Goal: Task Accomplishment & Management: Manage account settings

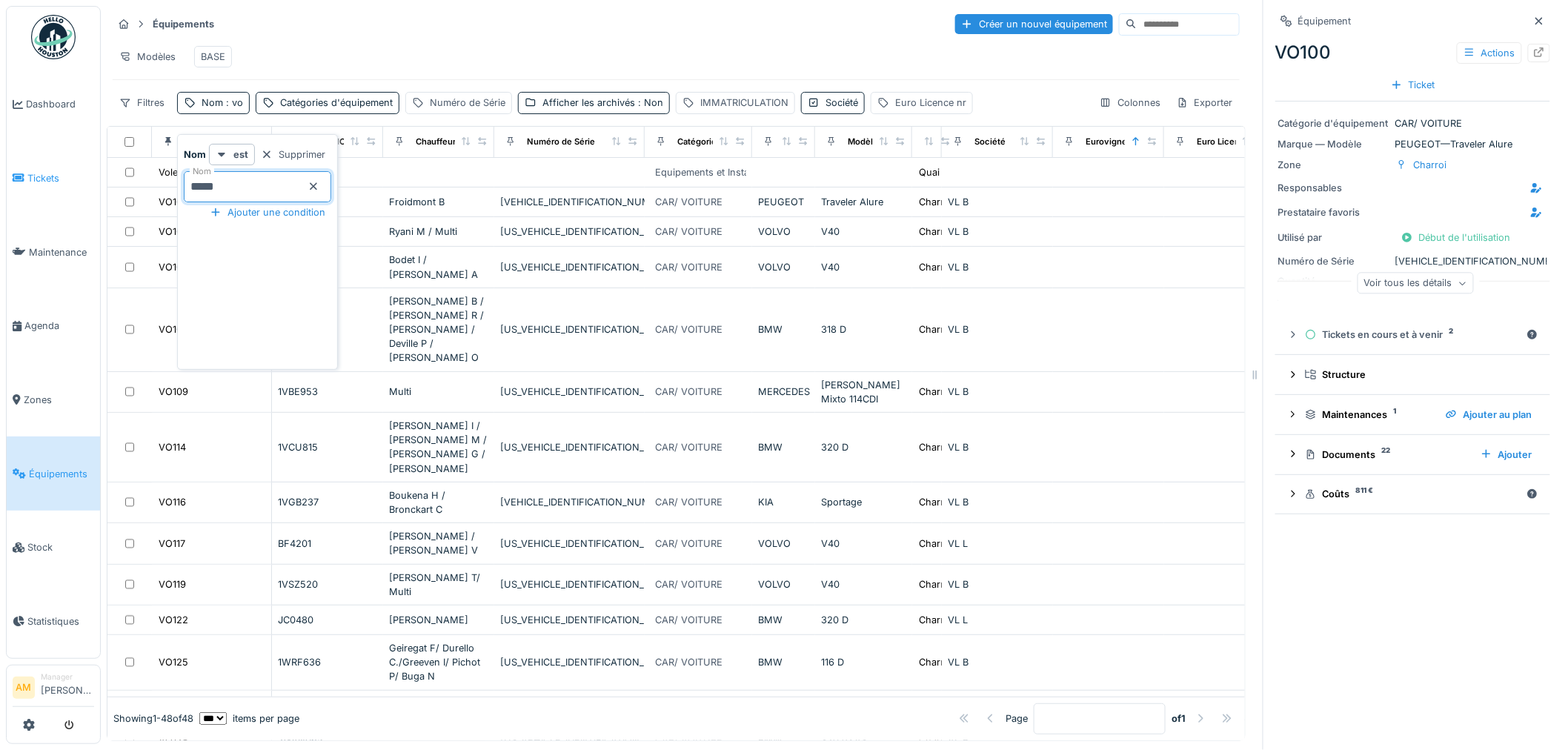
type input "*****"
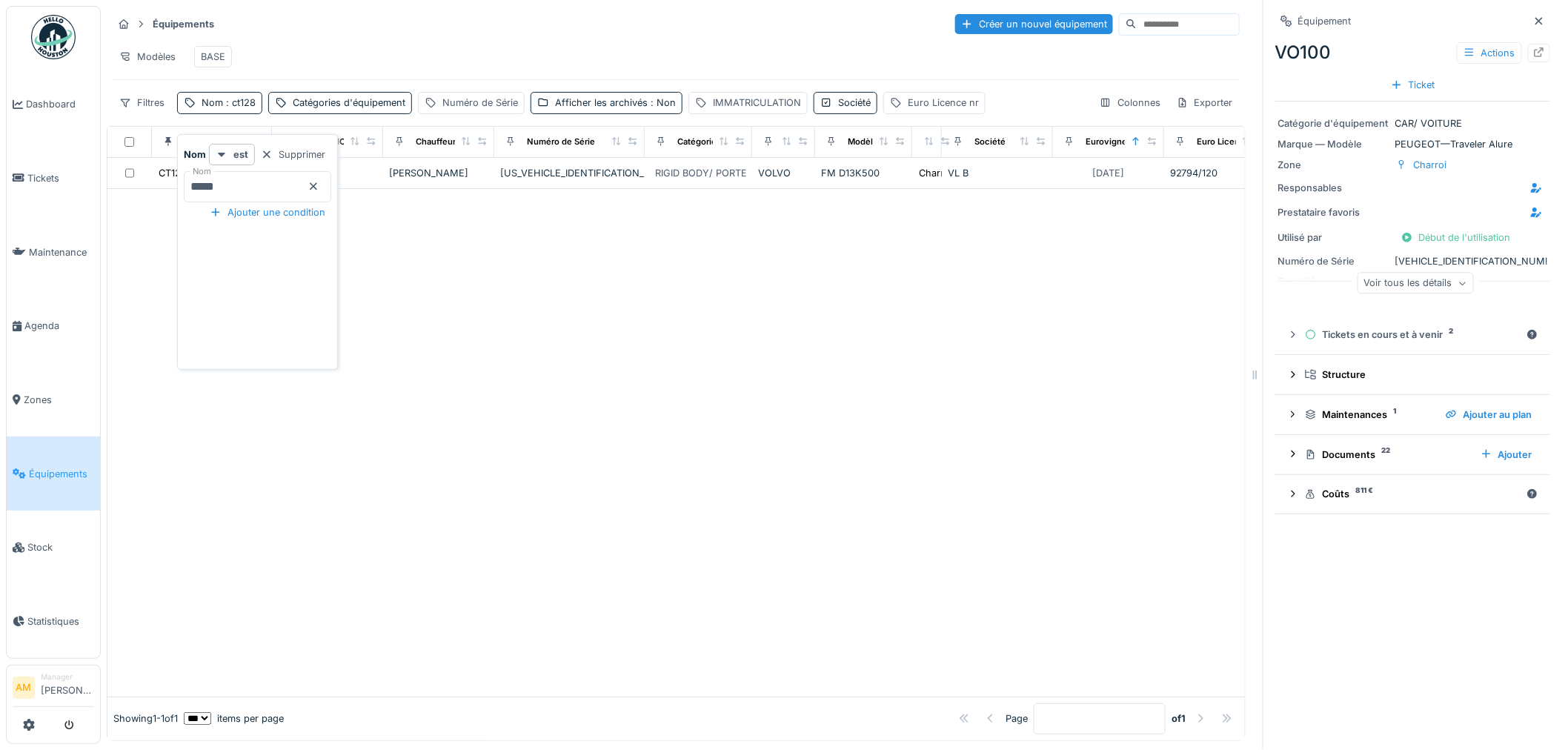
click at [552, 309] on div at bounding box center [677, 442] width 1138 height 507
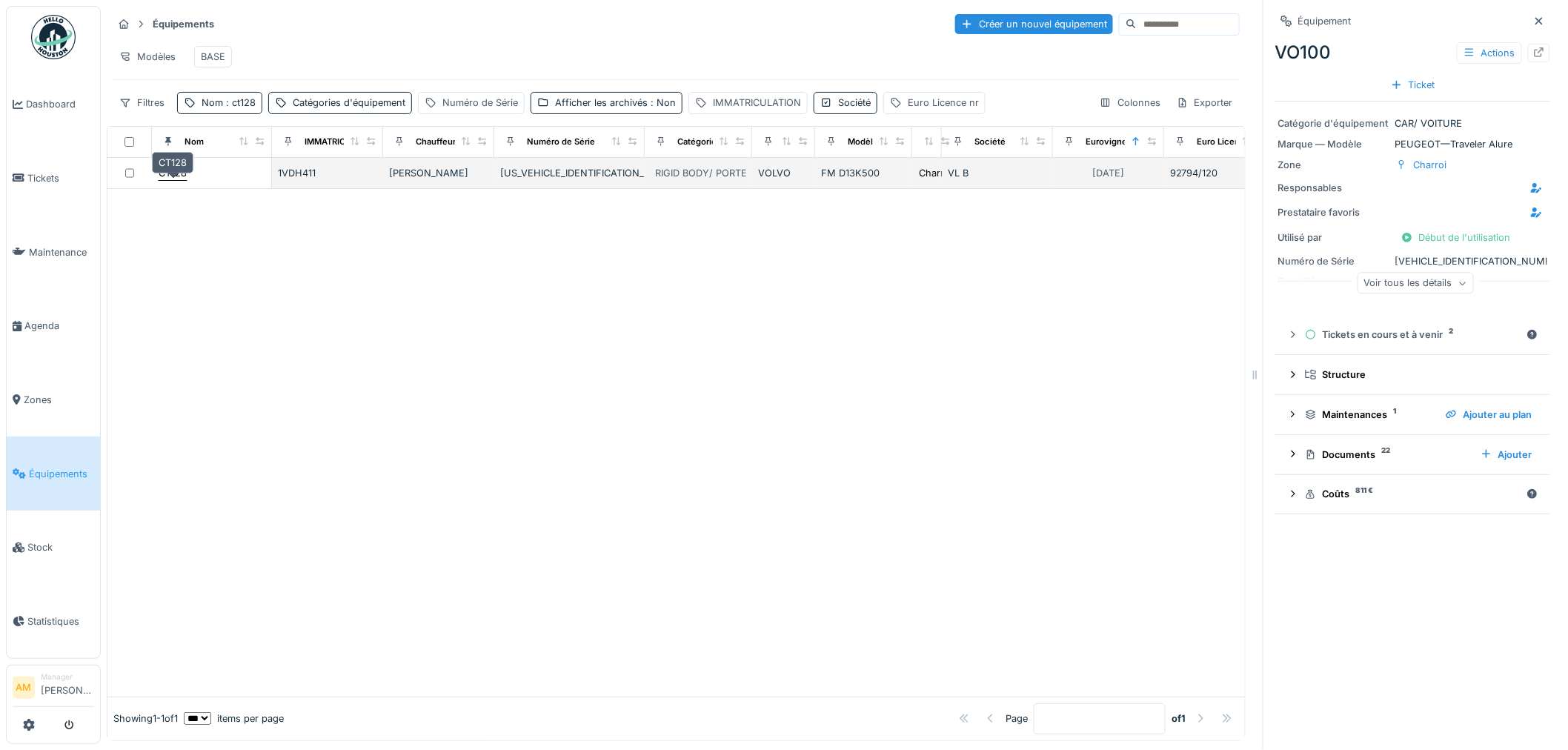
click at [173, 180] on div "CT128" at bounding box center [172, 172] width 28 height 14
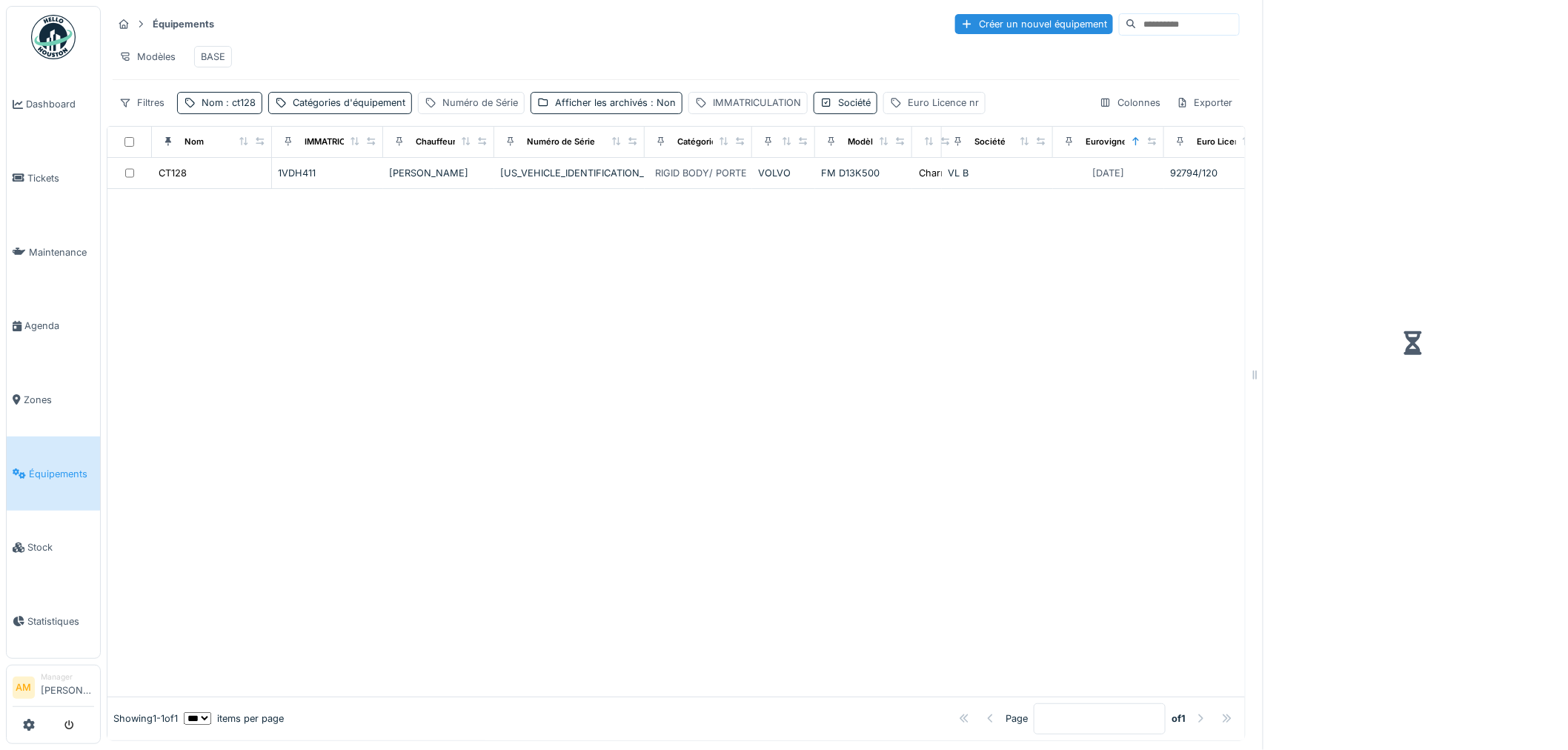
click at [763, 490] on div at bounding box center [677, 442] width 1138 height 507
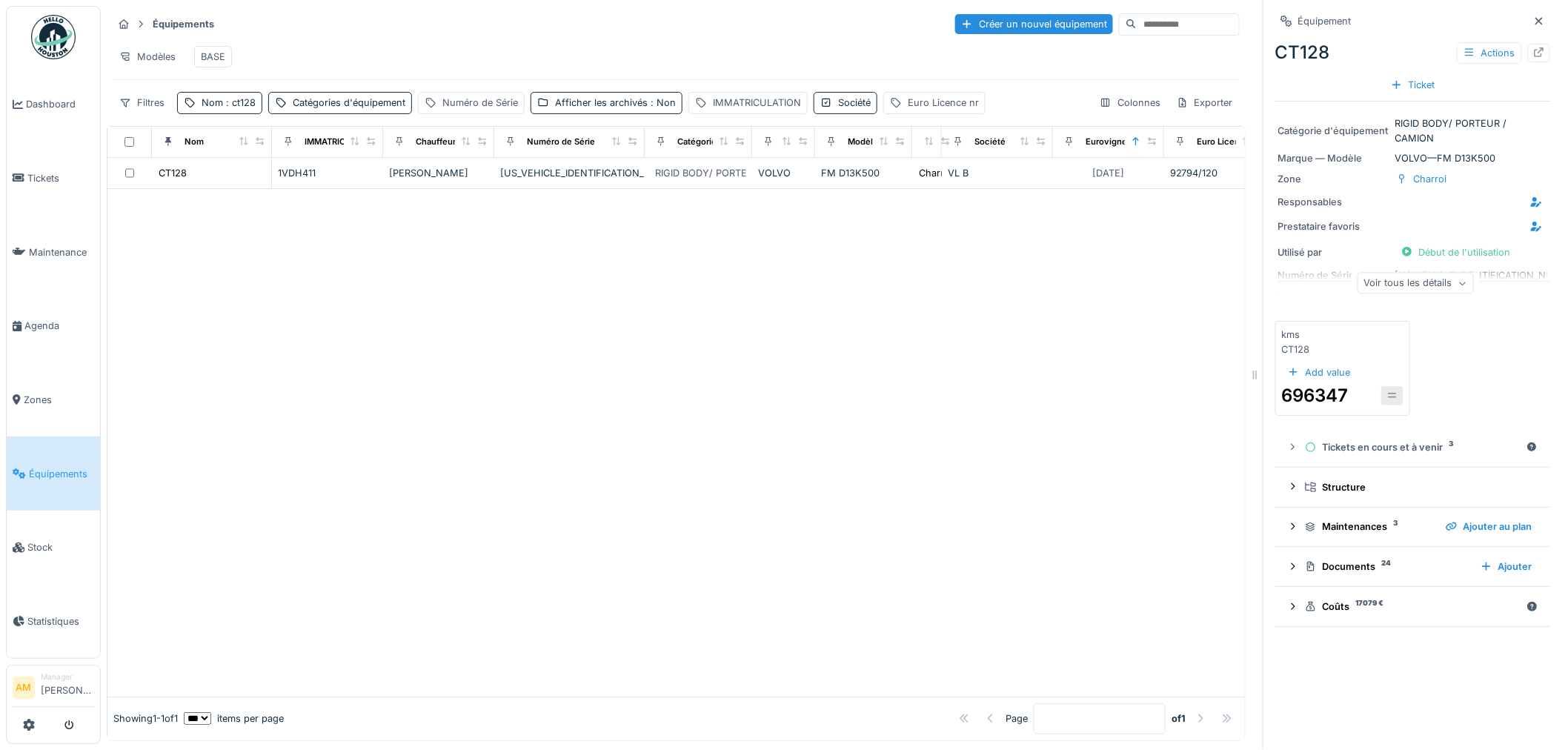
drag, startPoint x: 660, startPoint y: 426, endPoint x: 656, endPoint y: 404, distance: 22.4
click at [659, 413] on div at bounding box center [677, 442] width 1138 height 507
drag, startPoint x: 511, startPoint y: 405, endPoint x: 334, endPoint y: 237, distance: 244.0
click at [497, 388] on div at bounding box center [677, 442] width 1138 height 507
click at [235, 108] on span ": ct128" at bounding box center [240, 103] width 33 height 12
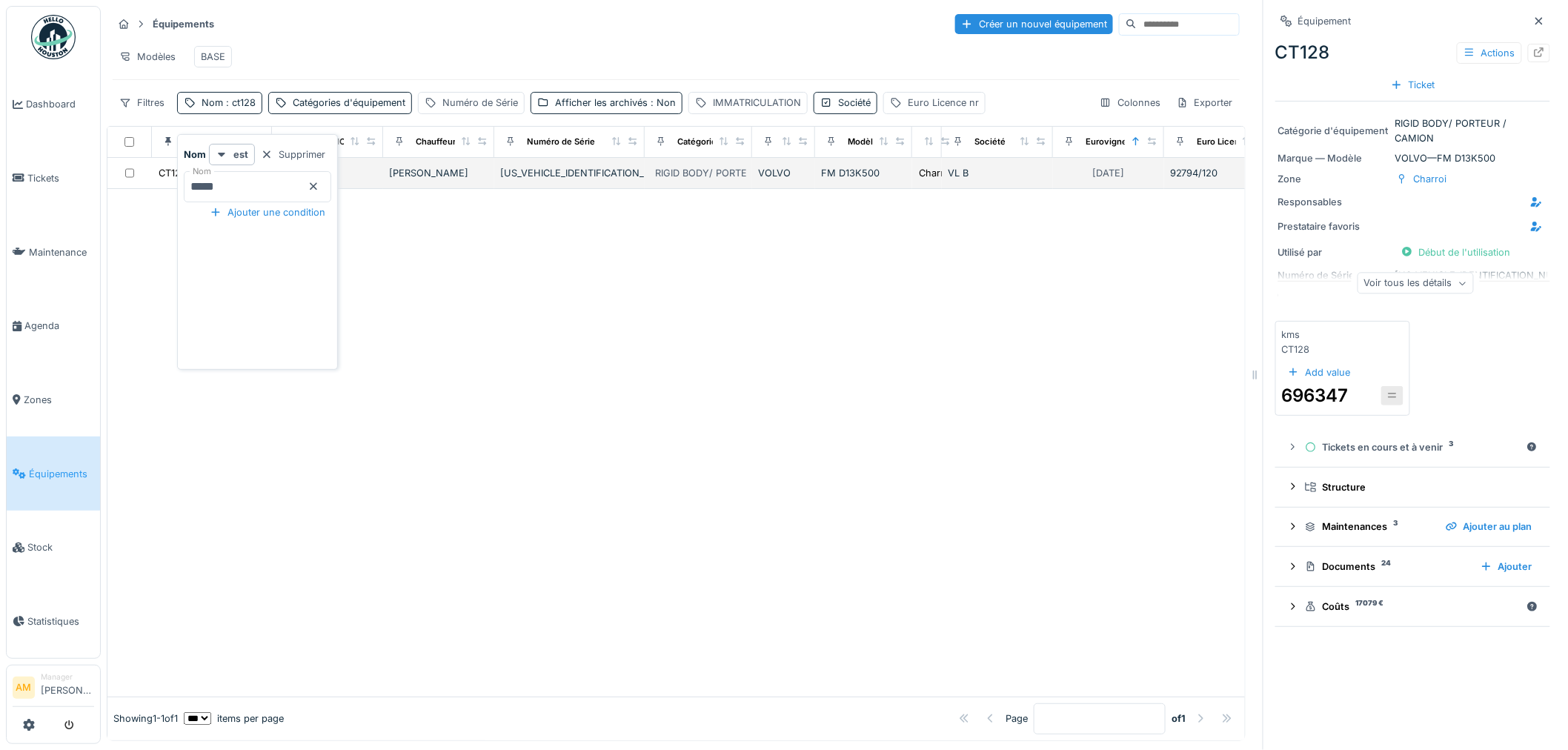
drag, startPoint x: 200, startPoint y: 191, endPoint x: 141, endPoint y: 189, distance: 59.0
click at [141, 189] on body "Dashboard Tickets Maintenance Agenda Zones Équipements Stock Statistiques AM Ma…" at bounding box center [784, 375] width 1568 height 750
type input "*****"
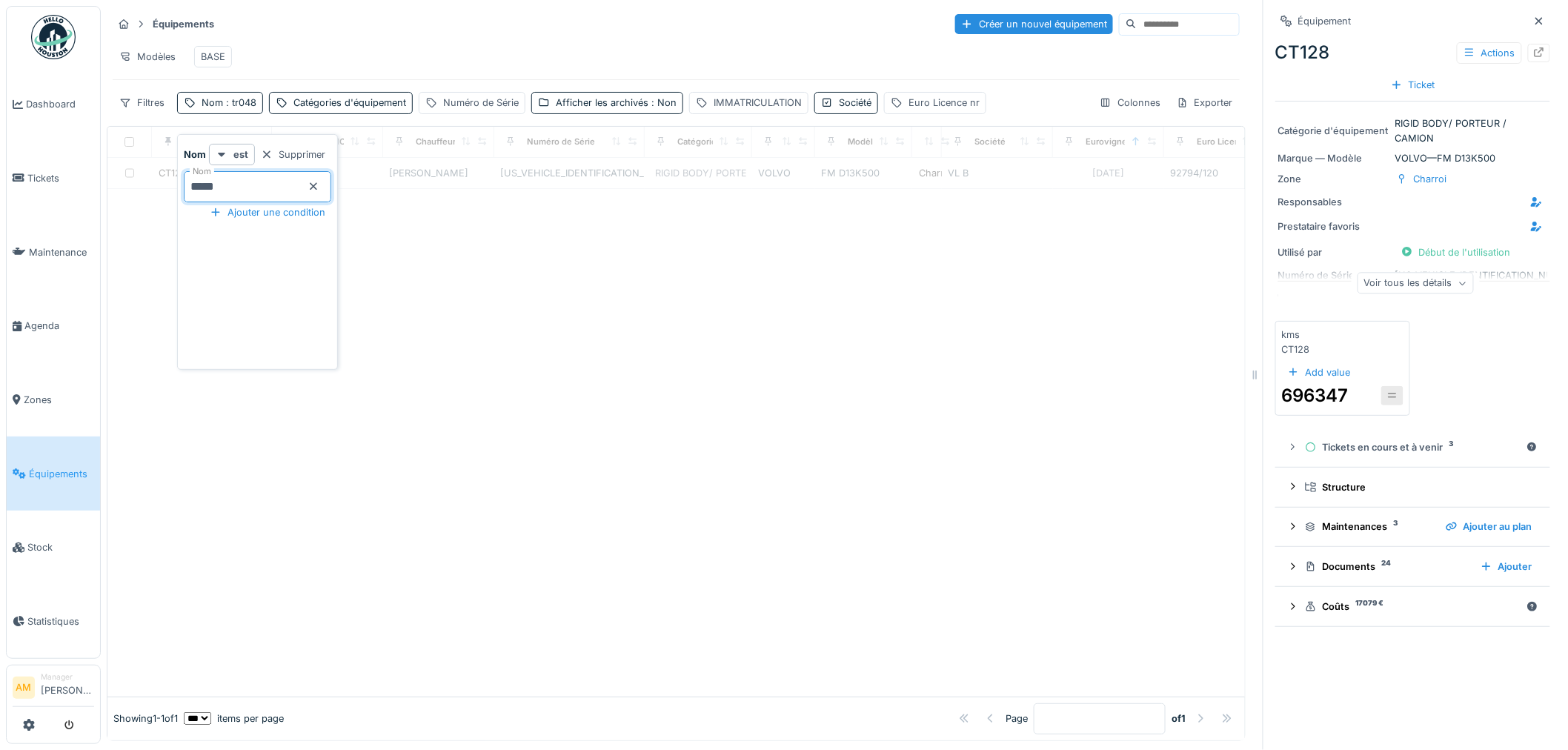
drag, startPoint x: 635, startPoint y: 396, endPoint x: 651, endPoint y: 389, distance: 17.5
click at [635, 396] on div at bounding box center [677, 442] width 1138 height 507
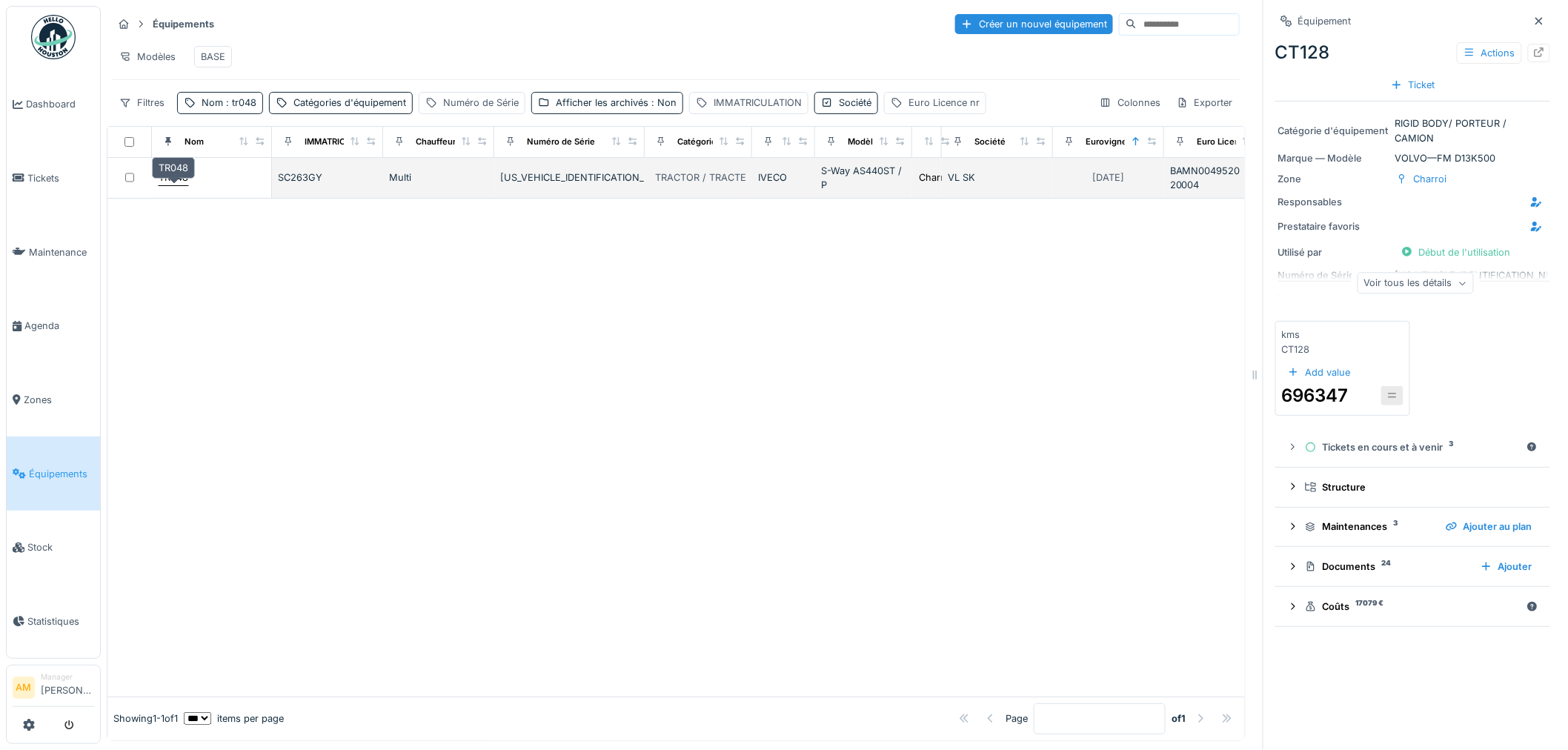
click at [184, 185] on div "TR048" at bounding box center [173, 177] width 30 height 14
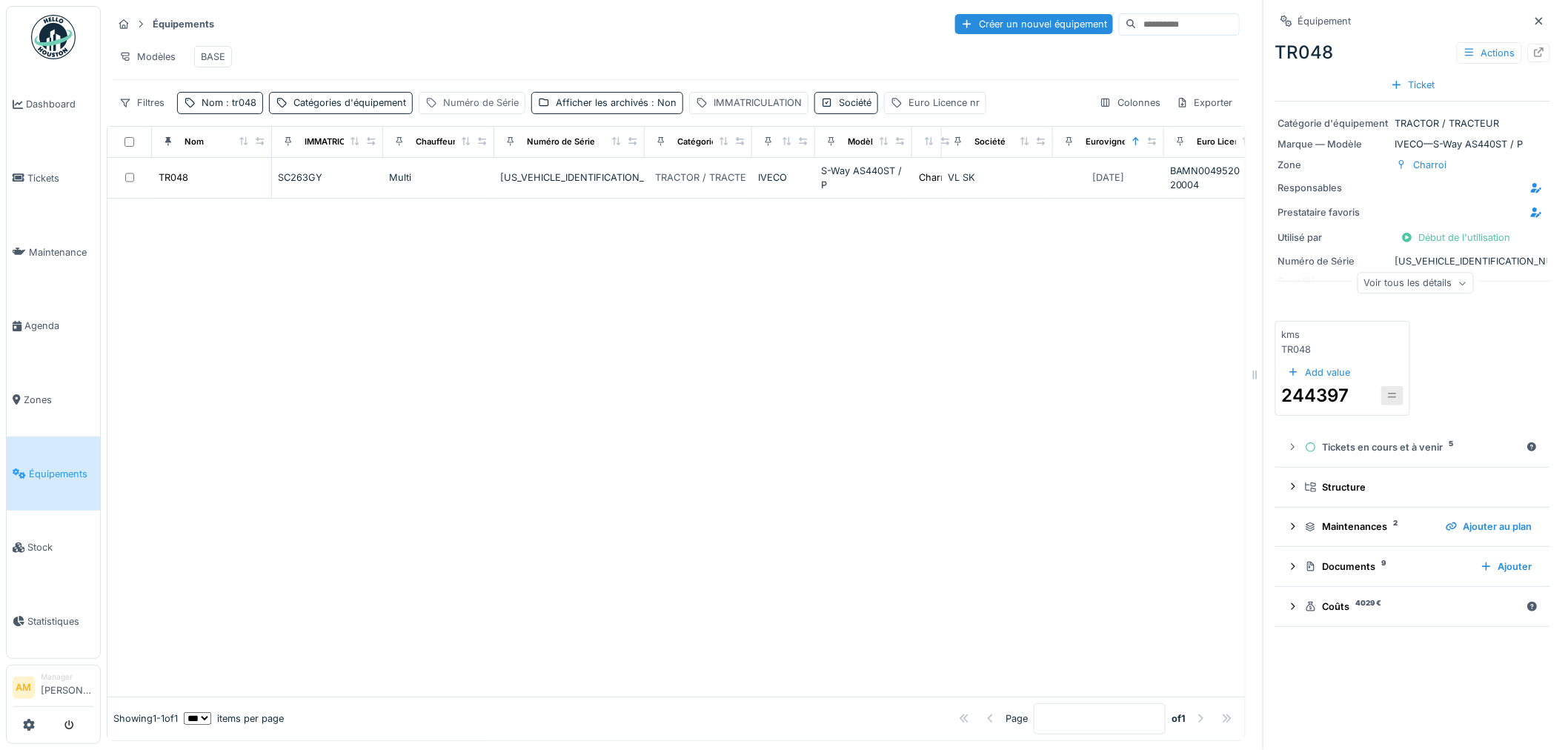
click at [486, 110] on div "Numéro de Série" at bounding box center [480, 102] width 76 height 14
click at [769, 336] on div at bounding box center [677, 447] width 1138 height 498
drag, startPoint x: 436, startPoint y: 116, endPoint x: 452, endPoint y: 121, distance: 16.8
click at [437, 114] on div "Numéro de Série" at bounding box center [472, 102] width 107 height 21
click at [468, 192] on label "Numéro de Série" at bounding box center [481, 186] width 100 height 17
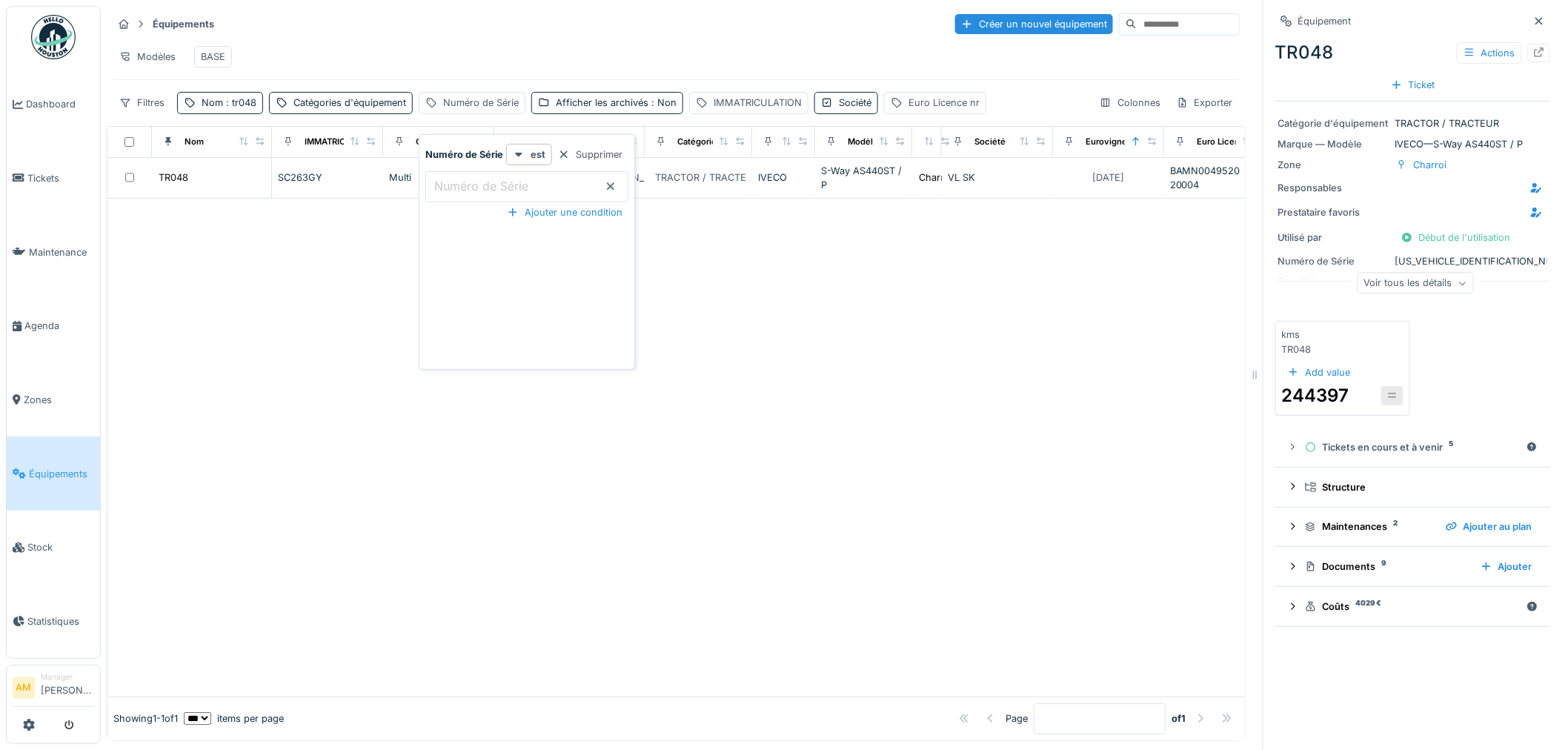
click at [468, 192] on Série_Q4ODQ "Numéro de Série" at bounding box center [527, 187] width 203 height 31
type Série_Q4ODQ "******"
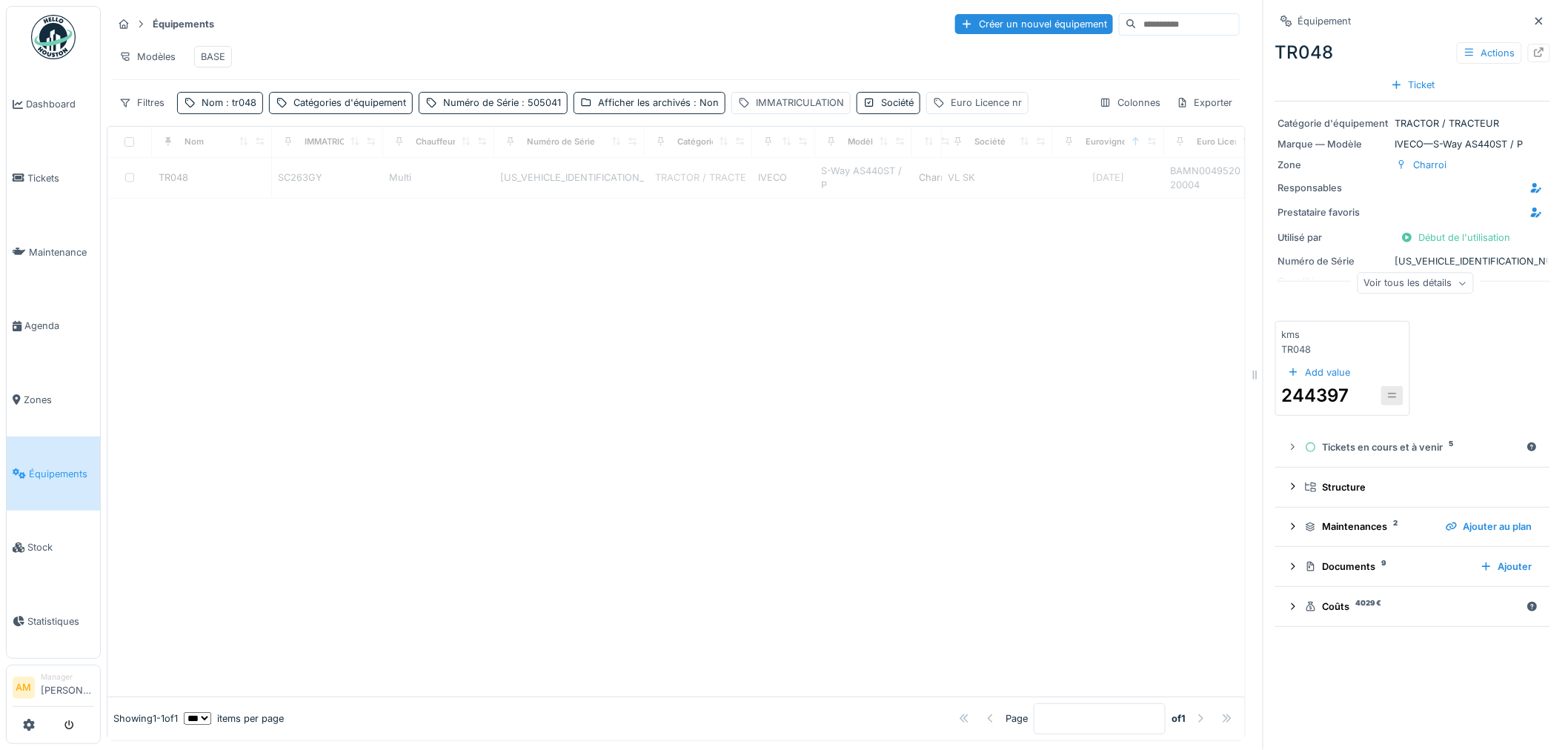
drag, startPoint x: 791, startPoint y: 432, endPoint x: 817, endPoint y: 404, distance: 38.2
click at [800, 426] on div at bounding box center [677, 447] width 1138 height 498
click at [502, 110] on div "Numéro de Série : 505041" at bounding box center [501, 102] width 117 height 14
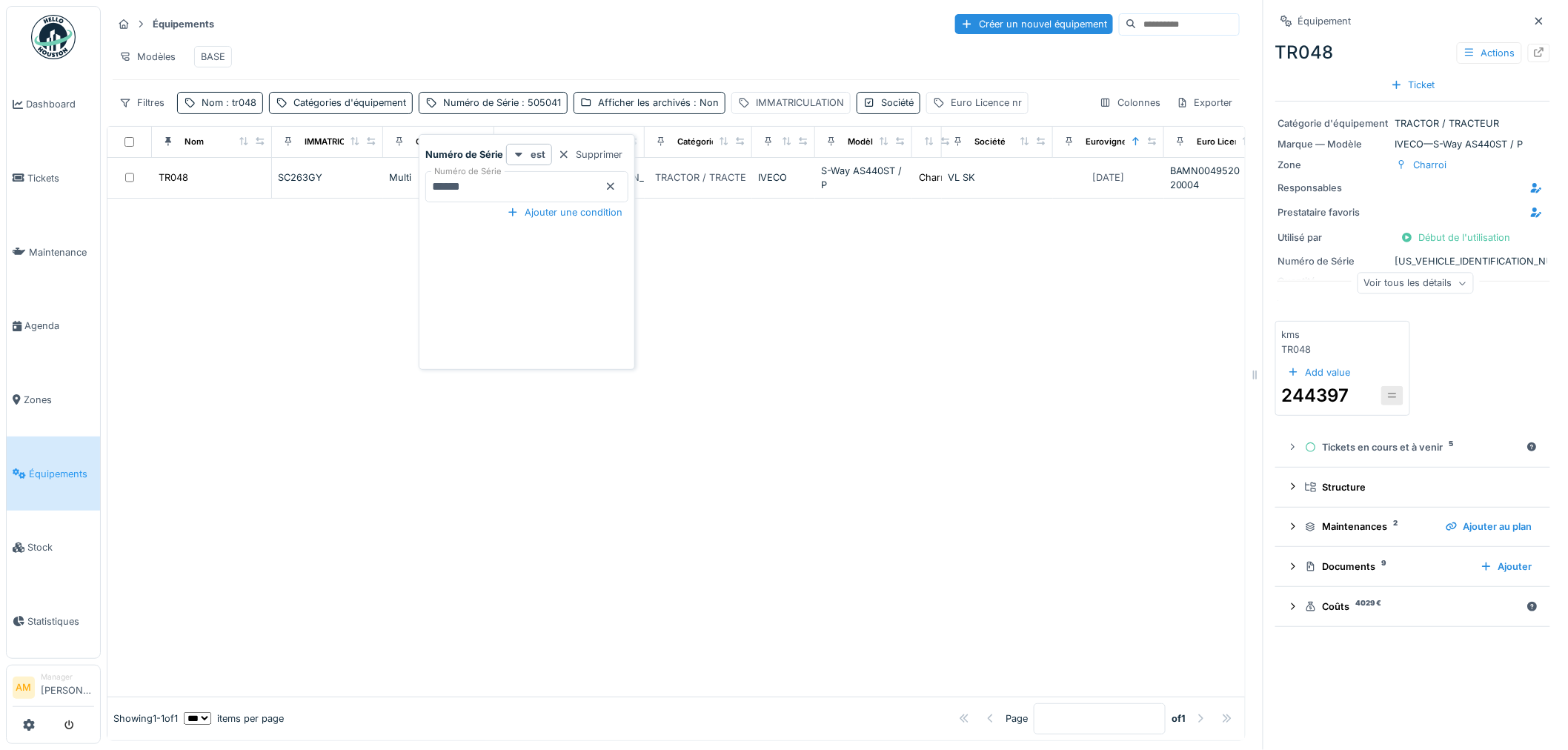
click at [539, 46] on div "Modèles BASE" at bounding box center [676, 57] width 1127 height 34
drag, startPoint x: 419, startPoint y: 316, endPoint x: 383, endPoint y: 283, distance: 48.8
click at [424, 317] on div at bounding box center [677, 447] width 1138 height 498
drag, startPoint x: 472, startPoint y: 484, endPoint x: 476, endPoint y: 425, distance: 59.1
click at [475, 468] on div at bounding box center [677, 447] width 1138 height 498
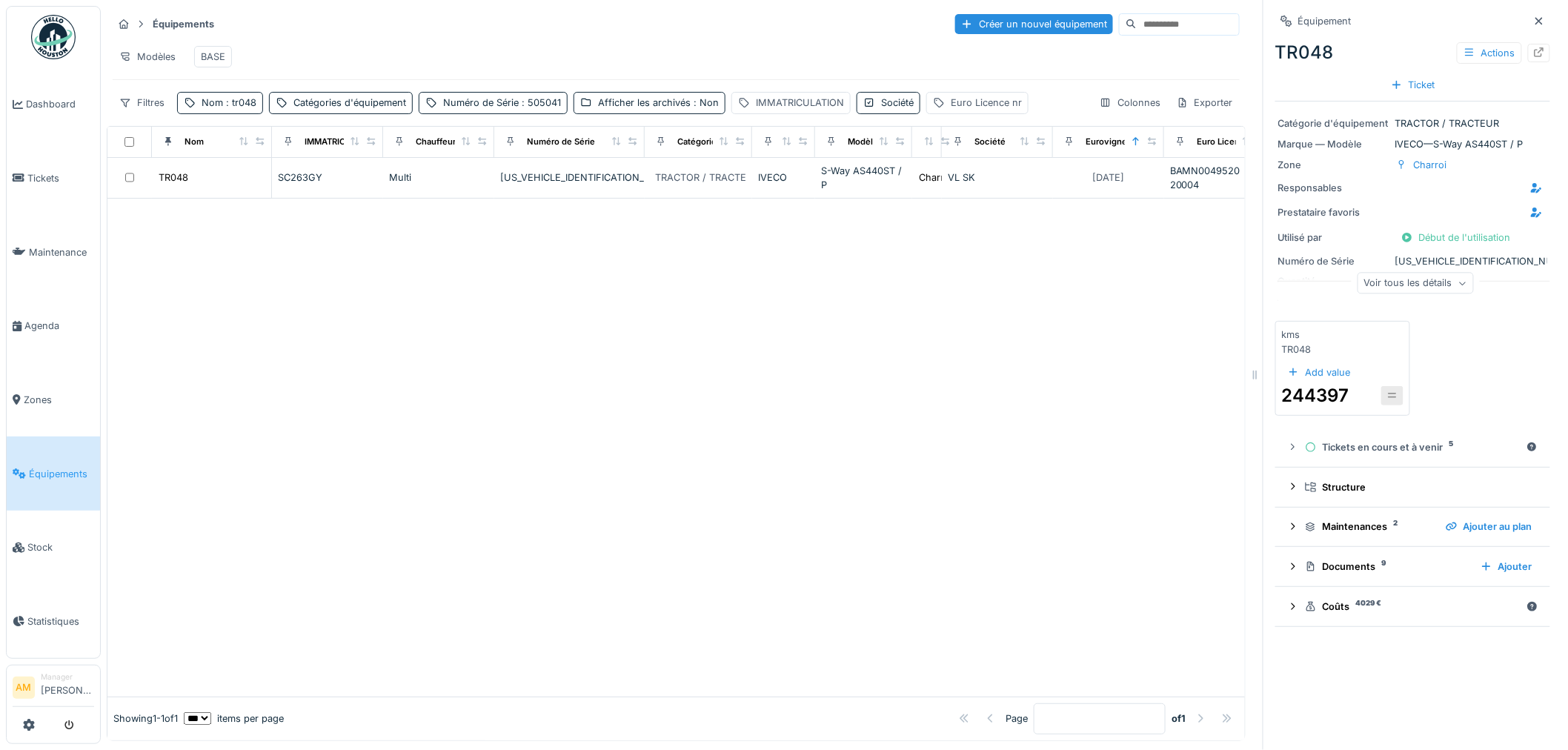
drag, startPoint x: 530, startPoint y: 455, endPoint x: 766, endPoint y: 40, distance: 477.4
click at [761, 44] on div "Modèles BASE" at bounding box center [676, 57] width 1127 height 34
click at [862, 401] on div at bounding box center [677, 447] width 1138 height 498
click at [621, 108] on div "Afficher les archivés : Non" at bounding box center [657, 102] width 120 height 14
click at [605, 114] on div "Afficher les archivés : Non" at bounding box center [650, 102] width 152 height 21
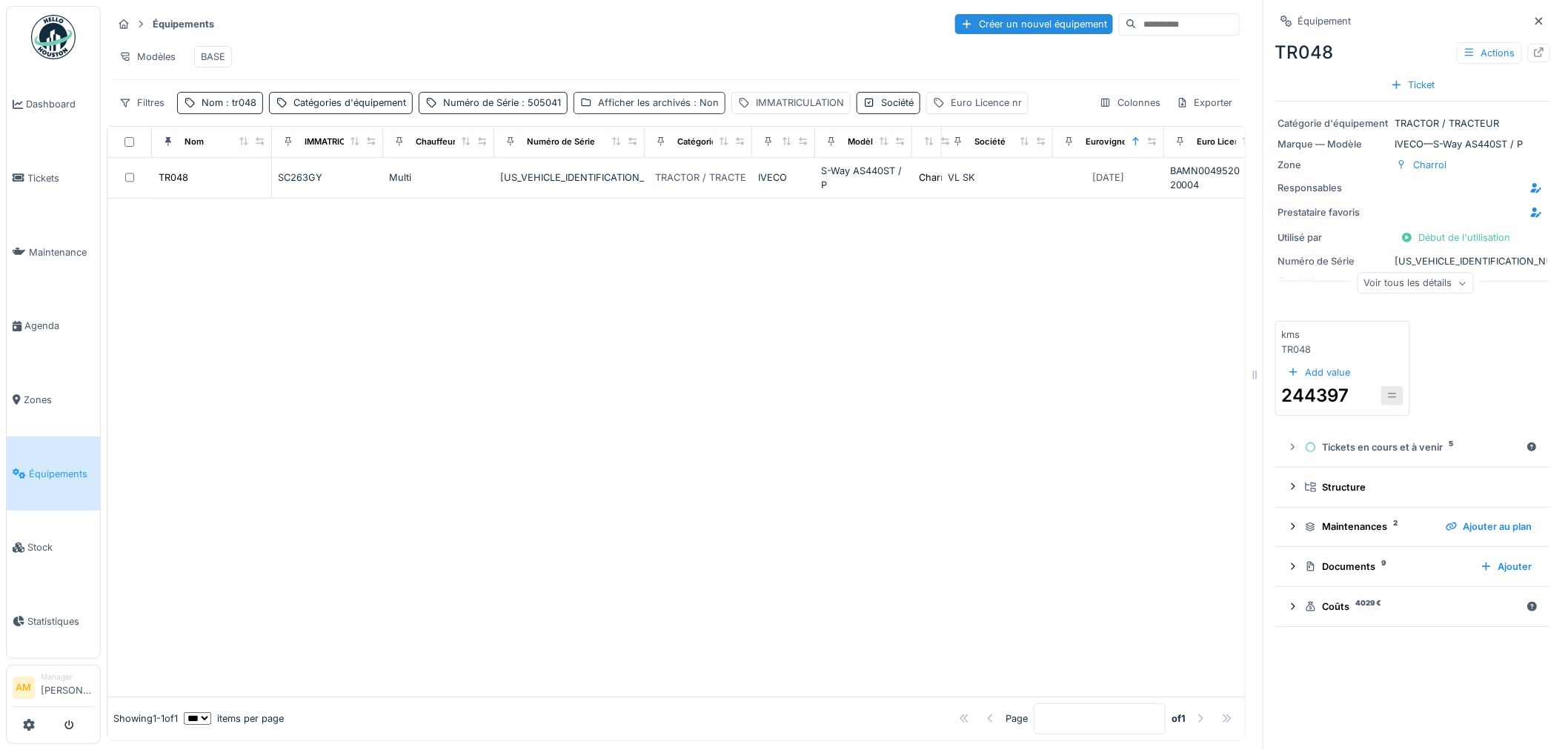
click at [594, 114] on div "Afficher les archivés : Non" at bounding box center [650, 102] width 152 height 21
click at [583, 182] on div at bounding box center [584, 183] width 12 height 12
click at [504, 321] on div at bounding box center [677, 463] width 1138 height 466
click at [348, 374] on div at bounding box center [677, 463] width 1138 height 466
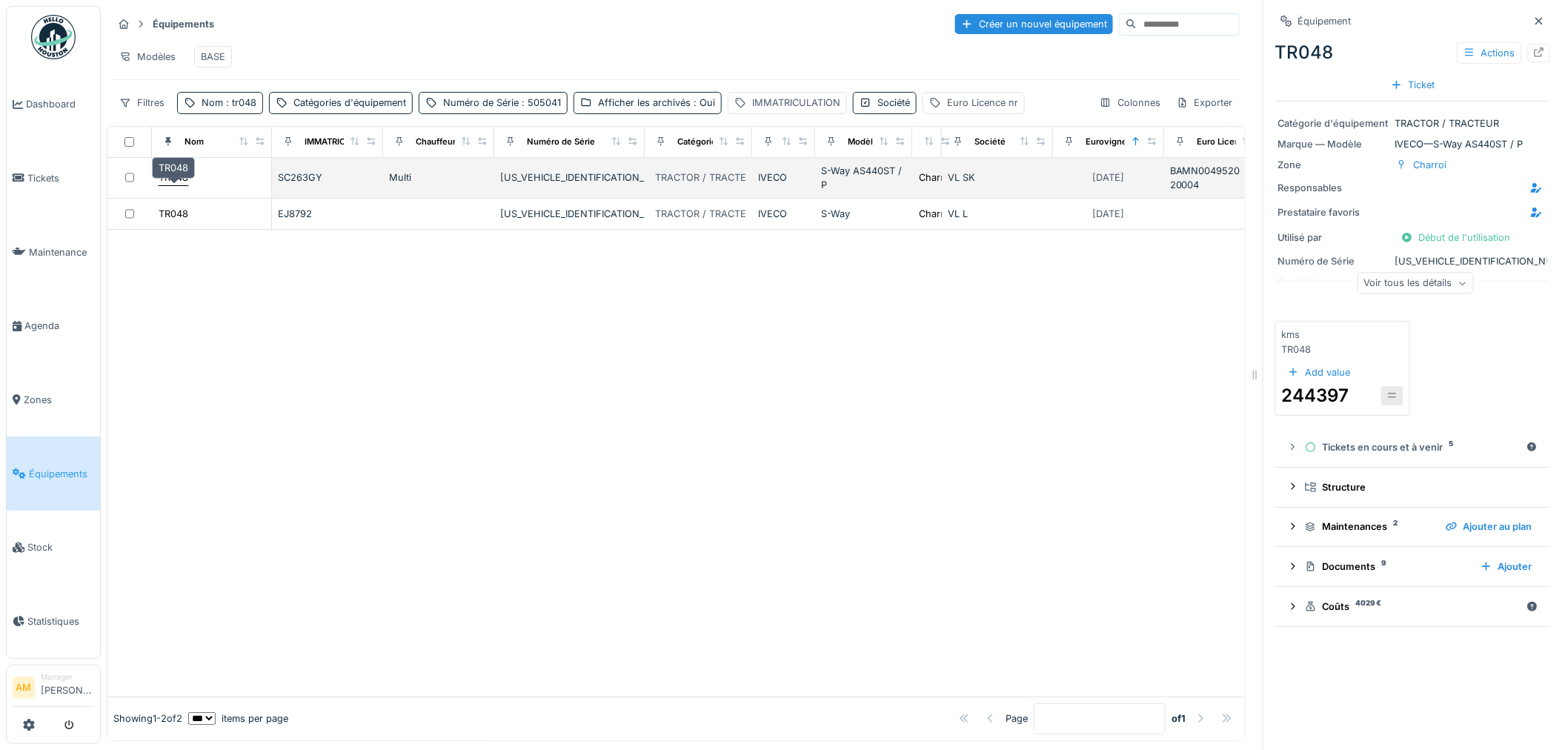
click at [179, 185] on div "TR048" at bounding box center [173, 177] width 30 height 14
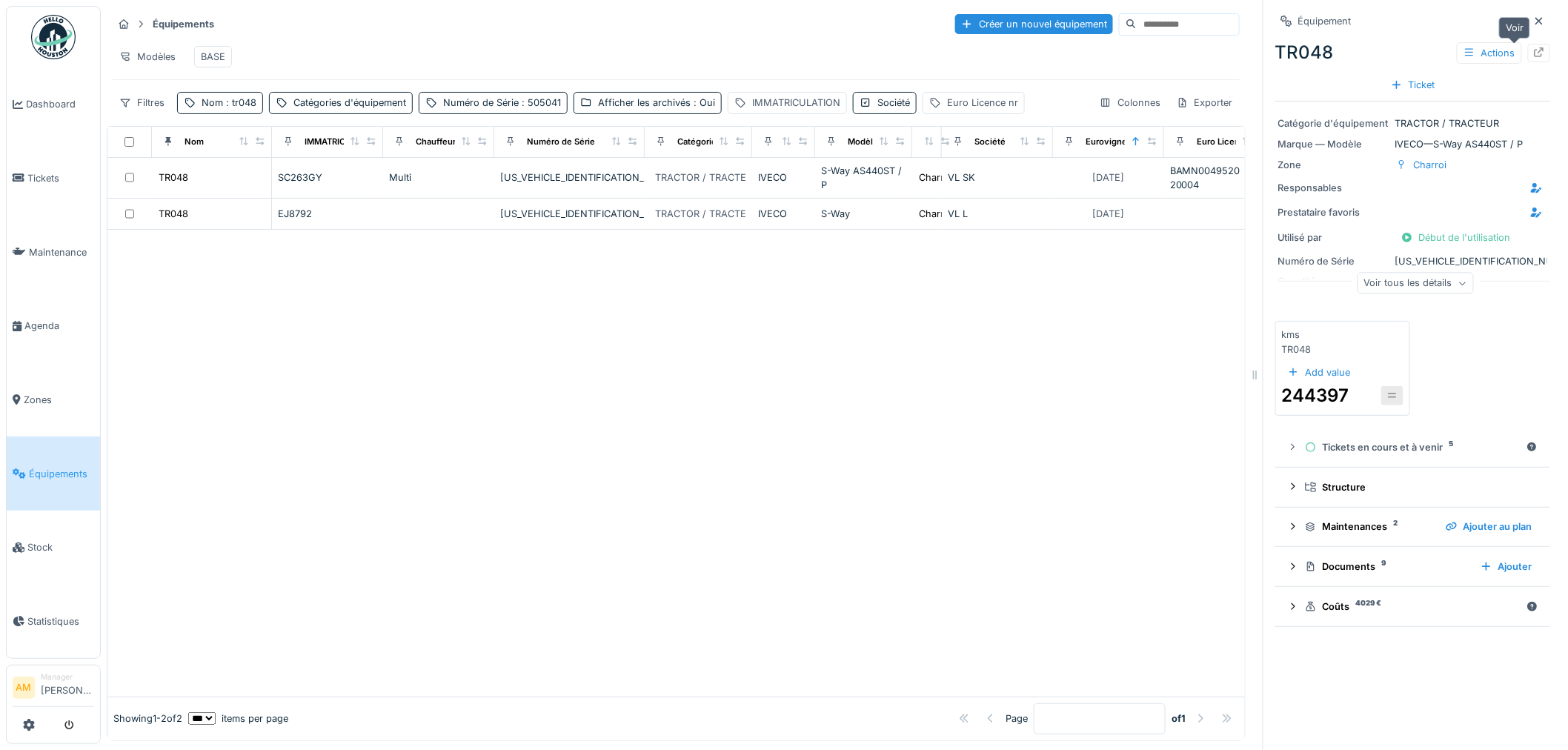
click at [1533, 53] on icon at bounding box center [1539, 52] width 12 height 10
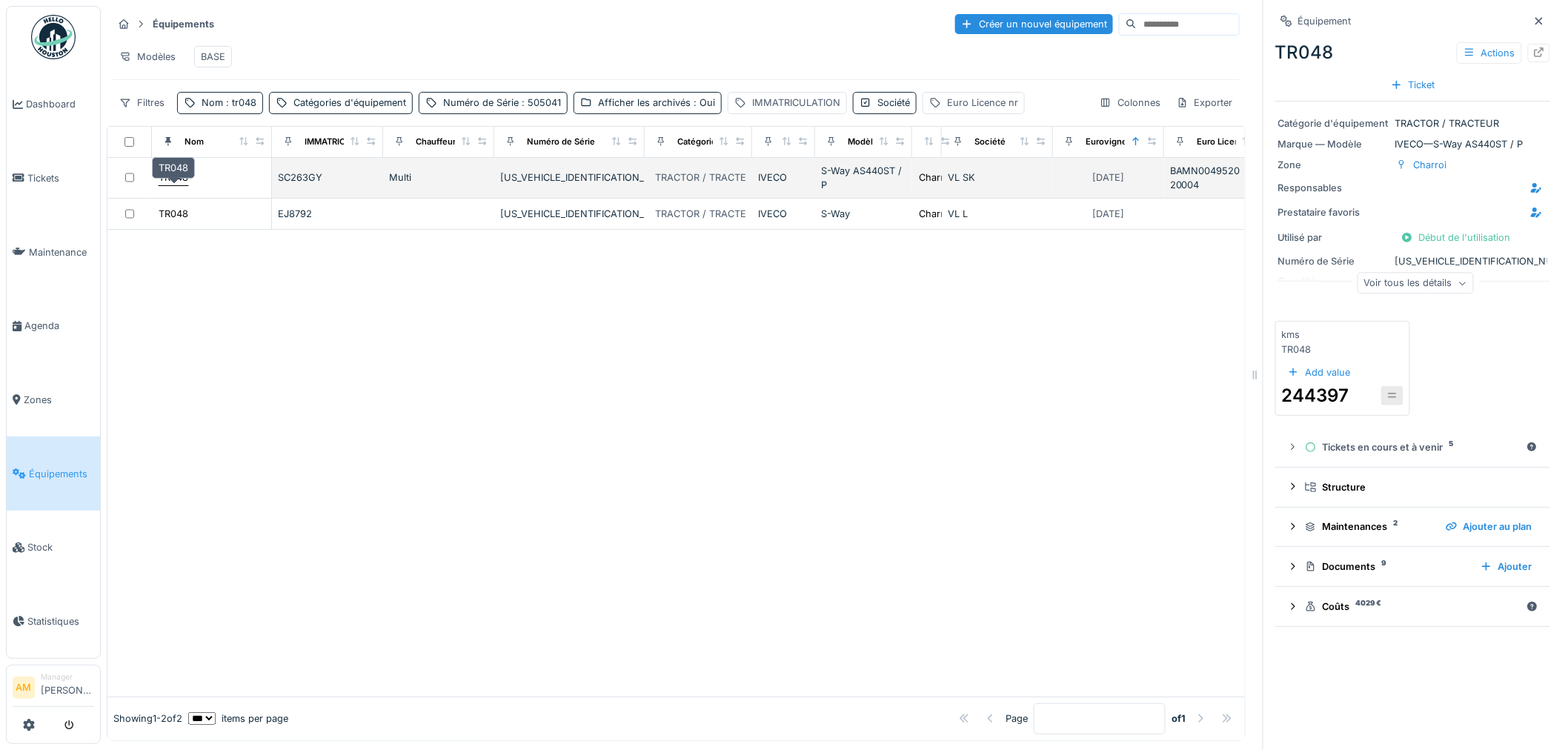
click at [171, 185] on div "TR048" at bounding box center [173, 177] width 30 height 14
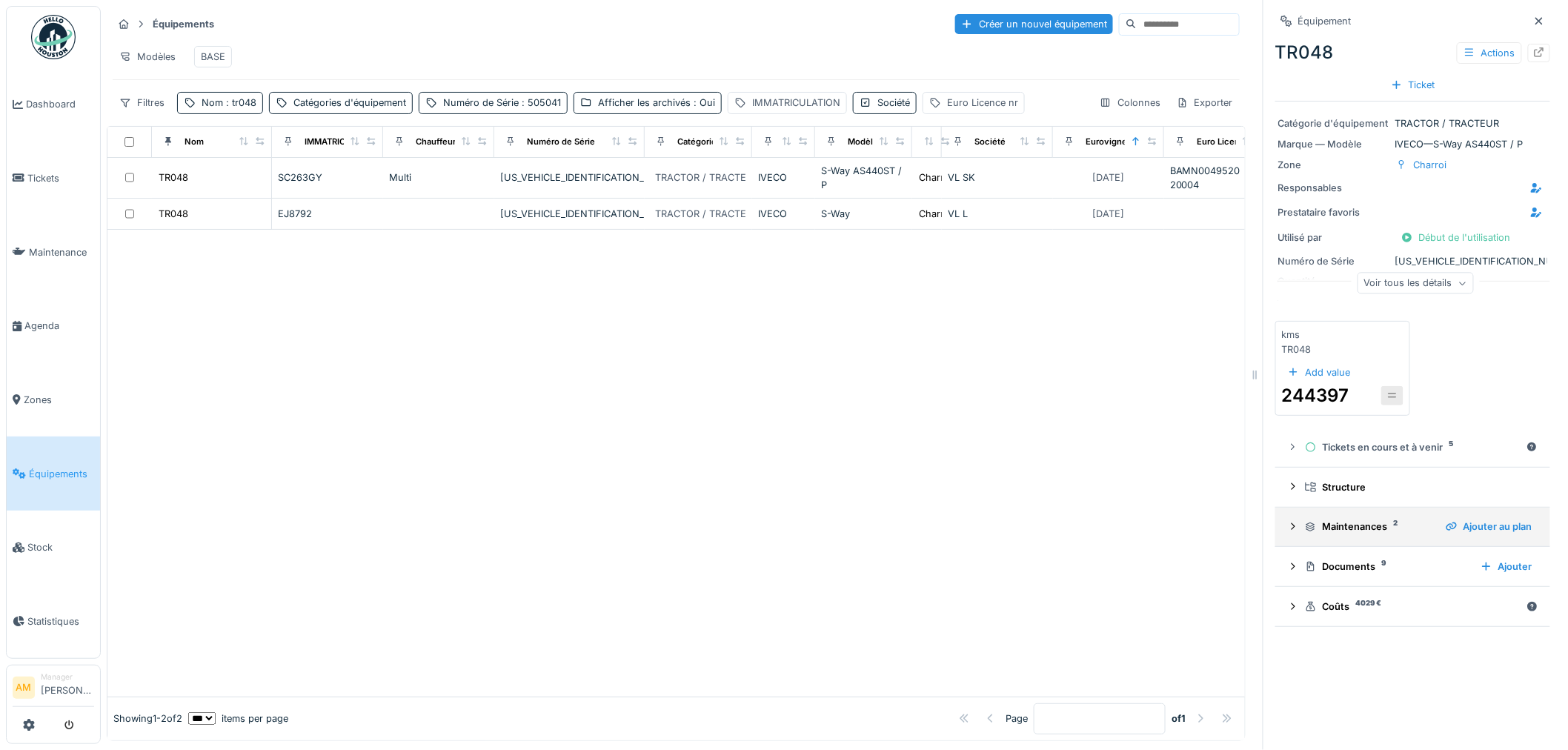
click at [1292, 528] on icon at bounding box center [1294, 526] width 4 height 7
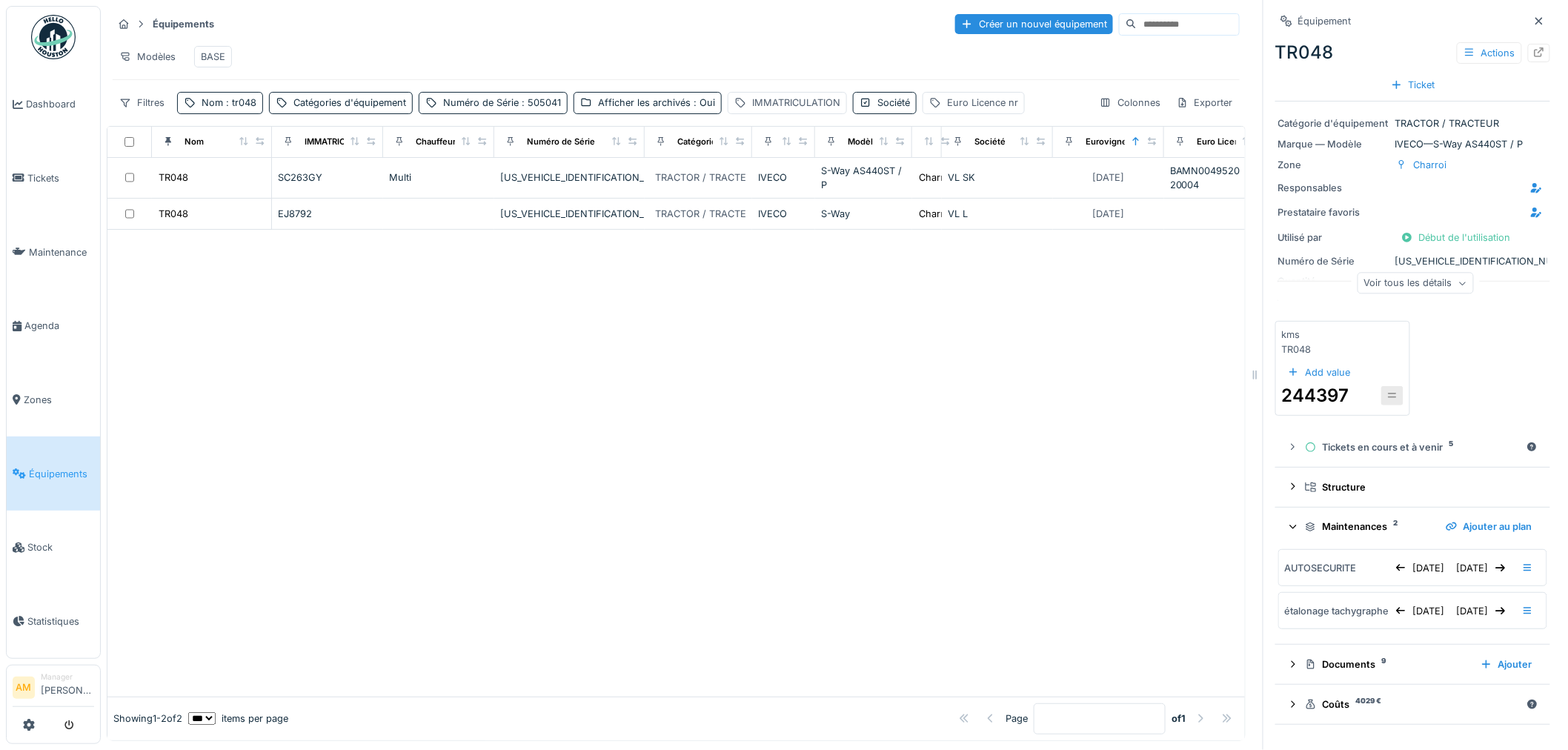
scroll to position [23, 0]
click at [687, 468] on div at bounding box center [677, 463] width 1138 height 466
click at [574, 411] on div at bounding box center [677, 463] width 1138 height 466
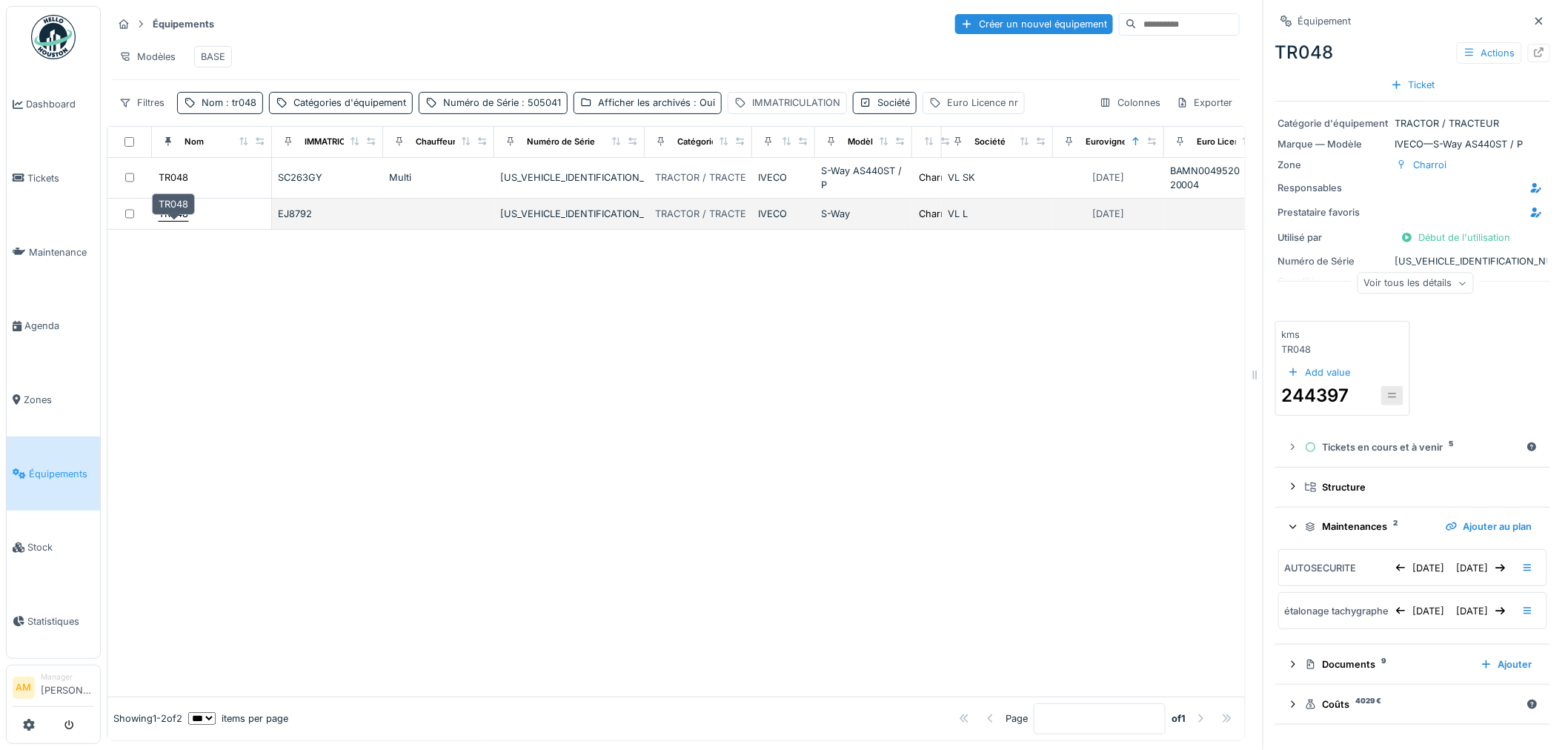
click at [185, 220] on div "TR048" at bounding box center [173, 214] width 30 height 14
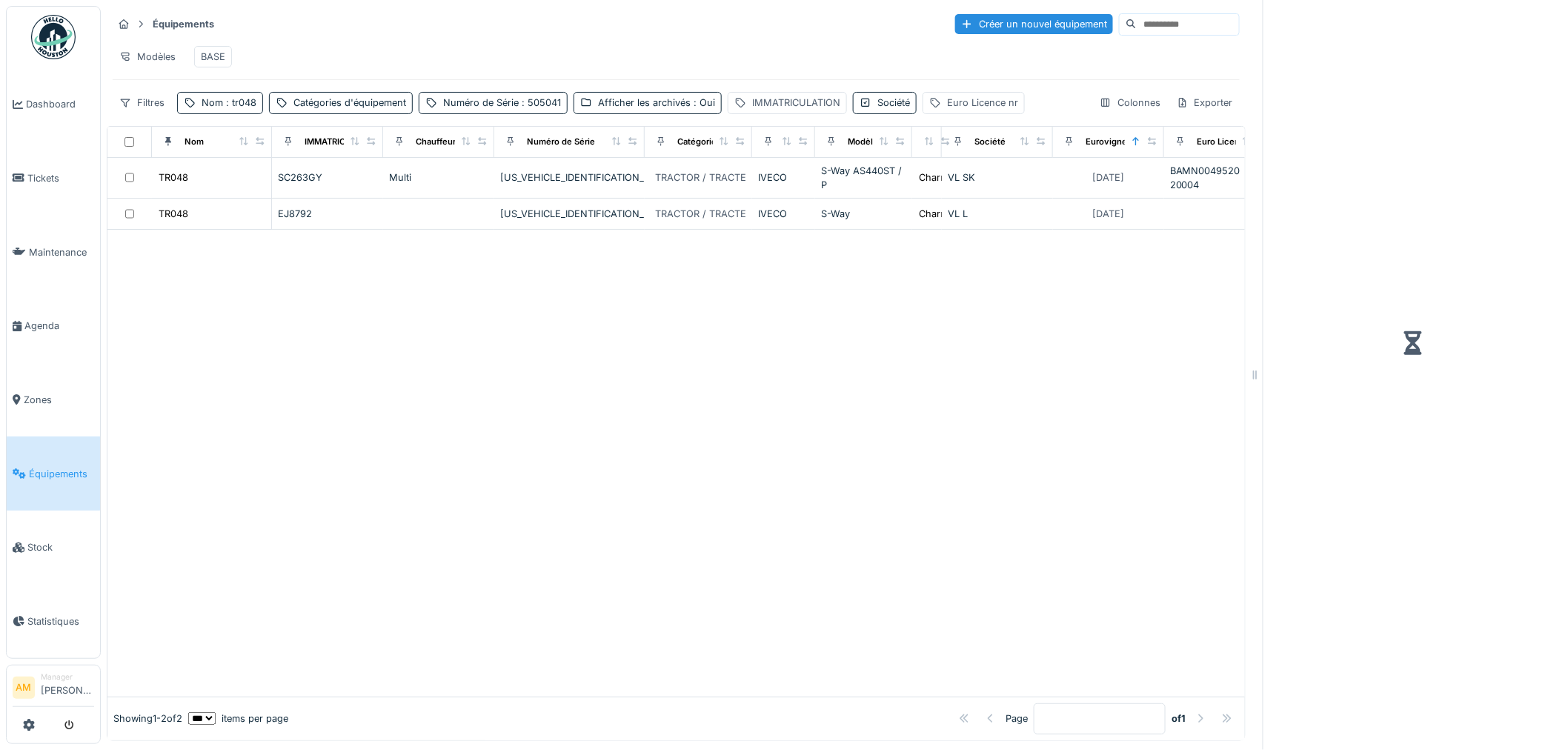
click at [649, 478] on div at bounding box center [677, 463] width 1138 height 466
click at [1009, 435] on div at bounding box center [677, 463] width 1138 height 466
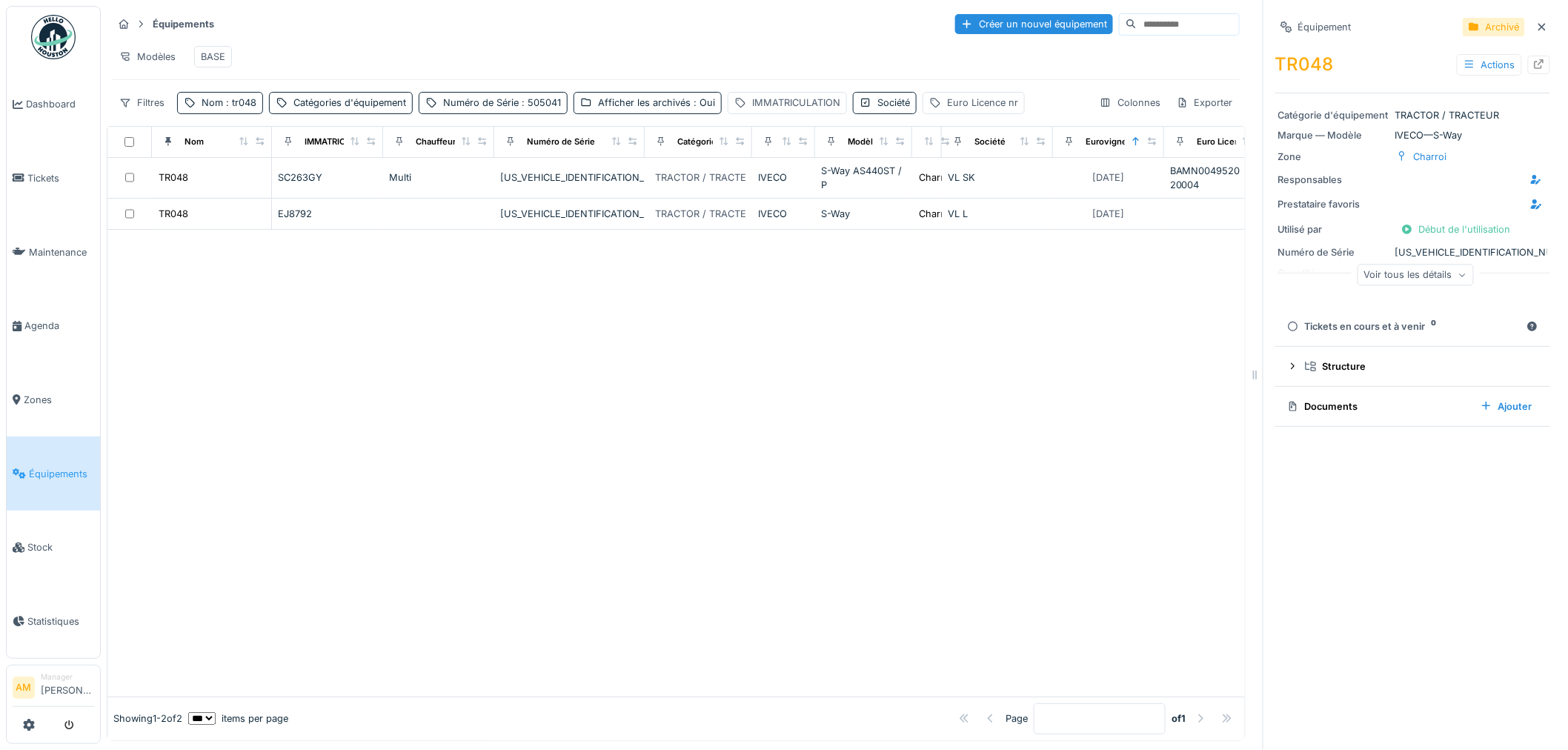
click at [1317, 411] on div "Documents" at bounding box center [1377, 406] width 182 height 14
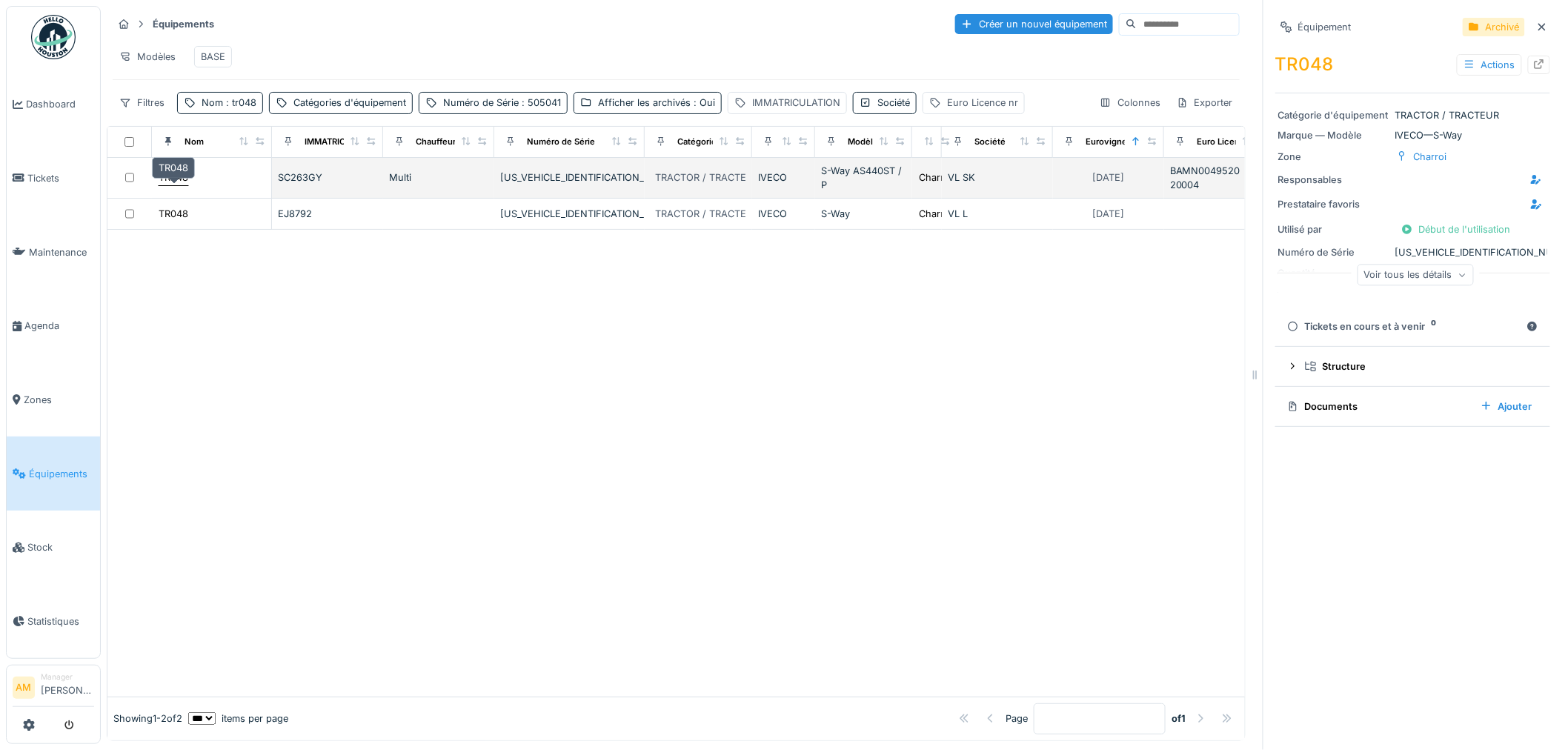
click at [178, 185] on div "TR048" at bounding box center [173, 177] width 30 height 14
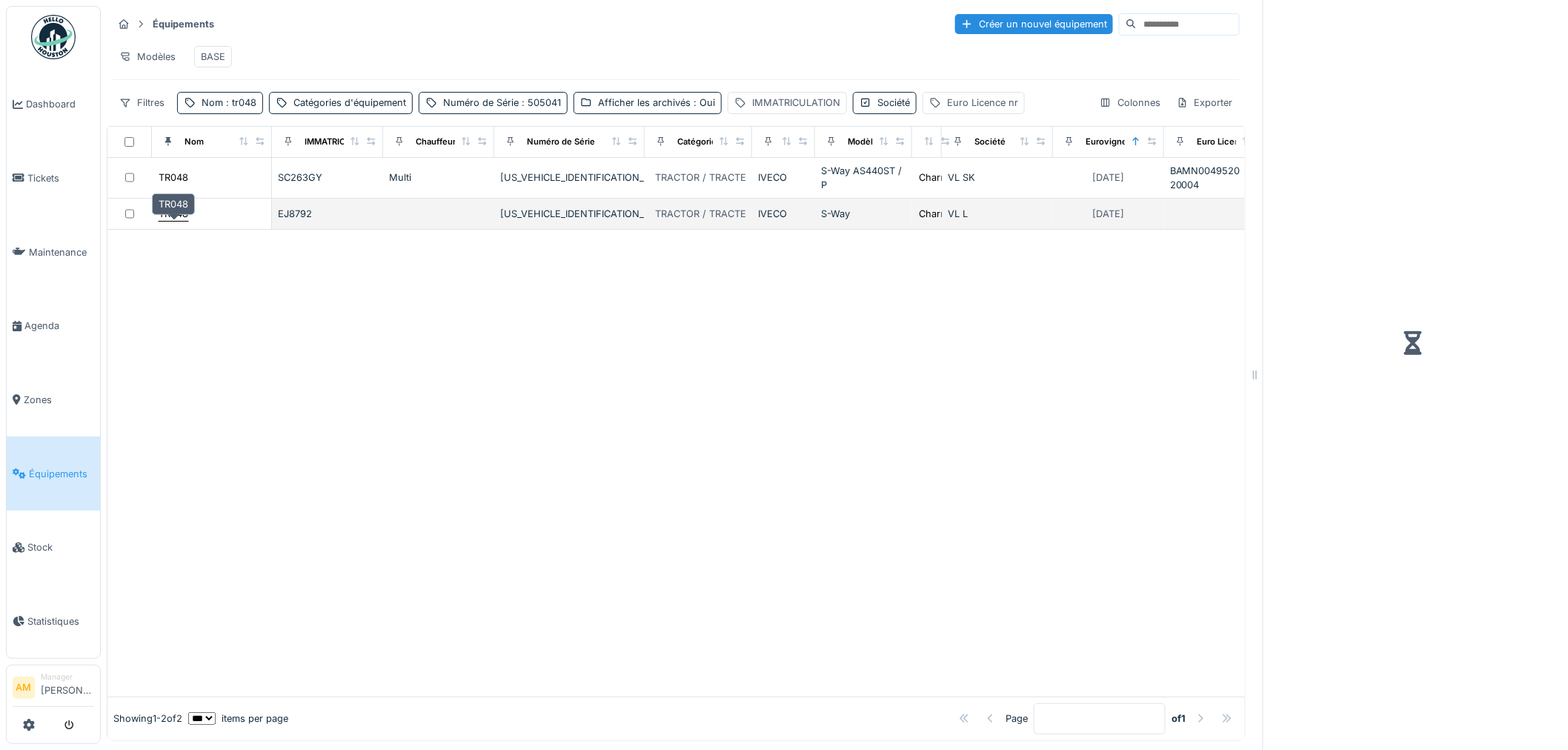
click at [174, 220] on div "TR048" at bounding box center [173, 214] width 30 height 14
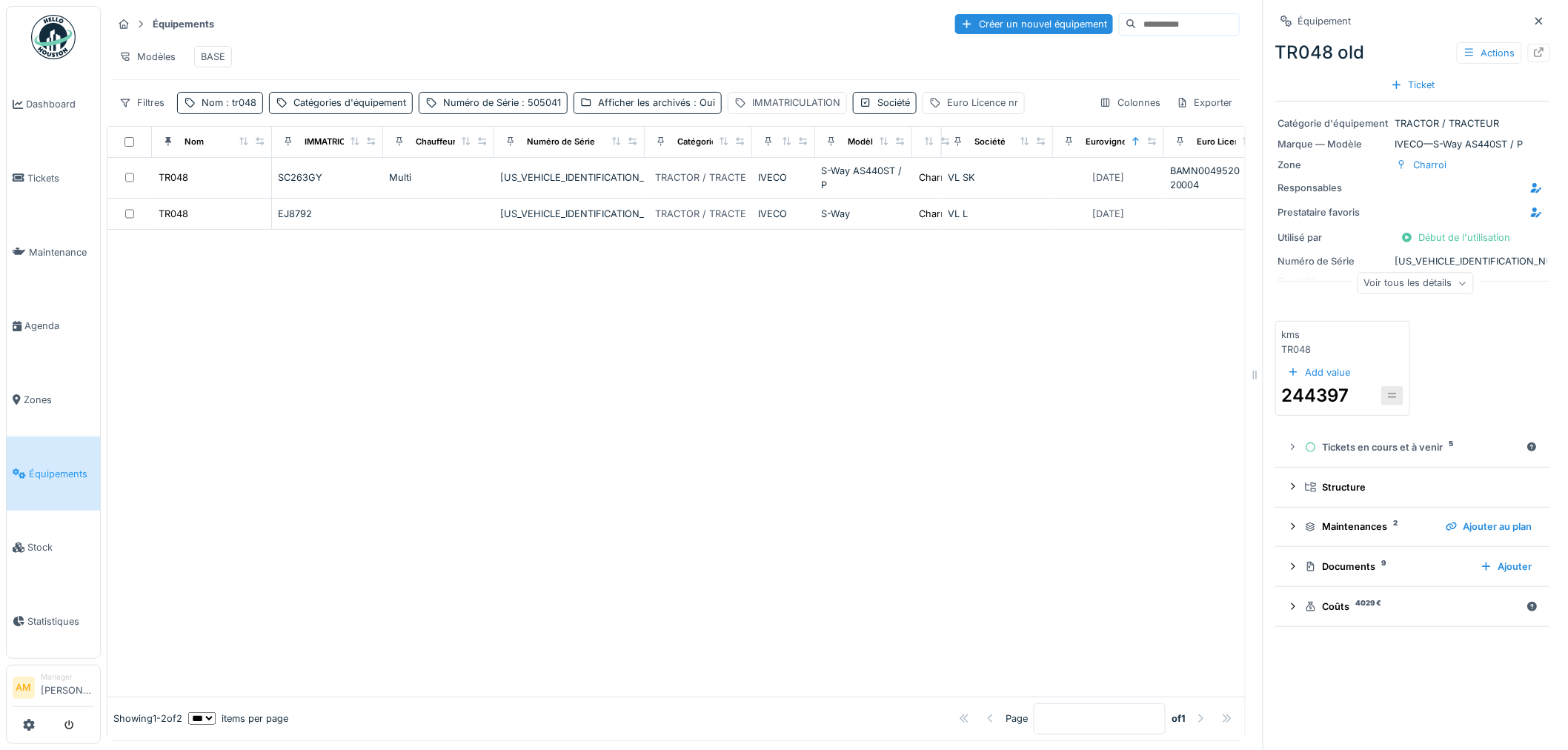
click at [996, 385] on div at bounding box center [677, 463] width 1138 height 466
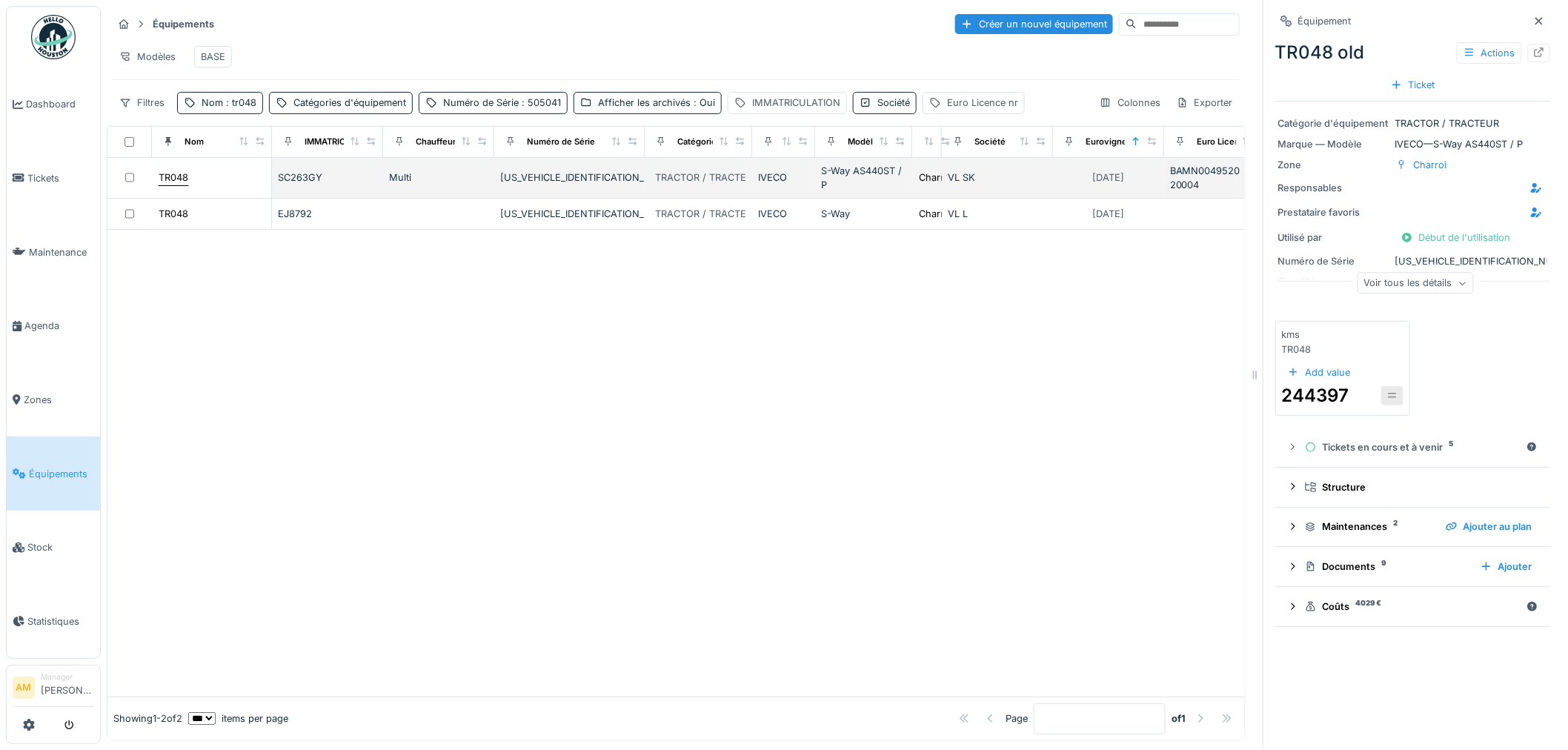
click at [175, 185] on div "TR048" at bounding box center [173, 177] width 30 height 14
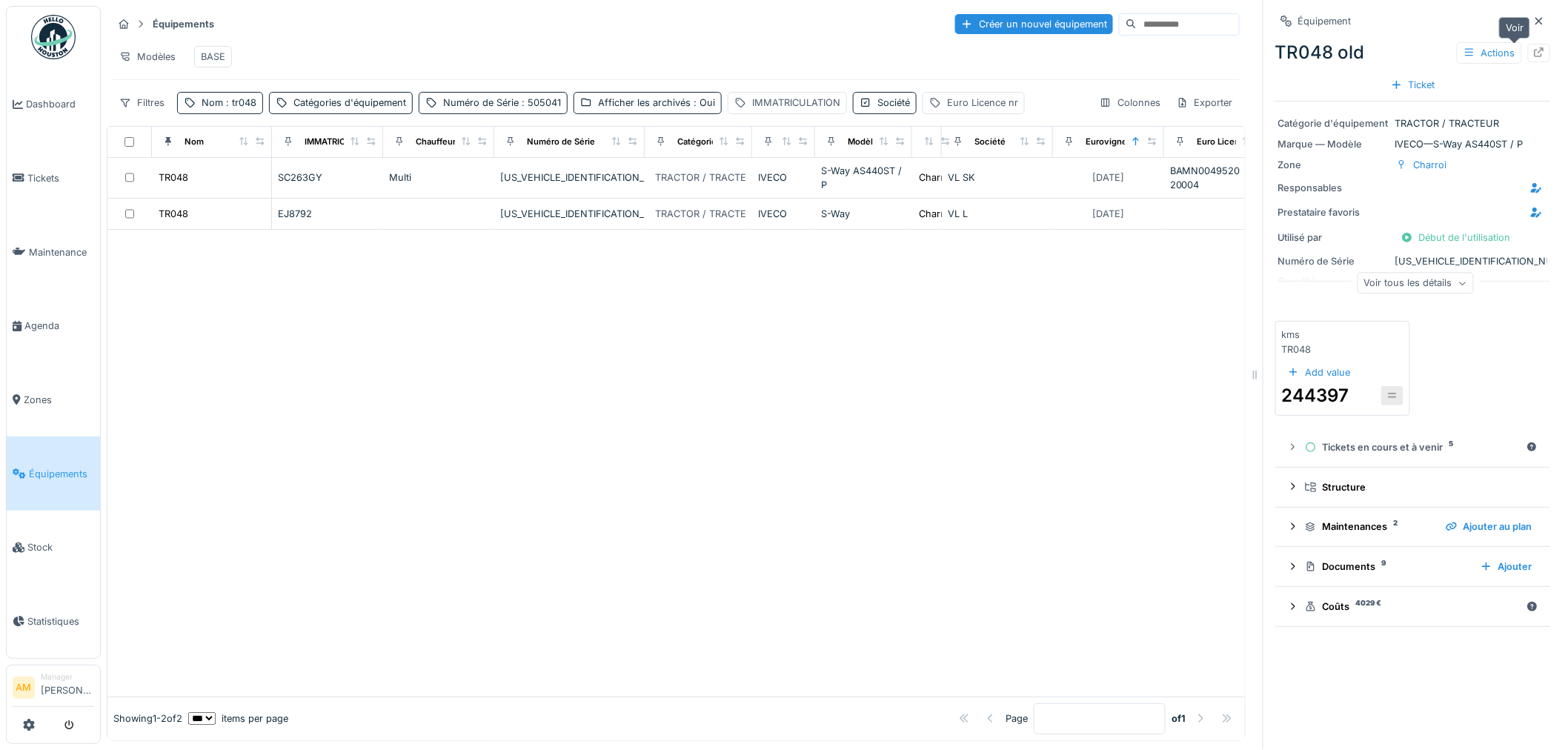
click at [1533, 56] on icon at bounding box center [1539, 52] width 12 height 10
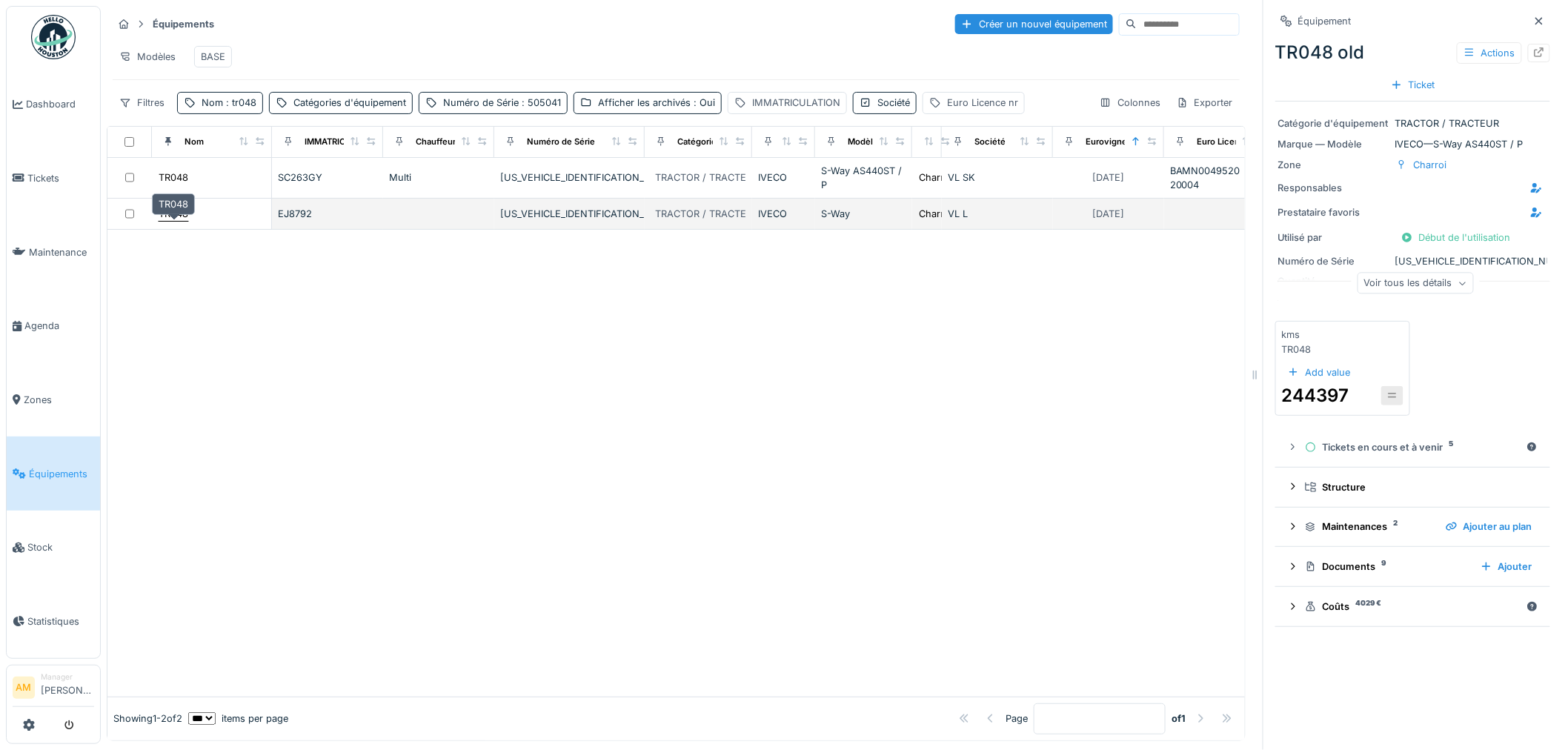
click at [188, 220] on div "TR048" at bounding box center [173, 214] width 30 height 14
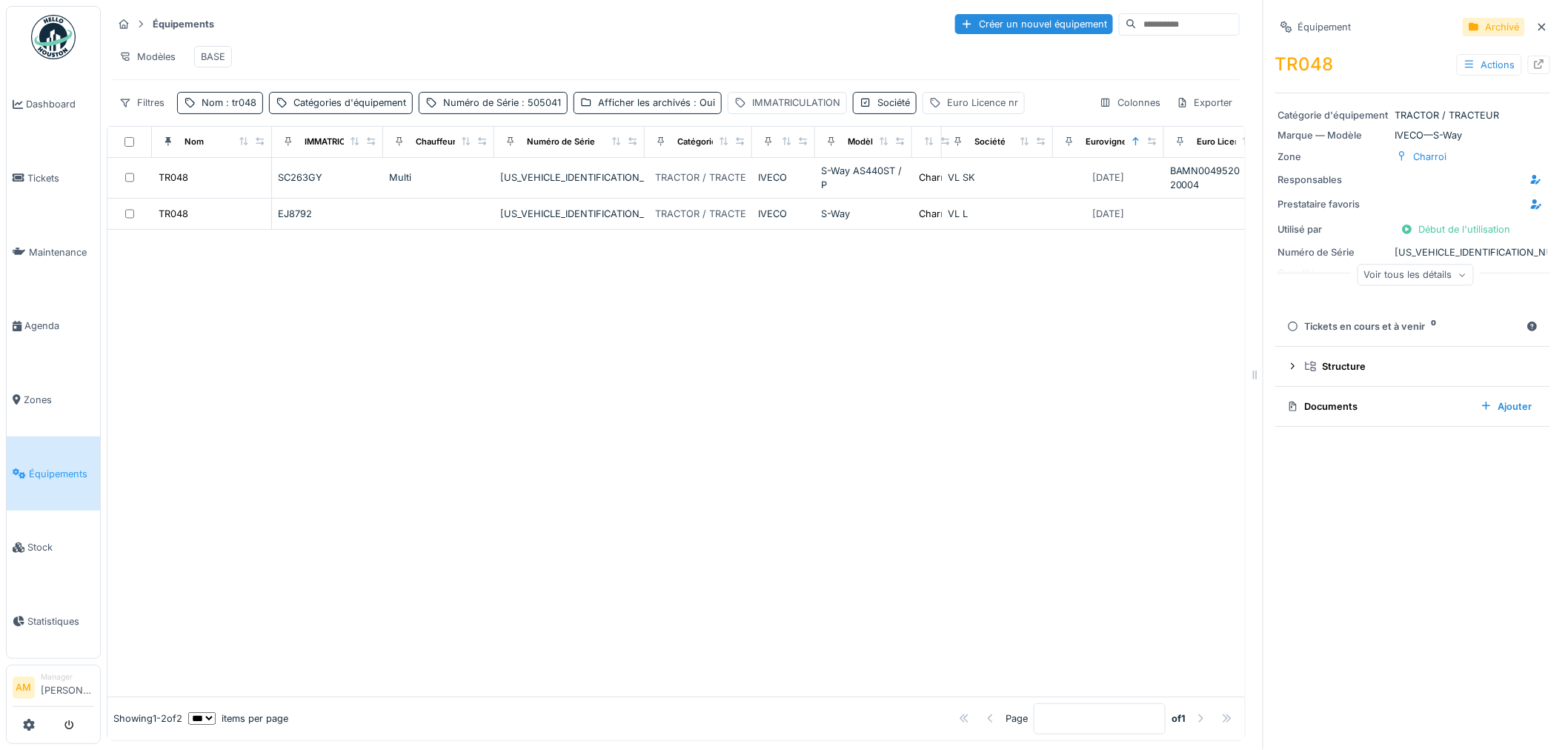
click at [1312, 420] on summary "Documents Ajouter" at bounding box center [1412, 406] width 263 height 27
click at [1312, 411] on div "Documents" at bounding box center [1377, 406] width 182 height 14
click at [1298, 404] on div "Documents" at bounding box center [1377, 406] width 182 height 14
click at [1330, 432] on div "Équipement Archivé TR048 Actions Catégorie d'équipement TRACTOR / TRACTEUR Marq…" at bounding box center [1413, 220] width 275 height 439
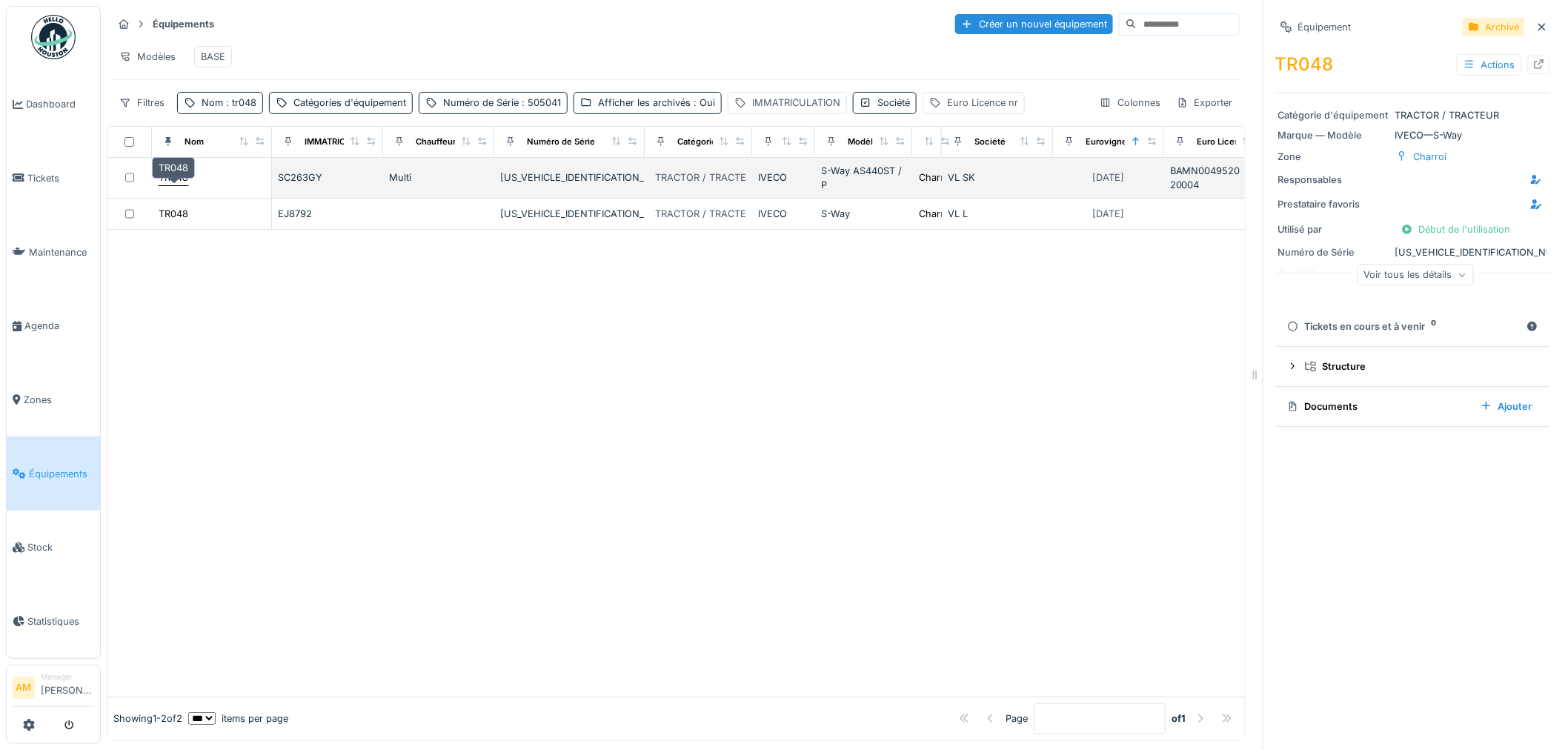
click at [186, 184] on div "TR048" at bounding box center [173, 177] width 30 height 14
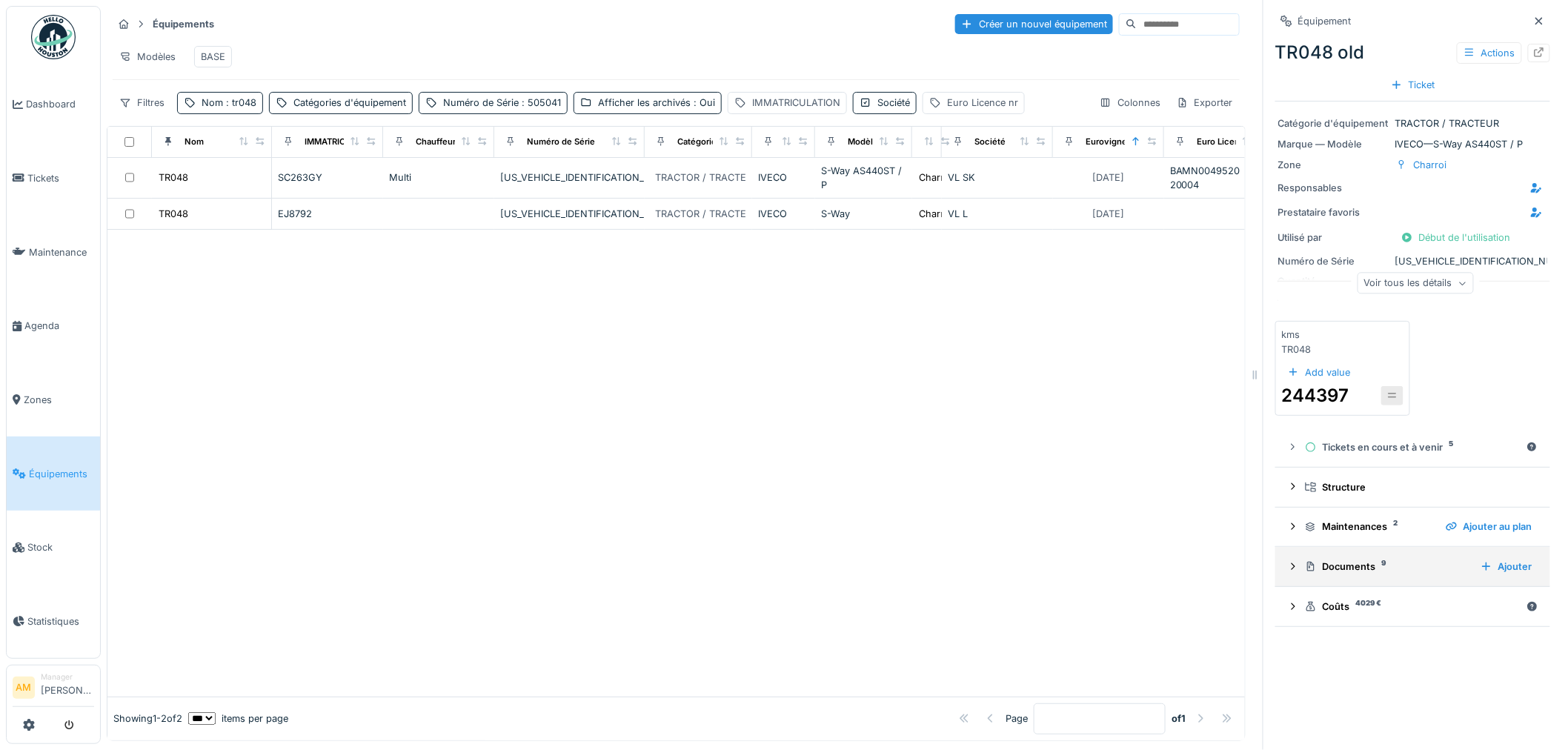
click at [1346, 574] on div "Documents 9" at bounding box center [1386, 566] width 164 height 14
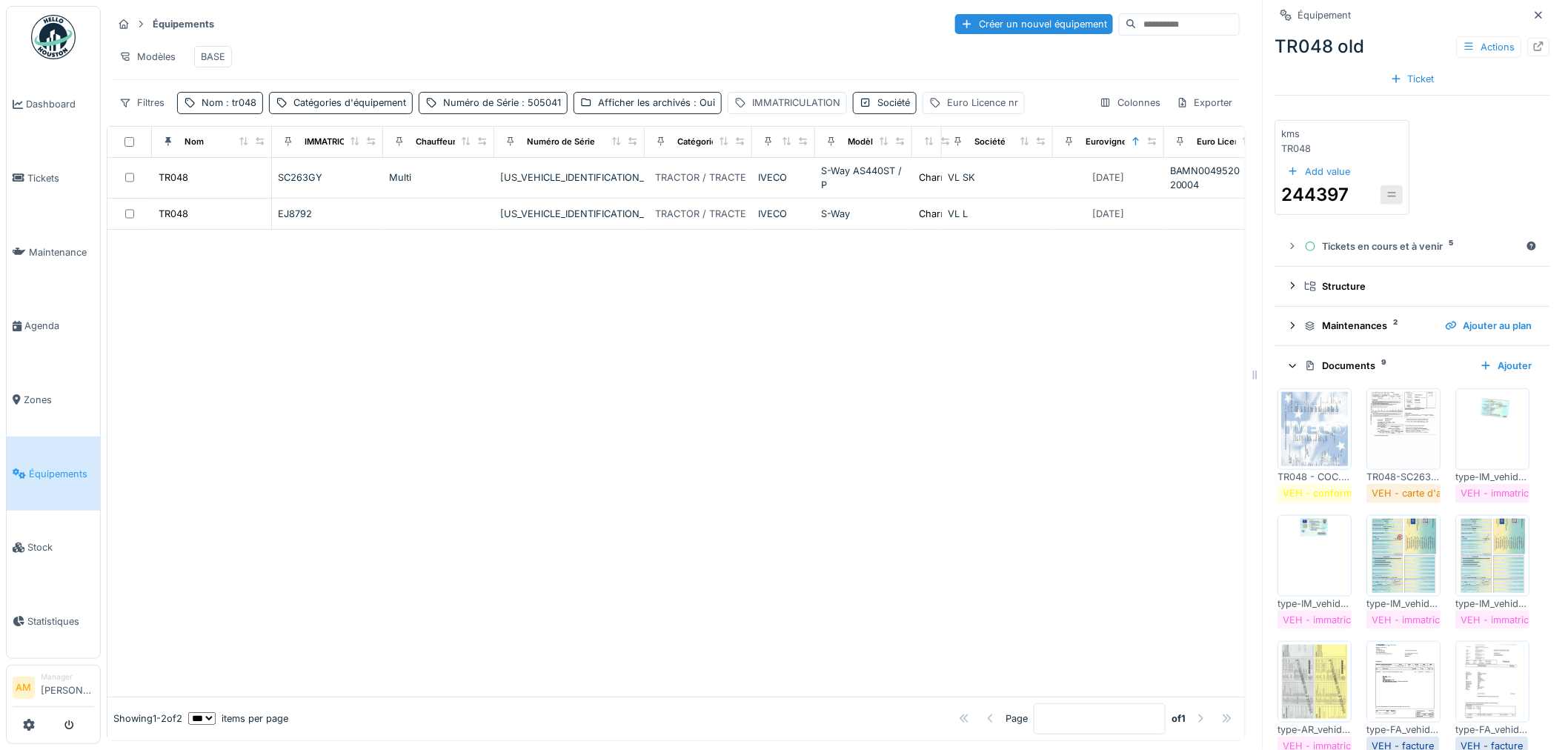
scroll to position [530, 0]
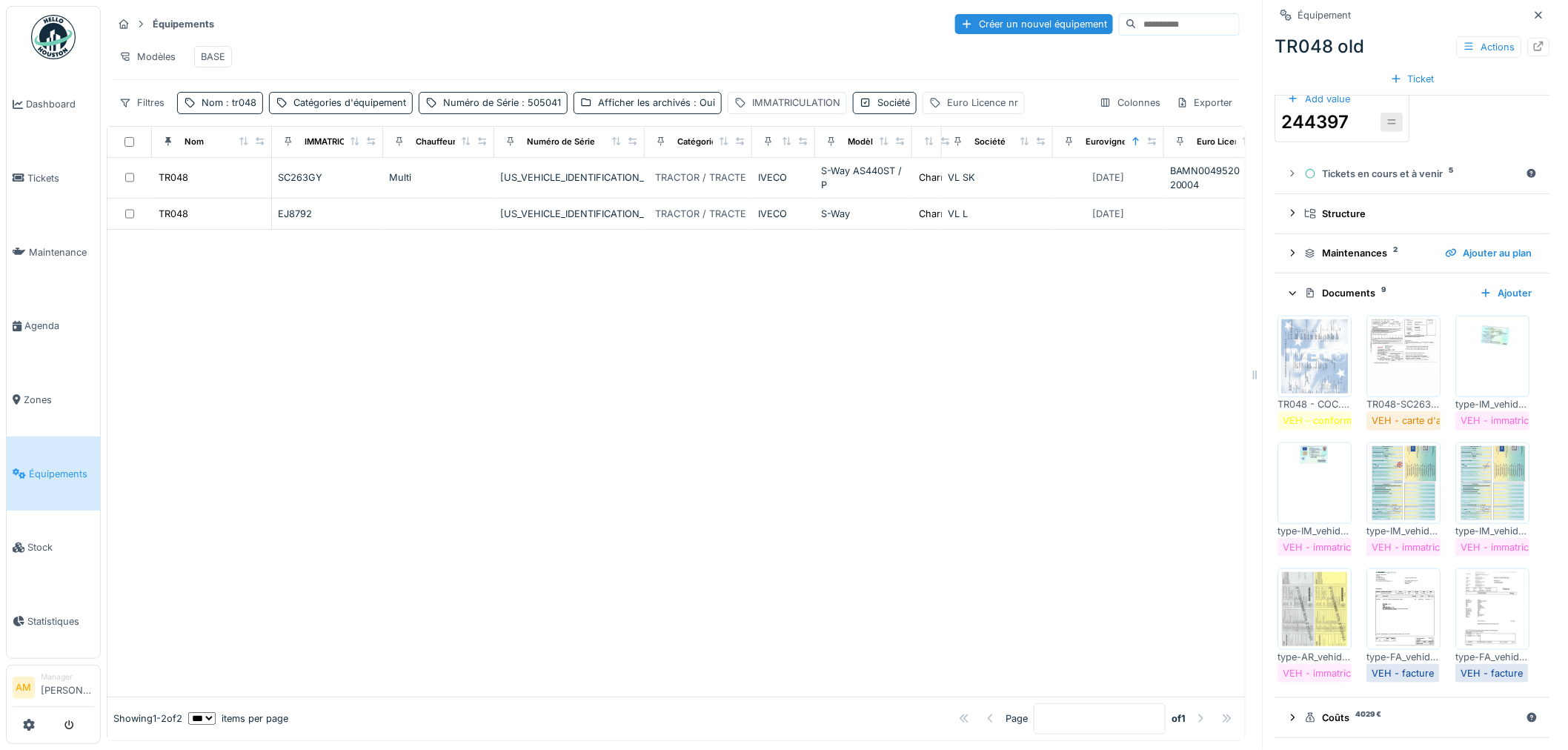
click at [1459, 619] on img at bounding box center [1492, 608] width 66 height 74
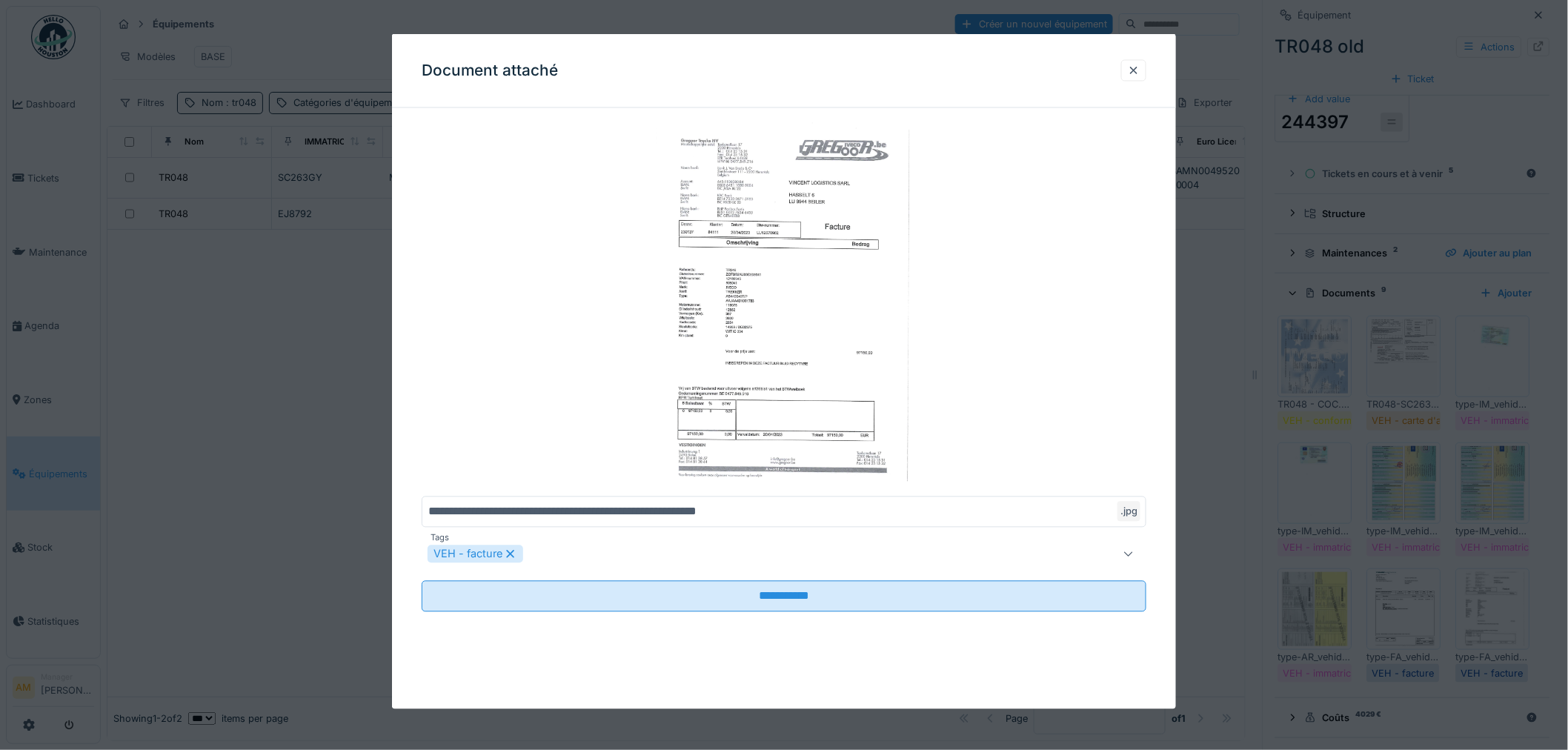
click at [1306, 616] on div at bounding box center [784, 375] width 1568 height 750
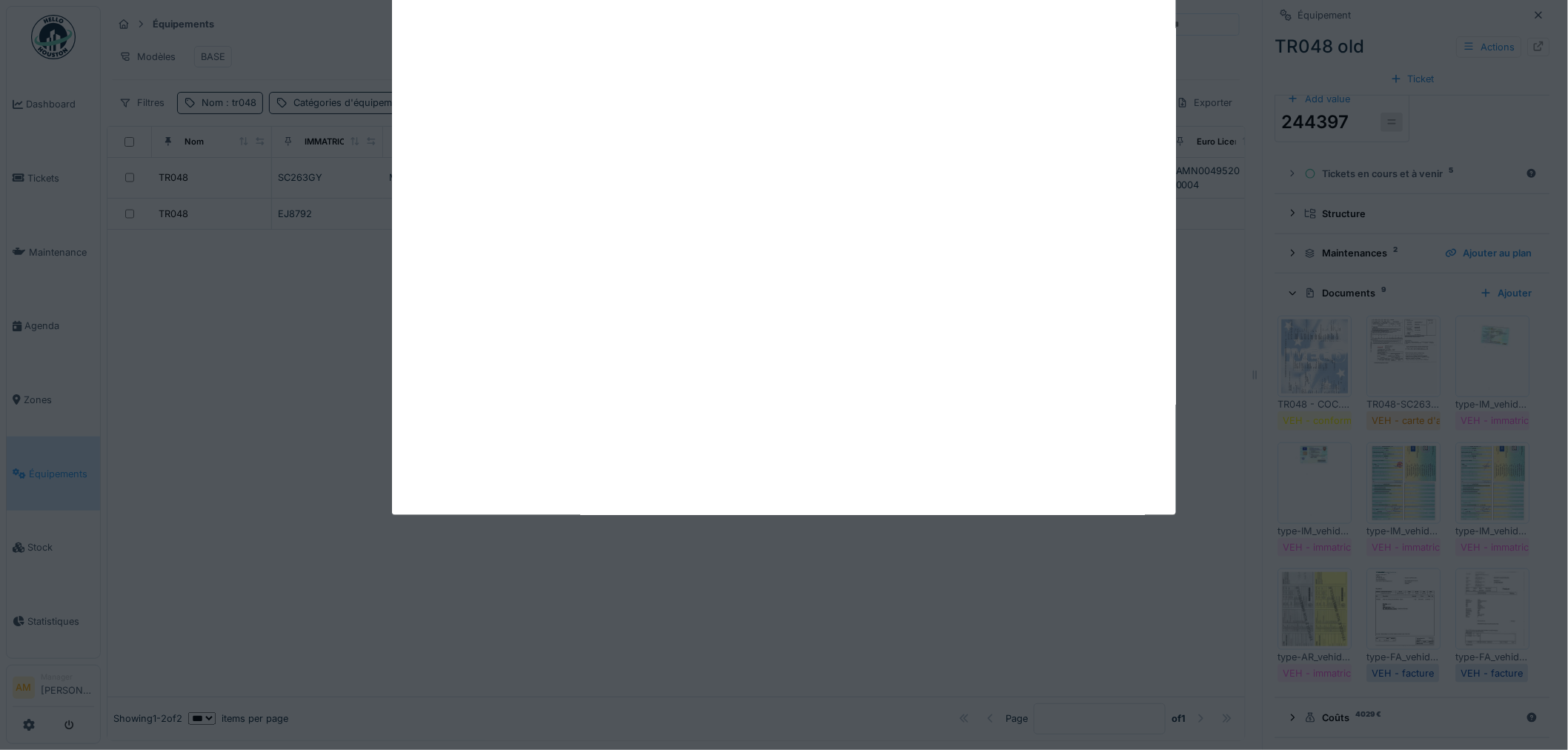
click at [1427, 623] on div "Annuler Équipements Créer un nouvel équipement Modèles BASE Filtres Nom : tr048…" at bounding box center [835, 375] width 1467 height 750
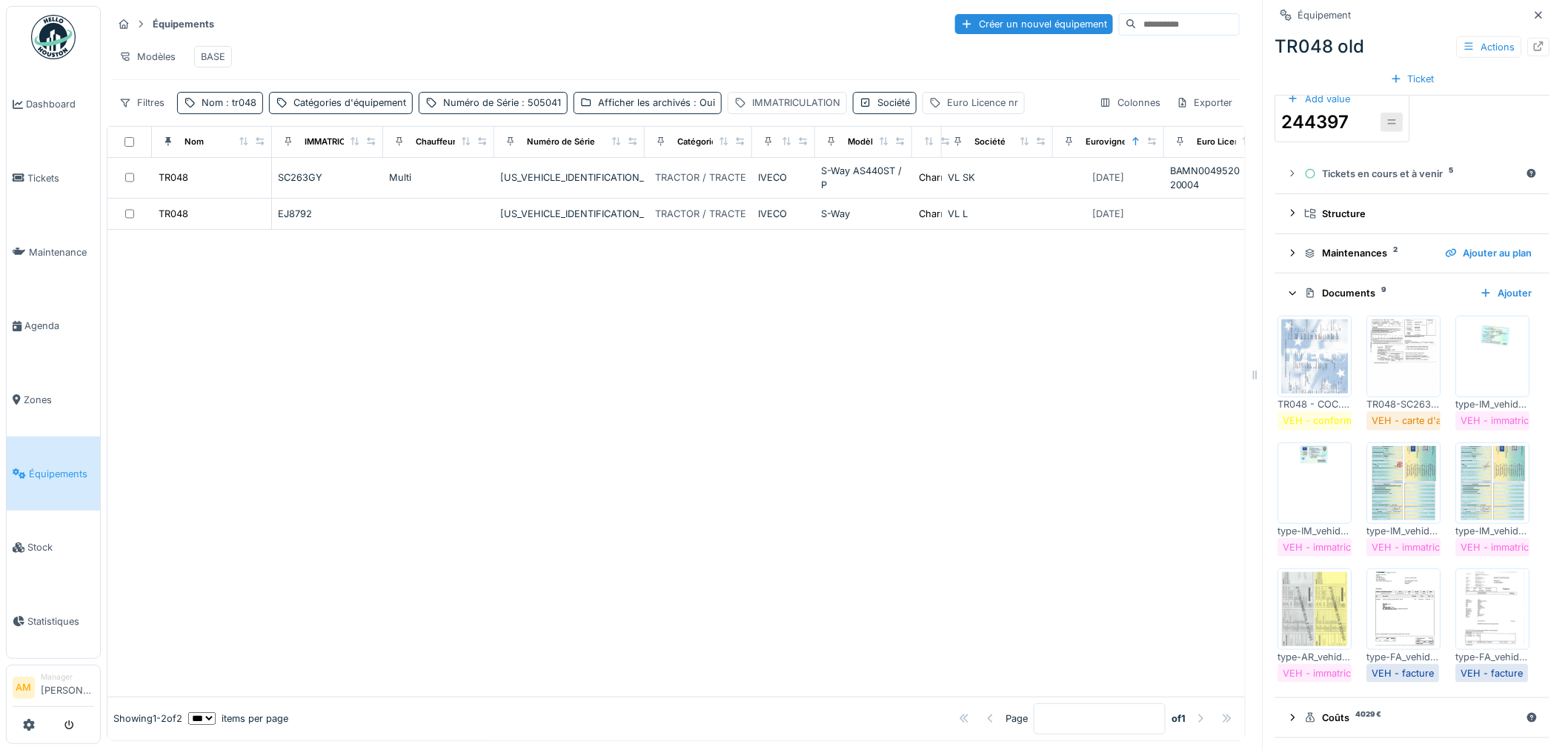
click at [1388, 572] on img at bounding box center [1403, 608] width 66 height 74
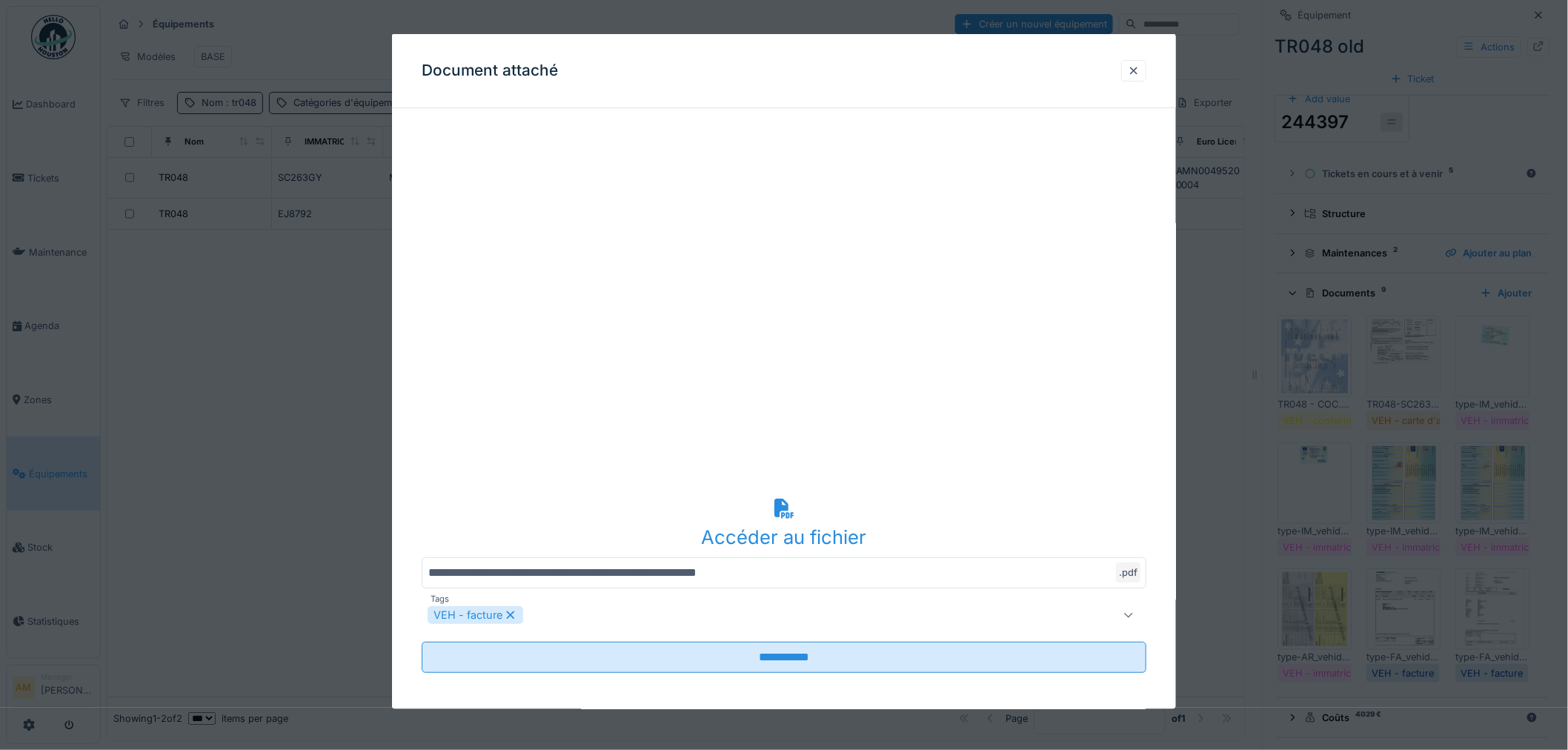
click at [1140, 76] on div at bounding box center [1134, 69] width 12 height 14
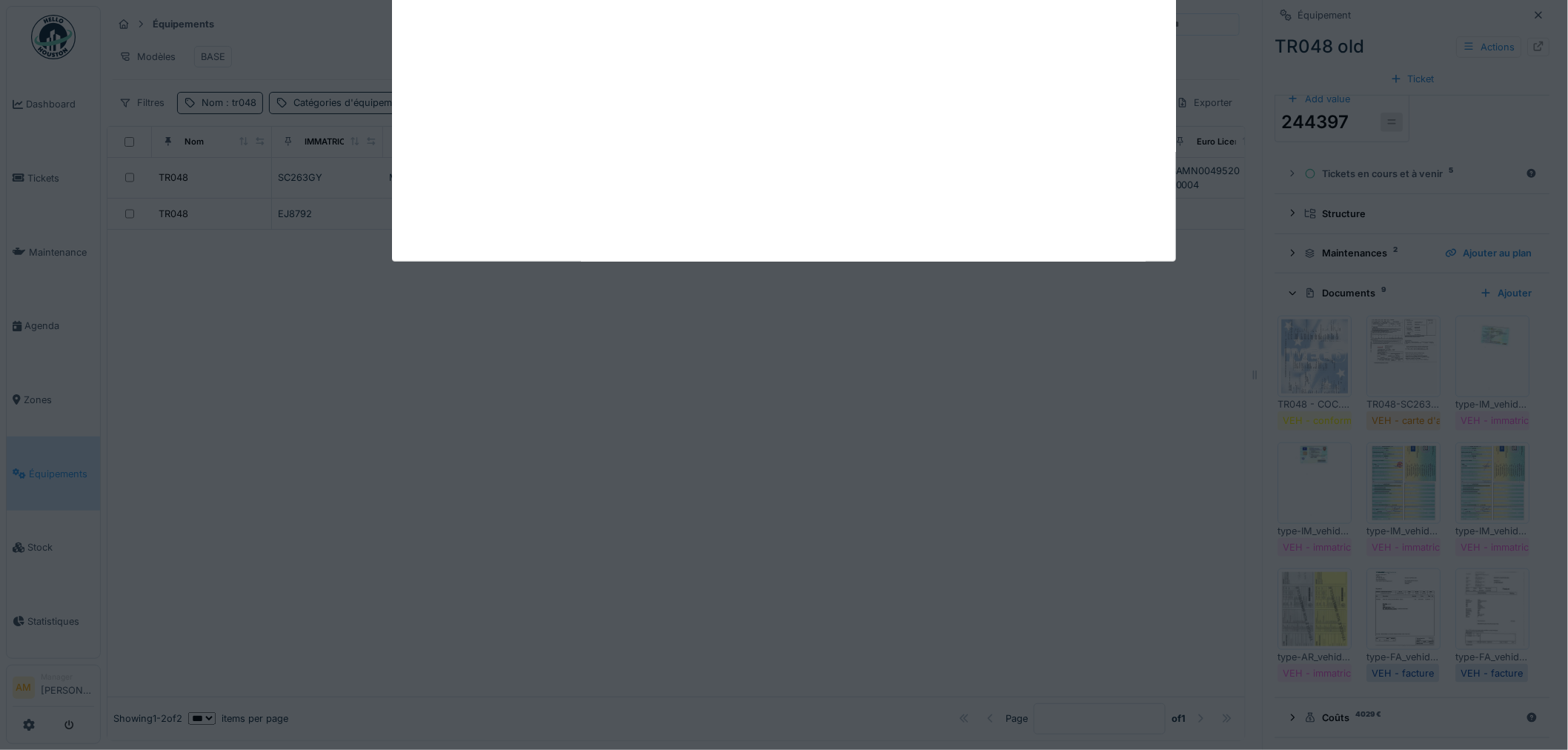
drag, startPoint x: 130, startPoint y: 346, endPoint x: 114, endPoint y: 281, distance: 66.9
click at [130, 346] on div "Annuler Équipements Créer un nouvel équipement Modèles BASE Filtres Nom : tr048…" at bounding box center [835, 375] width 1467 height 750
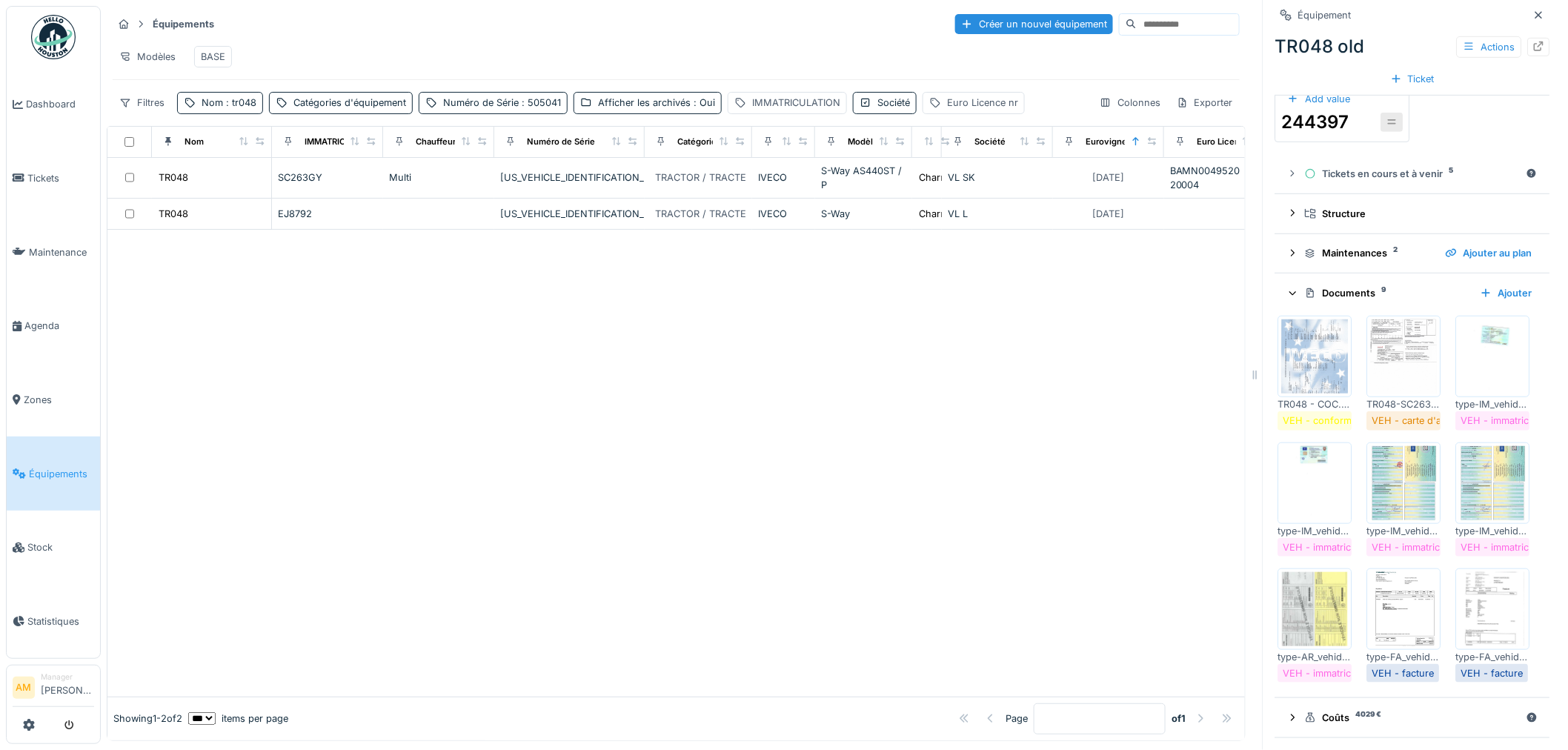
click at [278, 359] on div at bounding box center [677, 463] width 1138 height 466
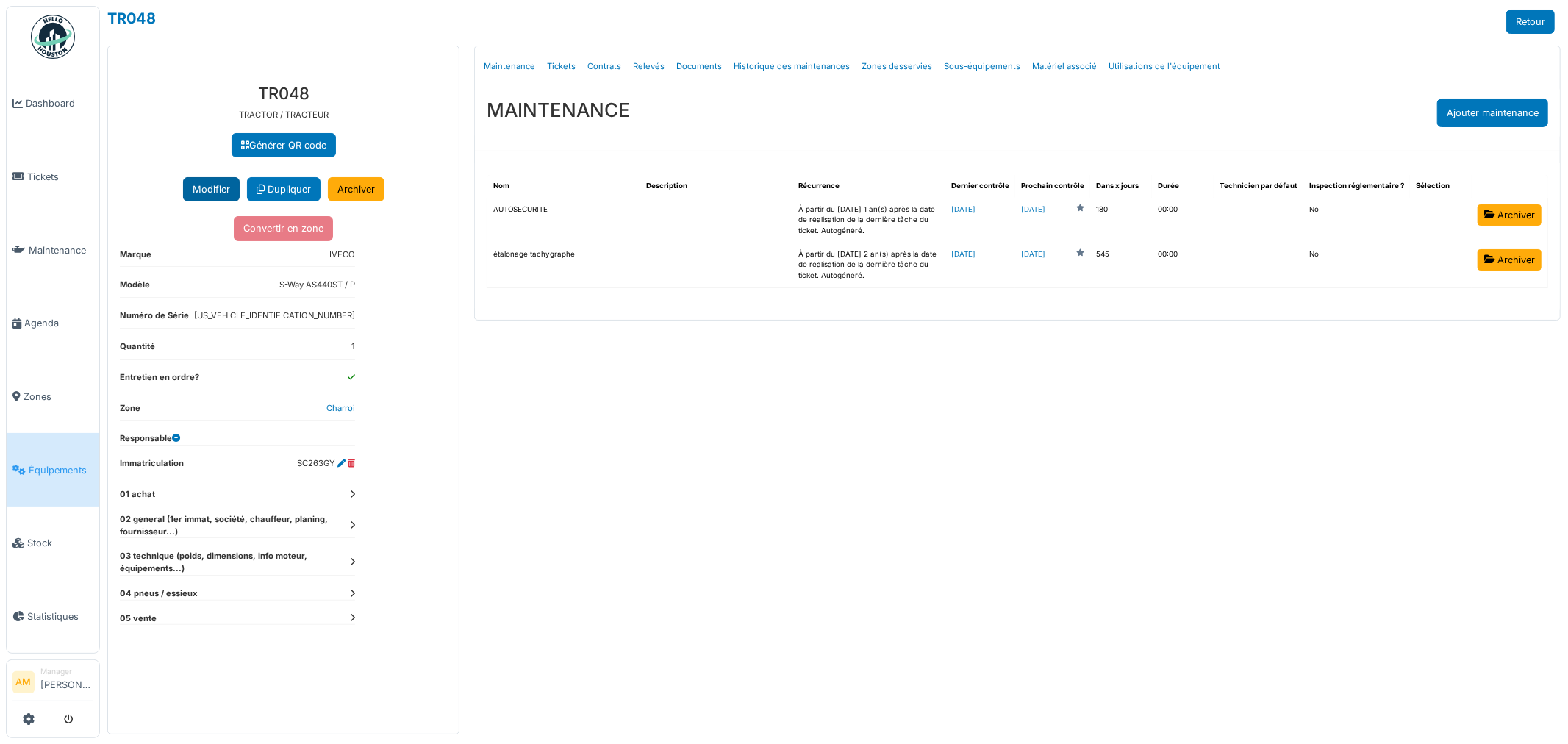
click at [209, 188] on button "Modifier" at bounding box center [211, 189] width 56 height 24
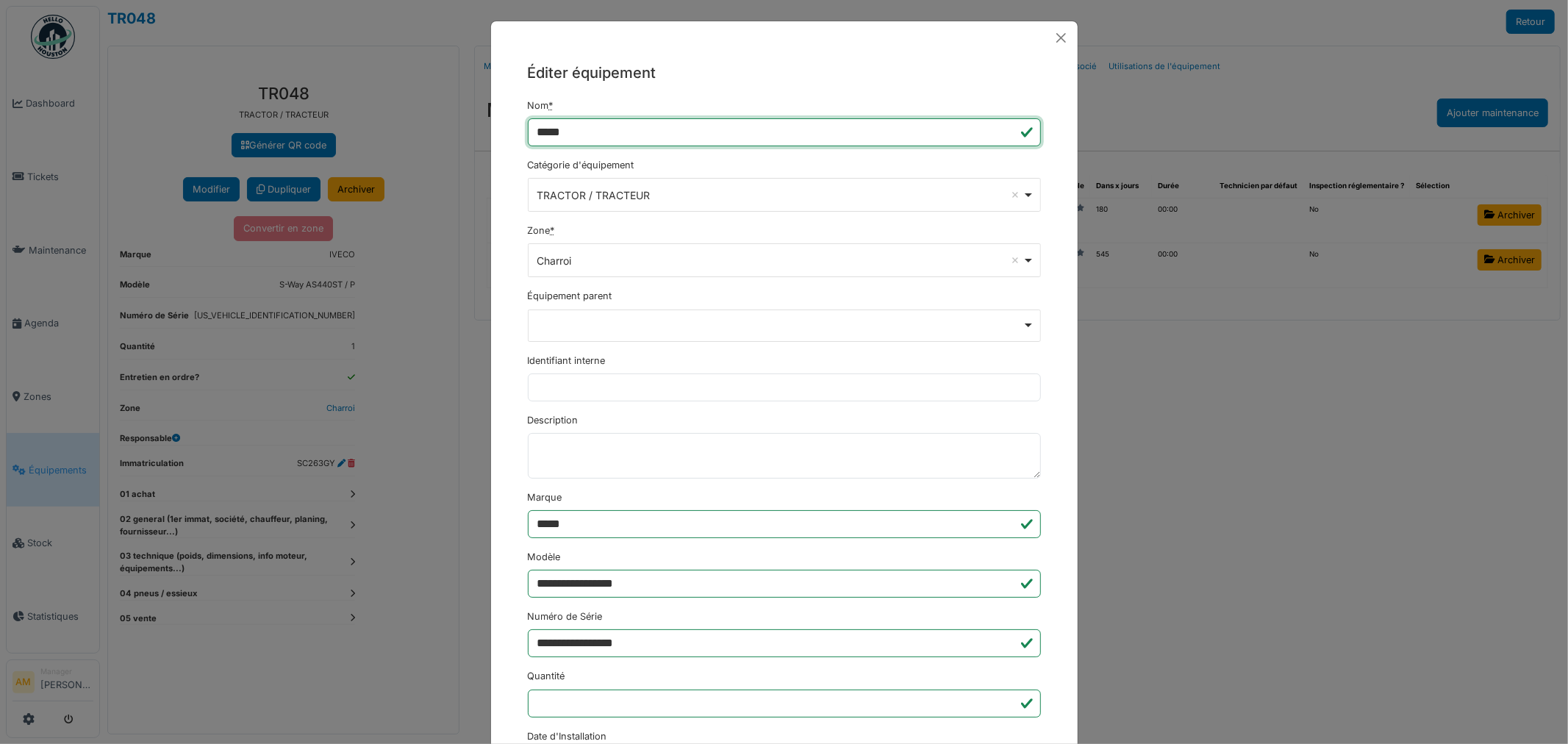
click at [641, 133] on input "*****" at bounding box center [784, 132] width 513 height 28
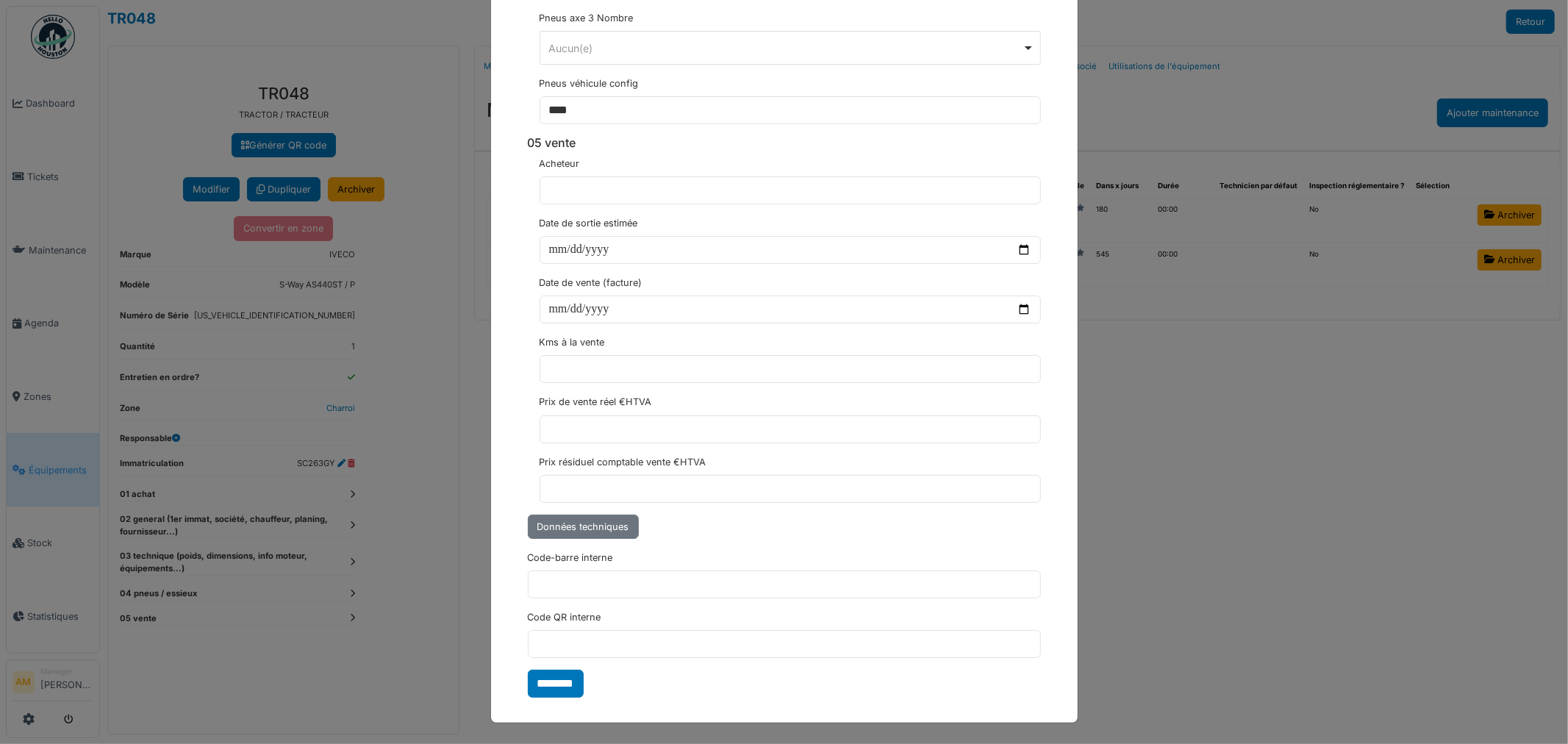
scroll to position [5096, 0]
type input "*********"
click at [540, 682] on input "********" at bounding box center [556, 683] width 55 height 28
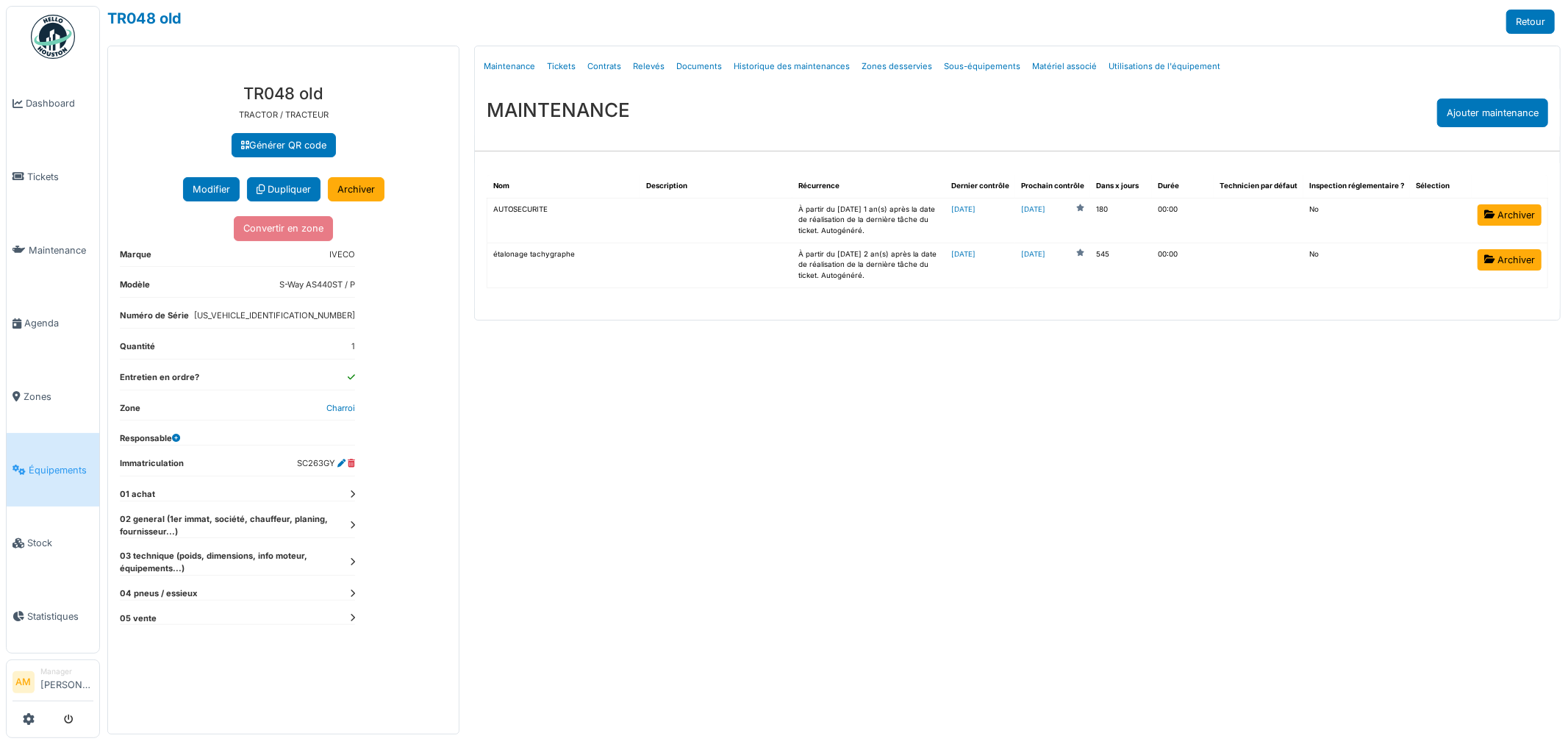
click at [1266, 471] on div "Menu Détails Maintenance Tickets Contrats Relevés Documents Historique des main…" at bounding box center [1017, 390] width 1101 height 689
click at [688, 68] on link "Documents" at bounding box center [699, 67] width 57 height 34
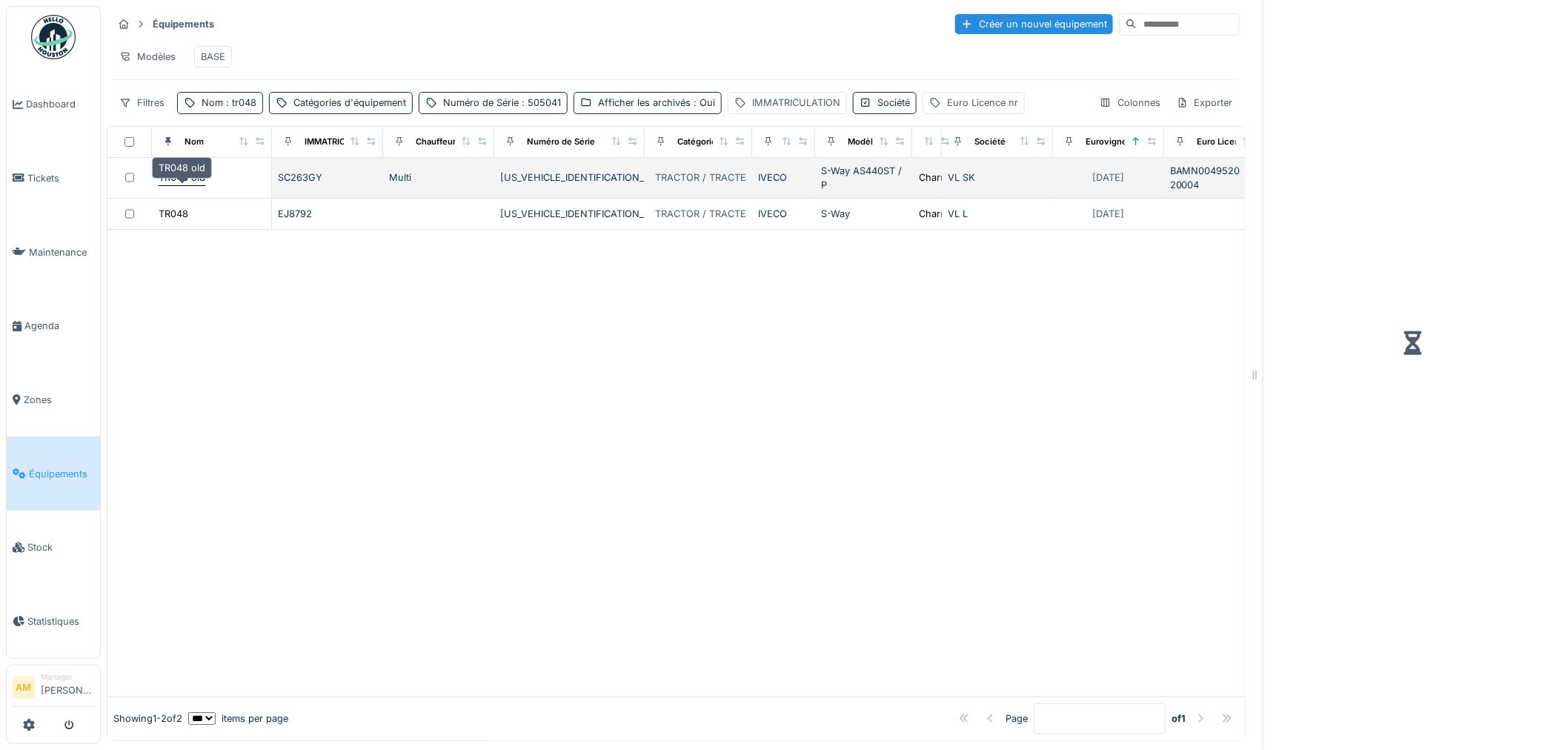
click at [189, 185] on div "TR048 old" at bounding box center [182, 177] width 46 height 14
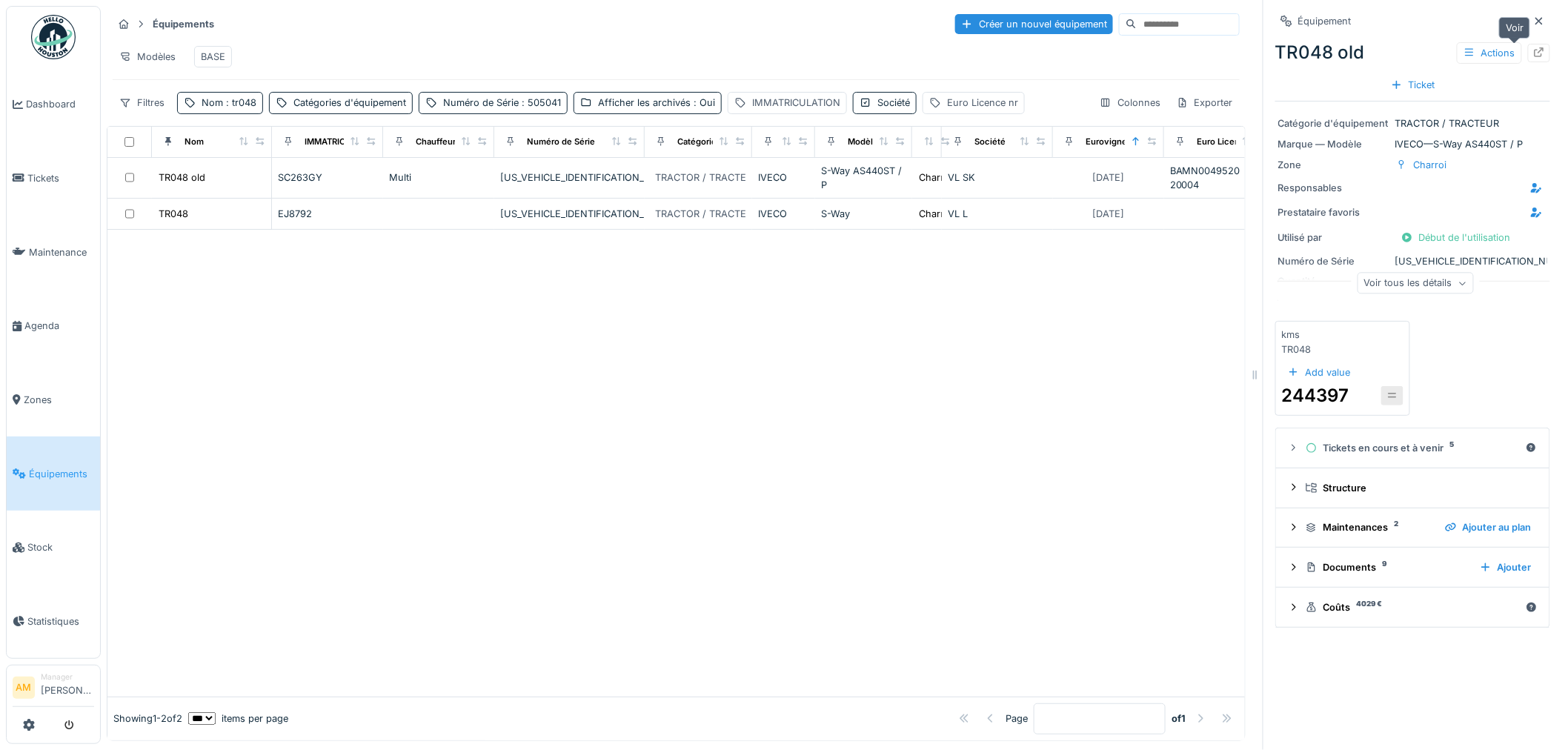
click at [1534, 49] on icon at bounding box center [1539, 52] width 10 height 10
click at [544, 478] on div at bounding box center [677, 463] width 1138 height 466
drag, startPoint x: 300, startPoint y: 297, endPoint x: 255, endPoint y: 281, distance: 47.8
click at [299, 291] on div at bounding box center [677, 463] width 1138 height 466
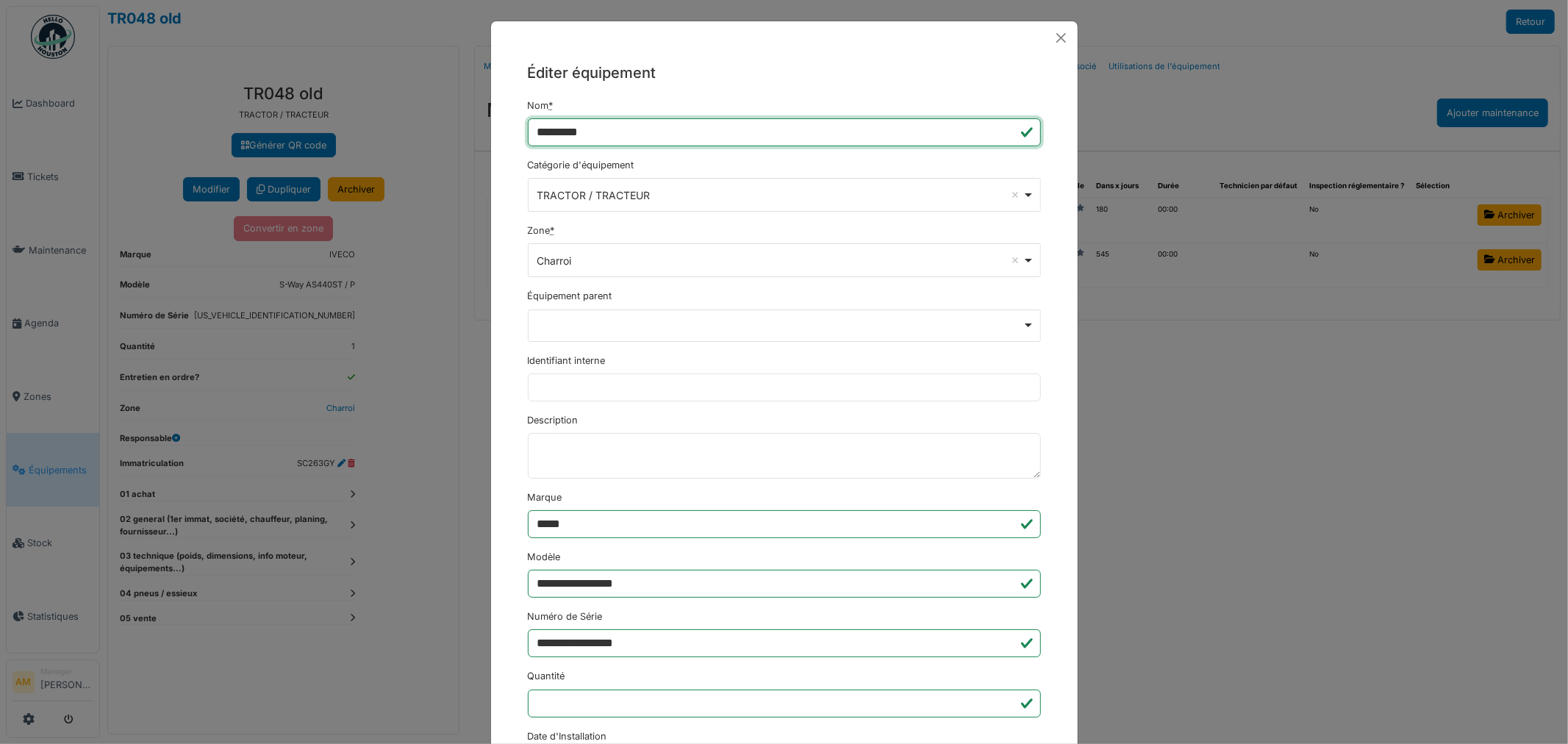
drag, startPoint x: 596, startPoint y: 130, endPoint x: 570, endPoint y: 133, distance: 26.2
click at [570, 133] on input "*********" at bounding box center [784, 132] width 513 height 28
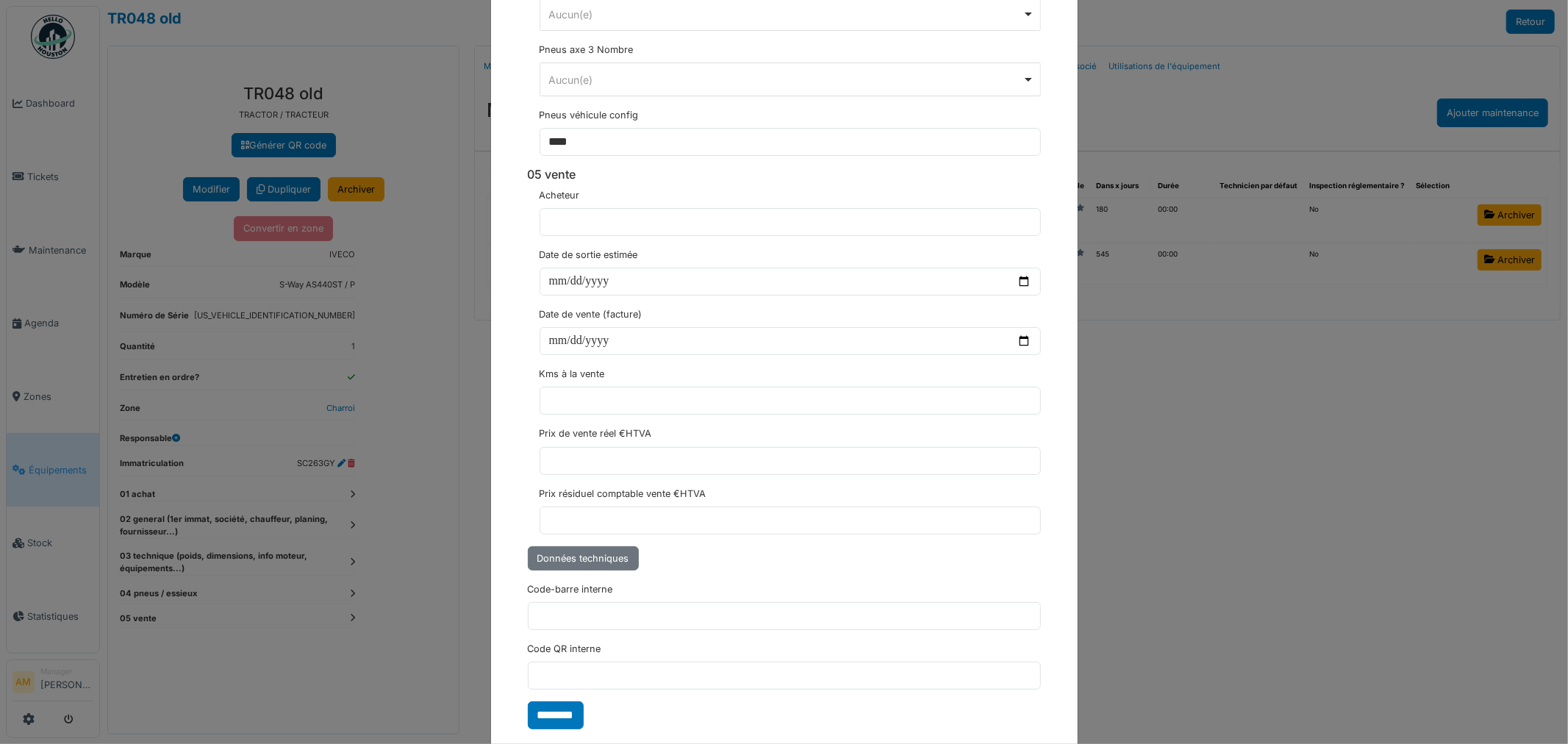
scroll to position [5096, 0]
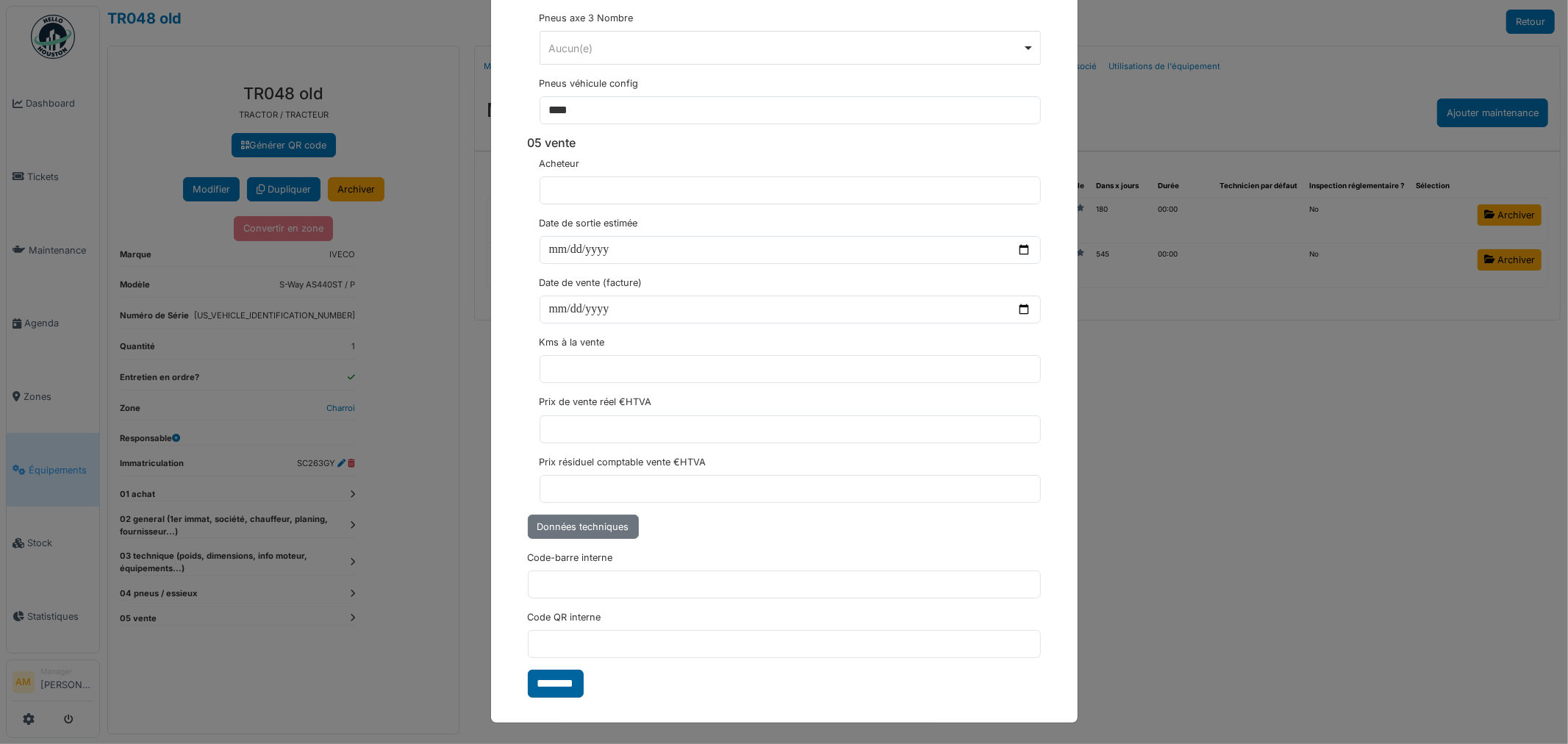
type input "*****"
drag, startPoint x: 547, startPoint y: 687, endPoint x: 550, endPoint y: 678, distance: 9.5
click at [547, 691] on input "********" at bounding box center [556, 683] width 55 height 28
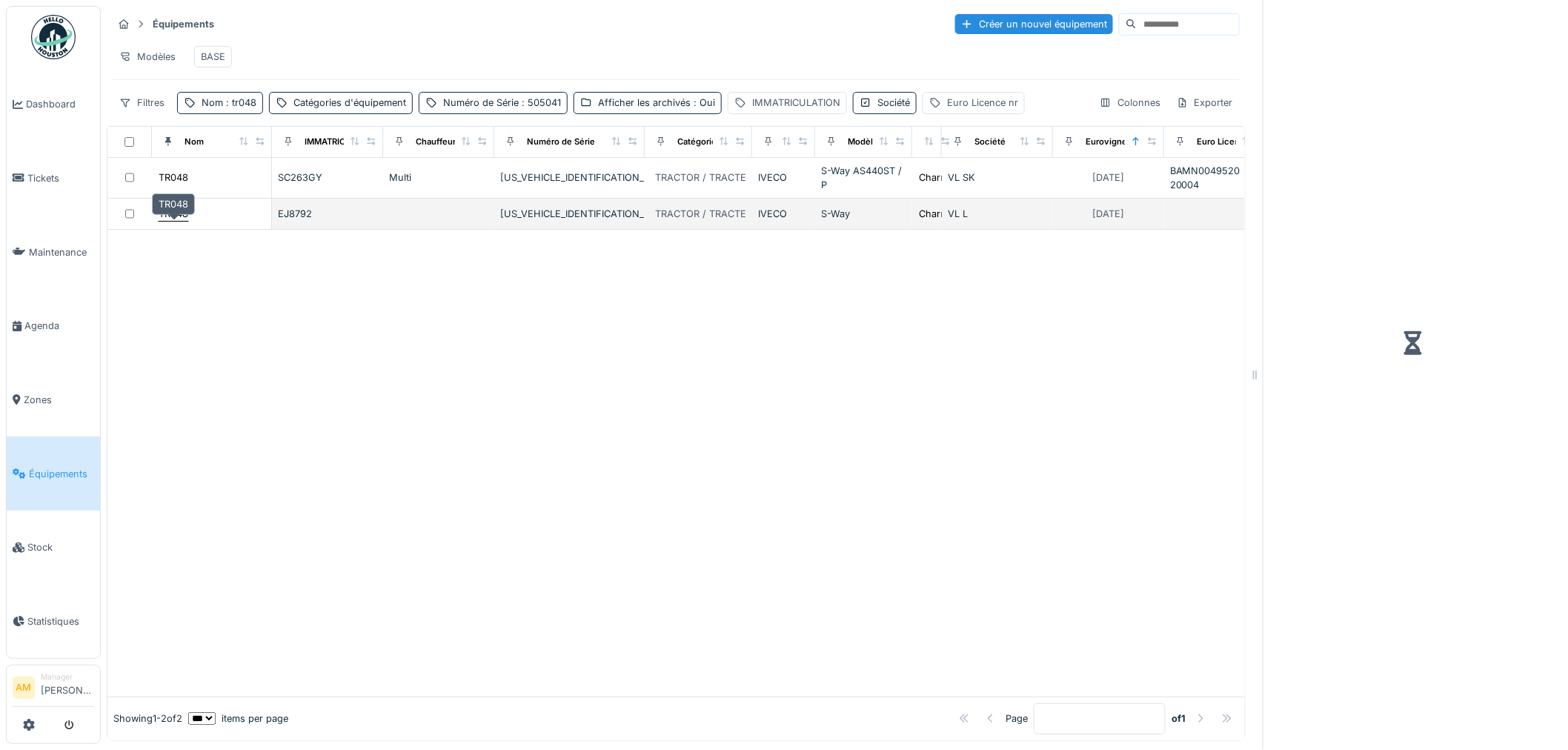
click at [176, 220] on div "TR048" at bounding box center [173, 214] width 30 height 14
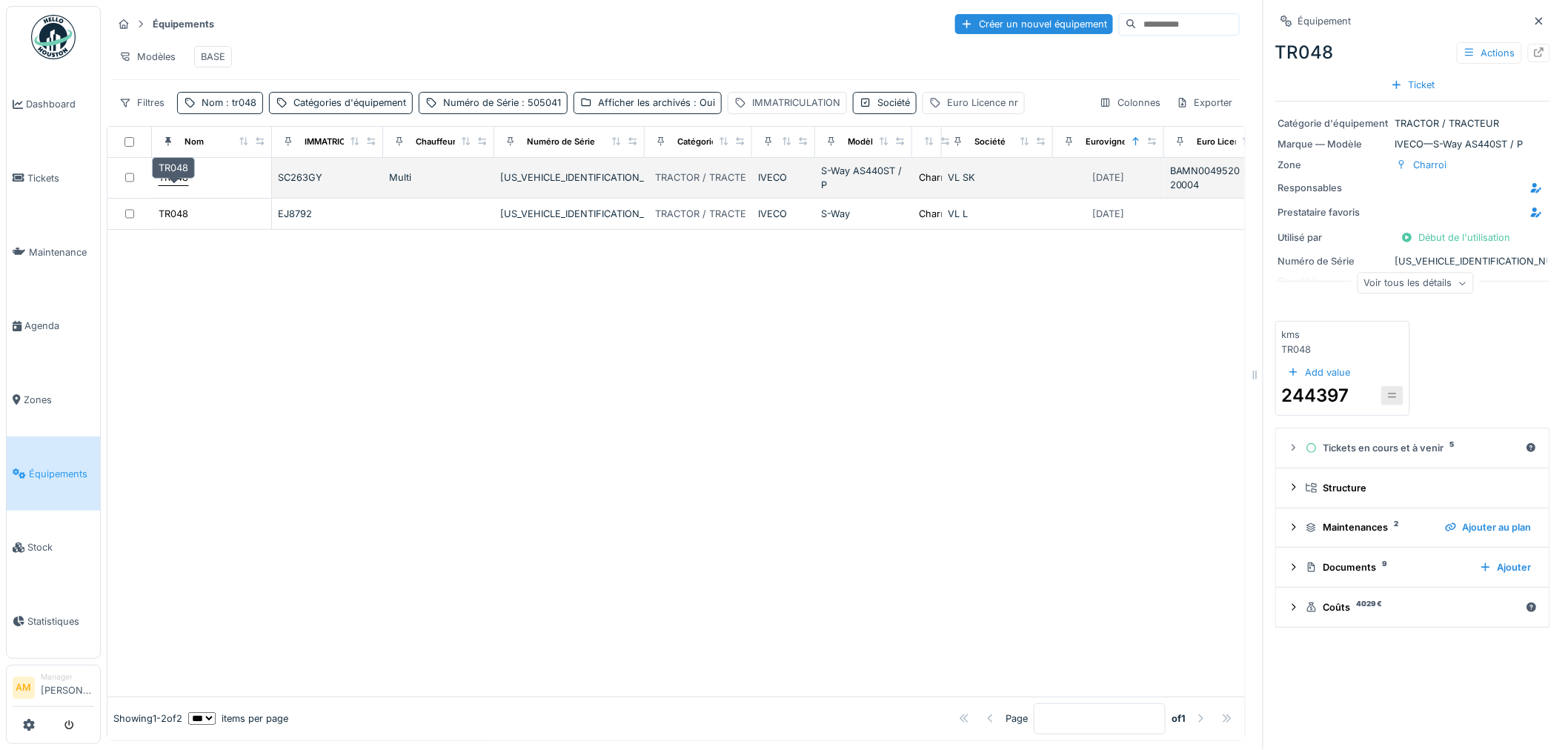
click at [179, 185] on div "TR048" at bounding box center [173, 177] width 30 height 14
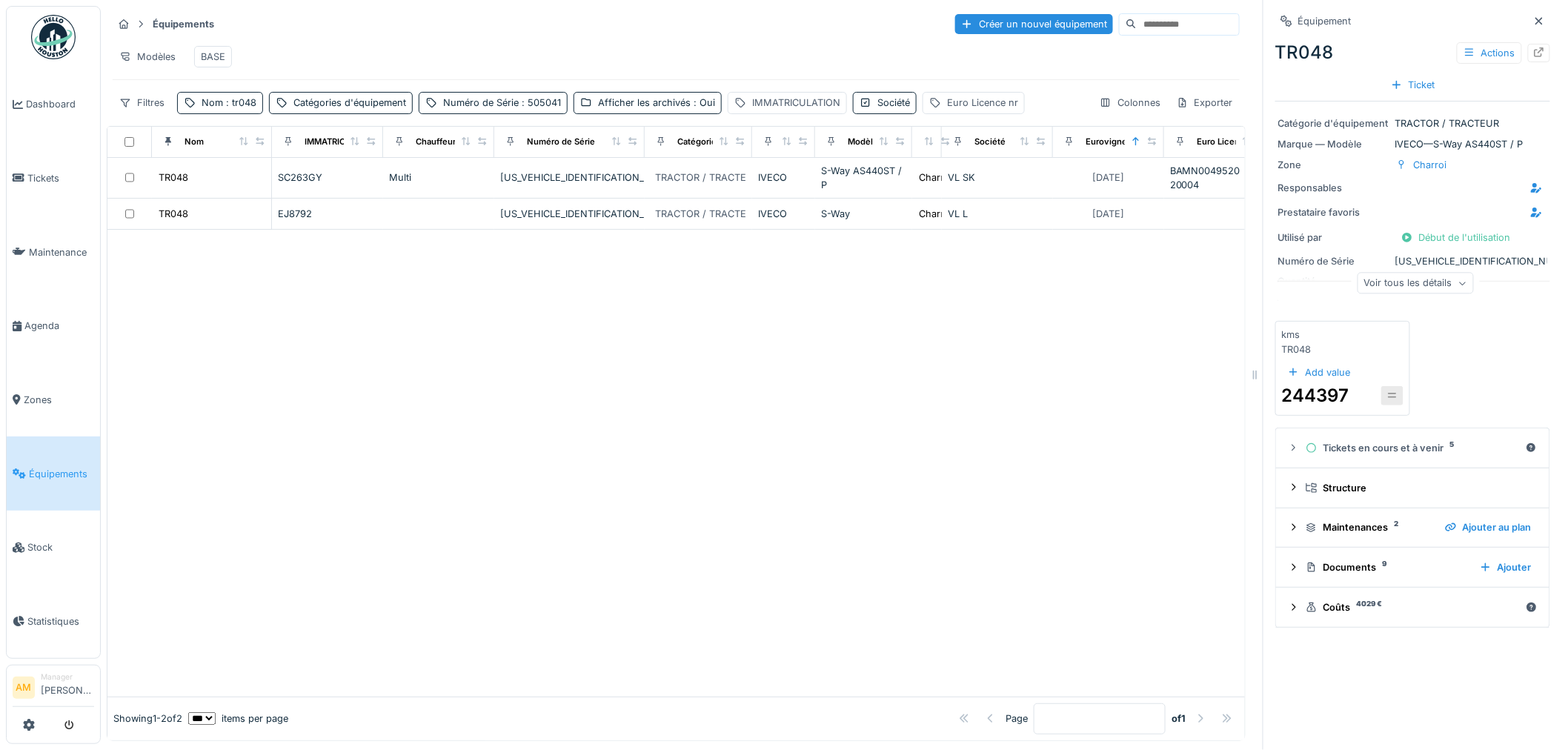
scroll to position [12, 0]
click at [1292, 564] on icon at bounding box center [1294, 567] width 4 height 7
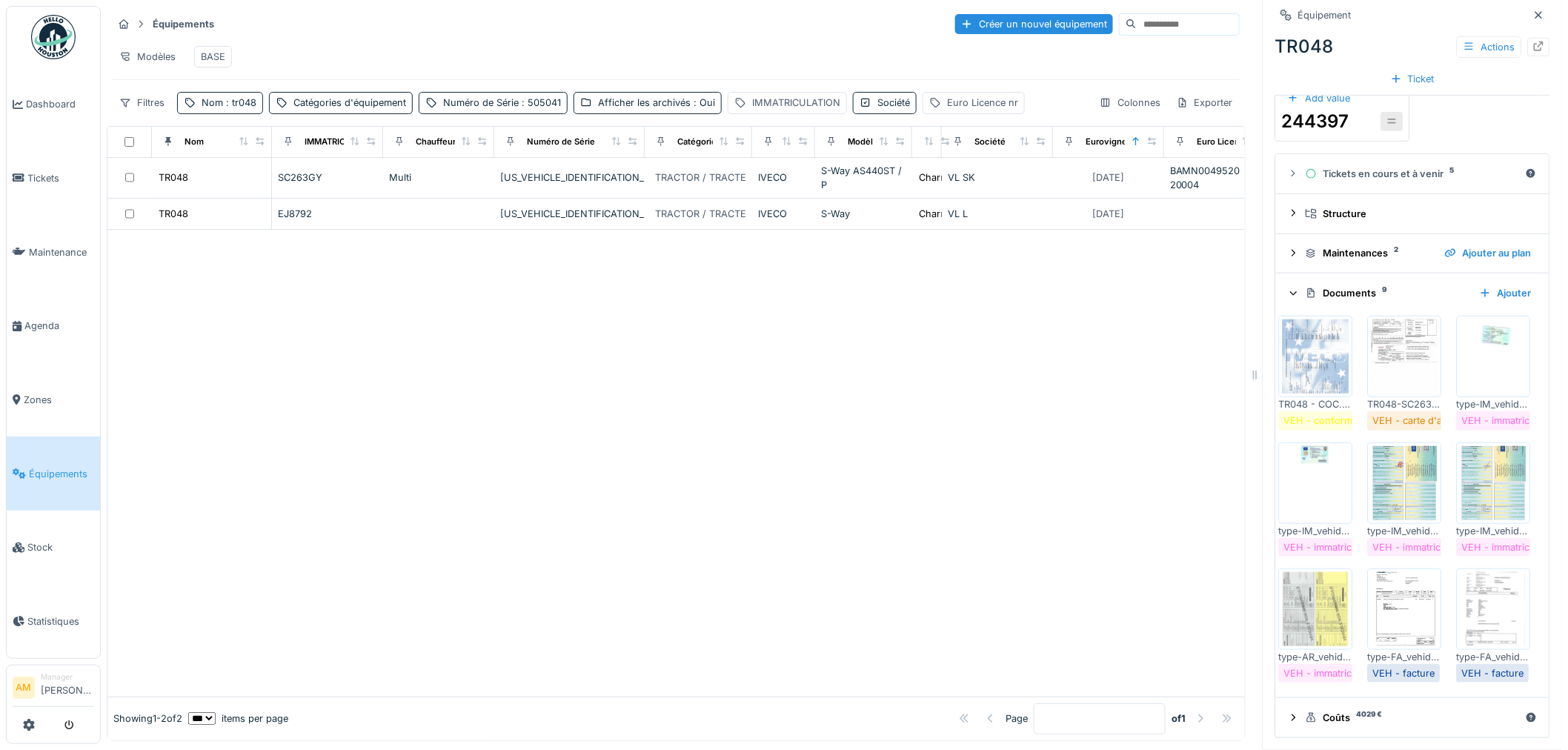
scroll to position [530, 0]
click at [1395, 572] on img at bounding box center [1404, 608] width 66 height 74
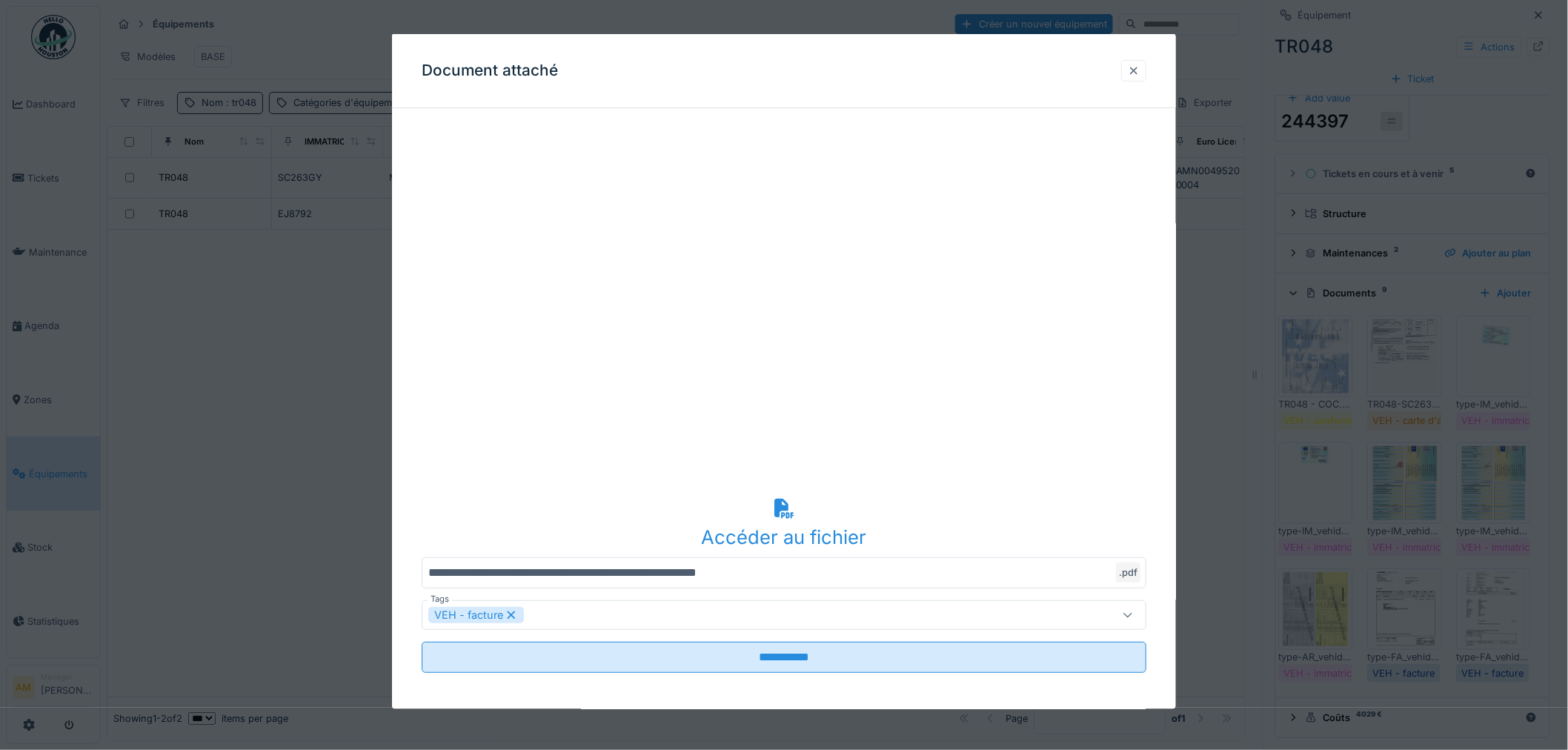
click at [1132, 72] on div at bounding box center [1134, 70] width 25 height 21
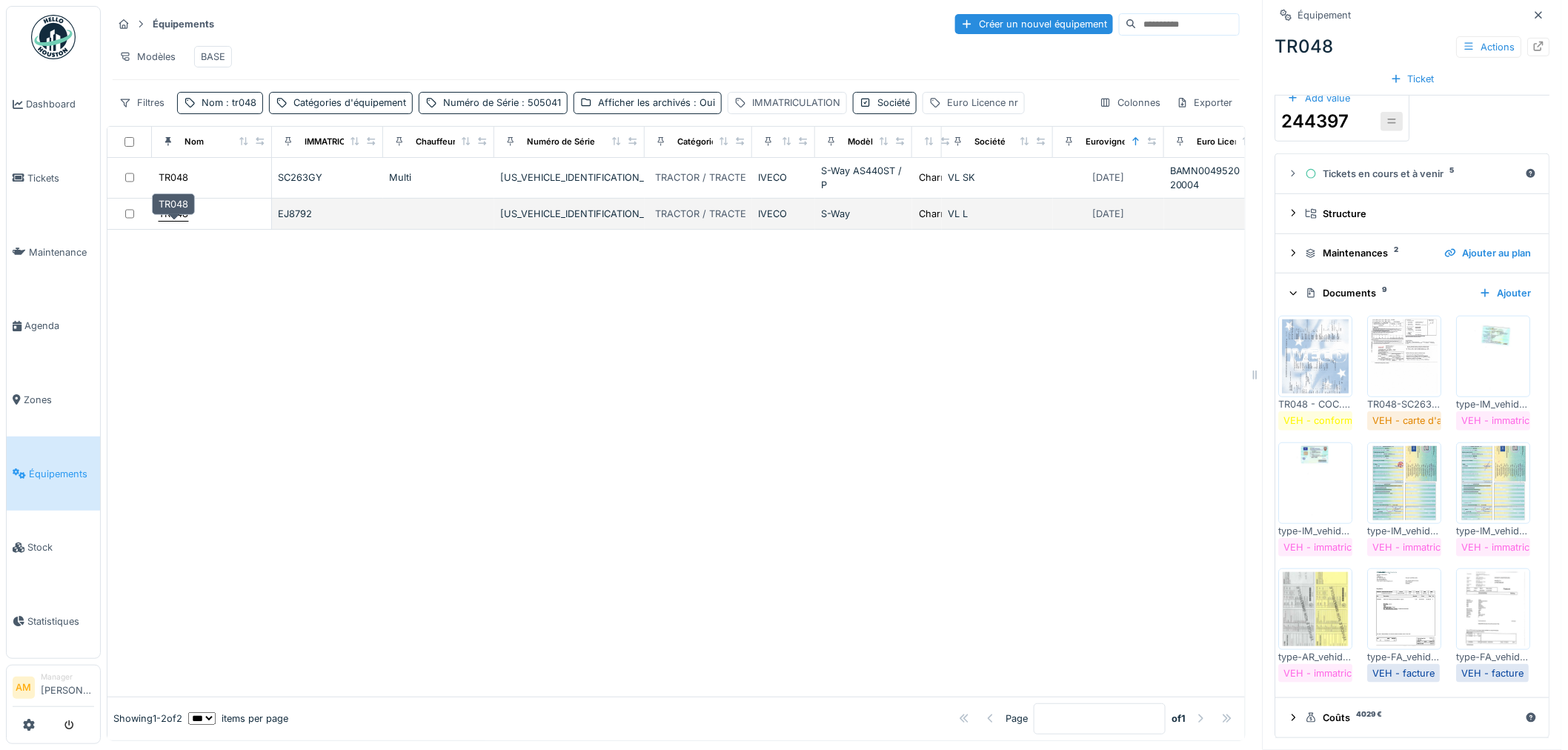
click at [166, 211] on div "TR048" at bounding box center [173, 214] width 30 height 14
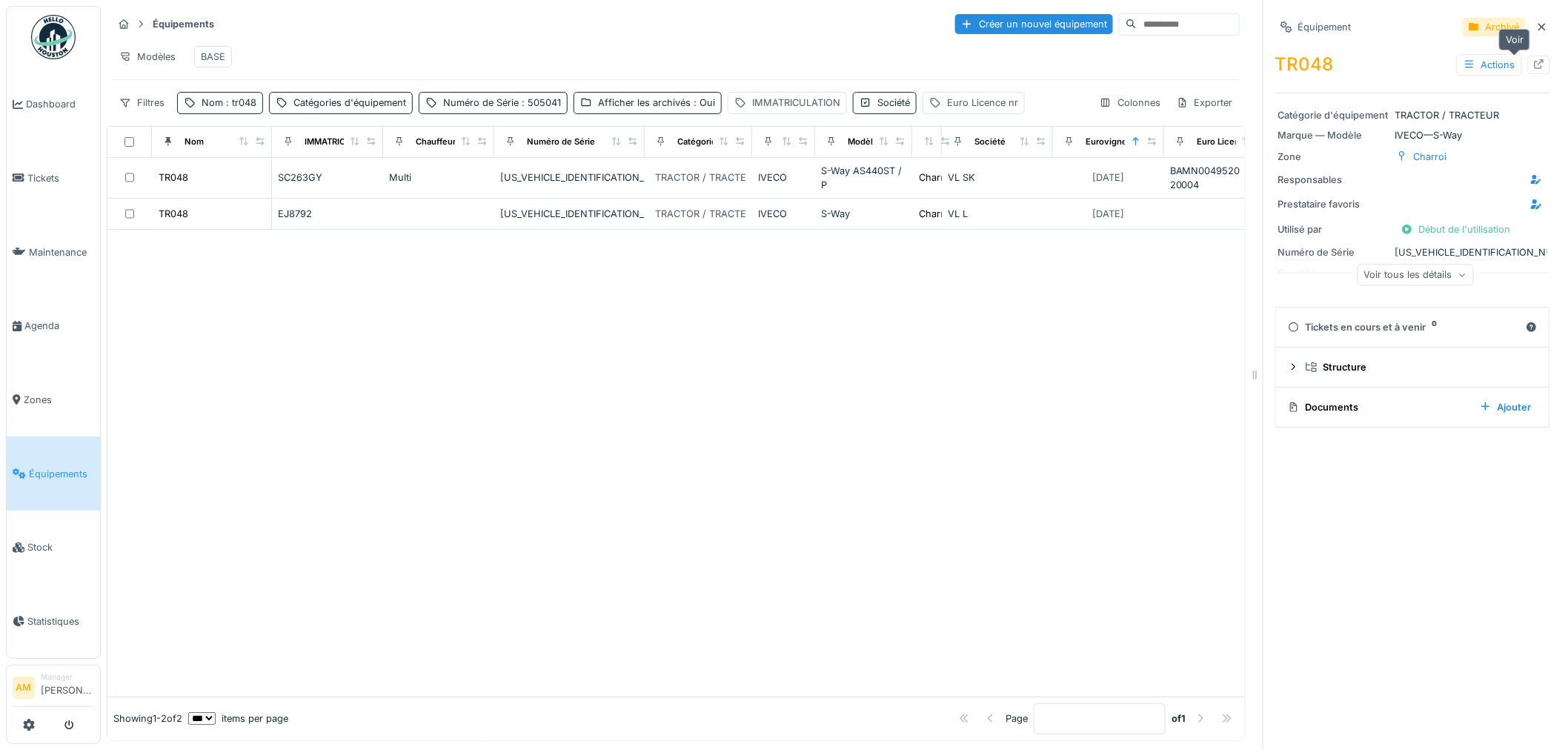
click at [1533, 60] on icon at bounding box center [1539, 65] width 12 height 10
click at [601, 321] on div at bounding box center [677, 463] width 1138 height 466
click at [442, 421] on div at bounding box center [677, 463] width 1138 height 466
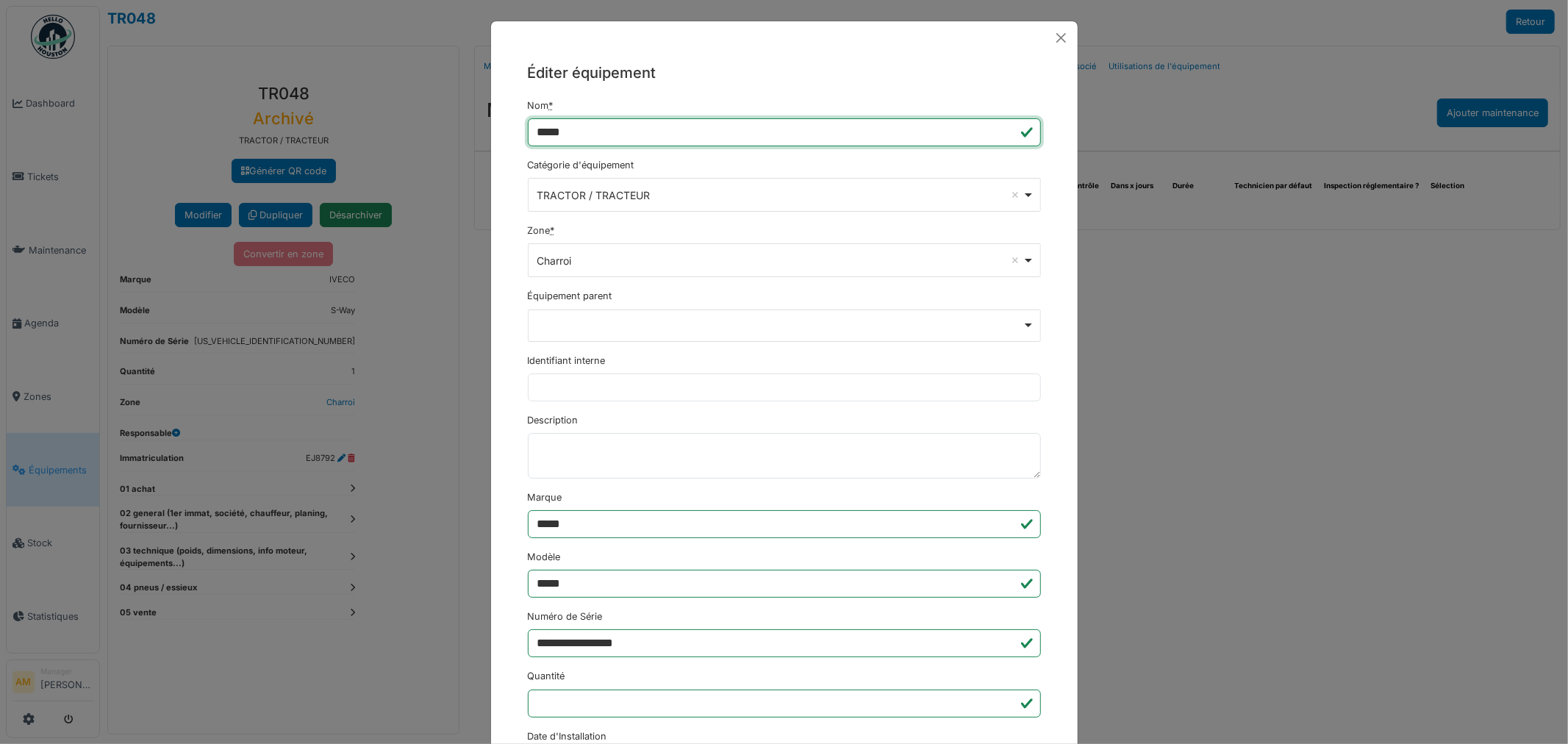
click at [635, 130] on input "*****" at bounding box center [784, 132] width 513 height 28
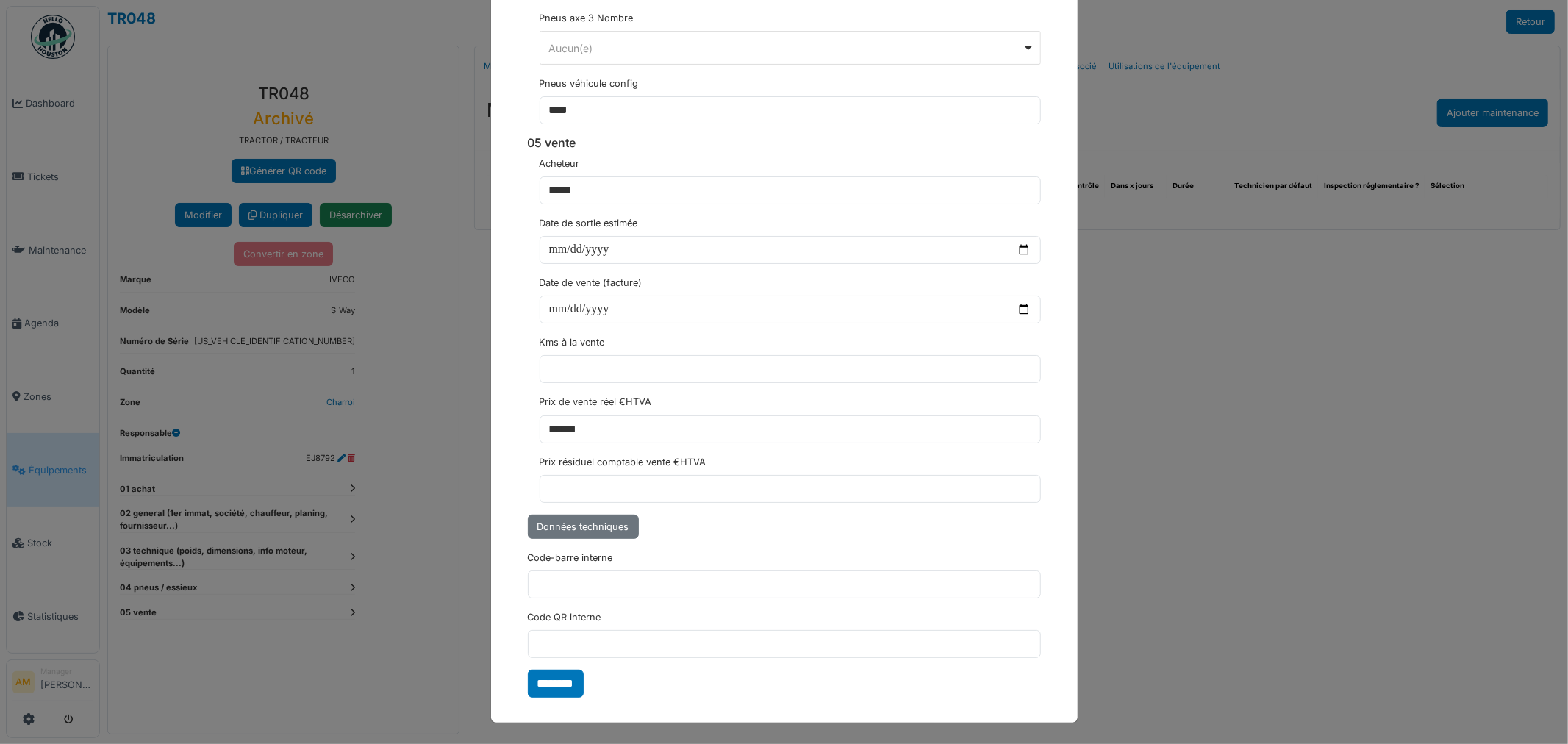
scroll to position [5096, 0]
type input "*********"
click at [547, 690] on input "********" at bounding box center [556, 683] width 55 height 28
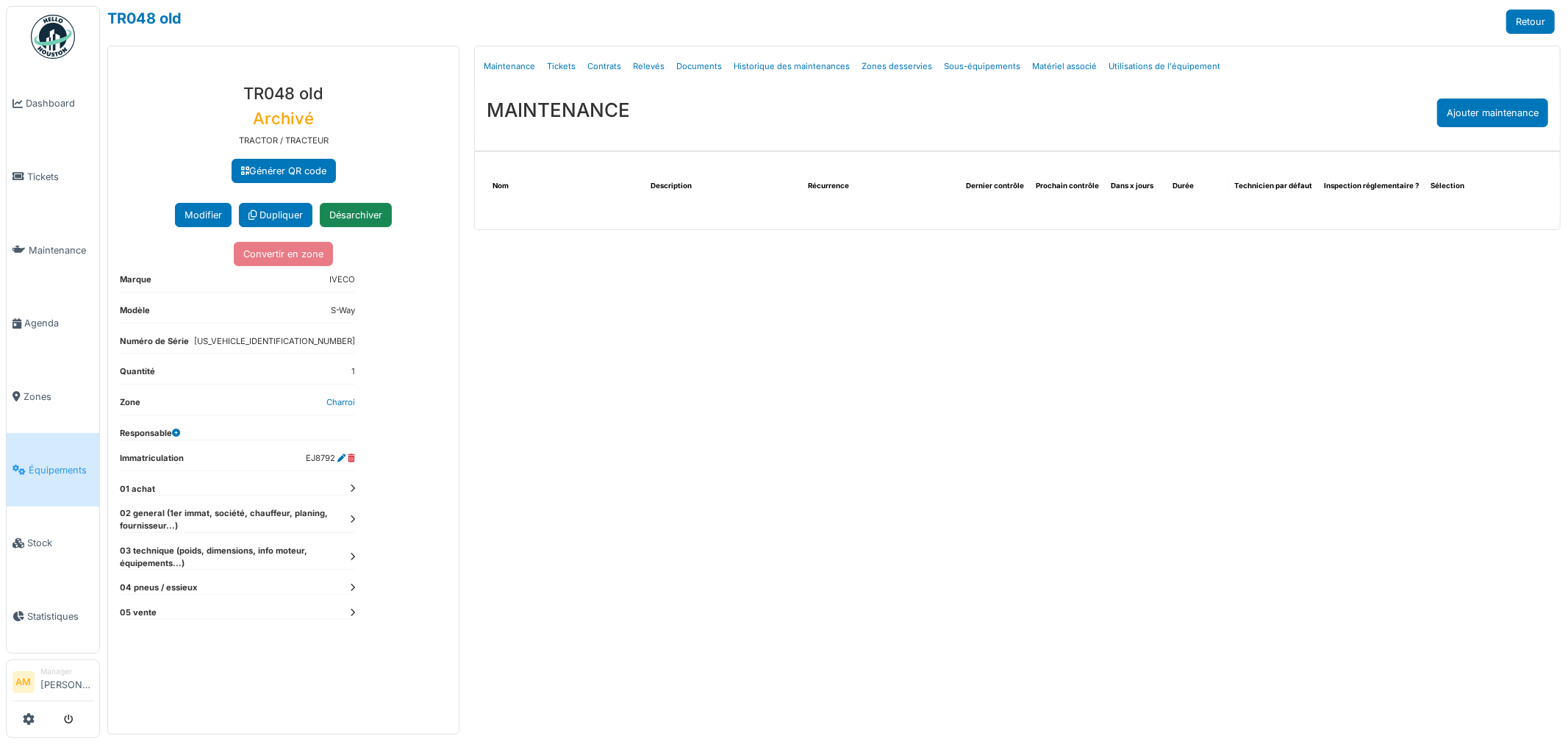
click at [790, 606] on div "Menu [GEOGRAPHIC_DATA] Maintenance Tickets Contrats Relevés Documents Historiqu…" at bounding box center [1017, 390] width 1101 height 689
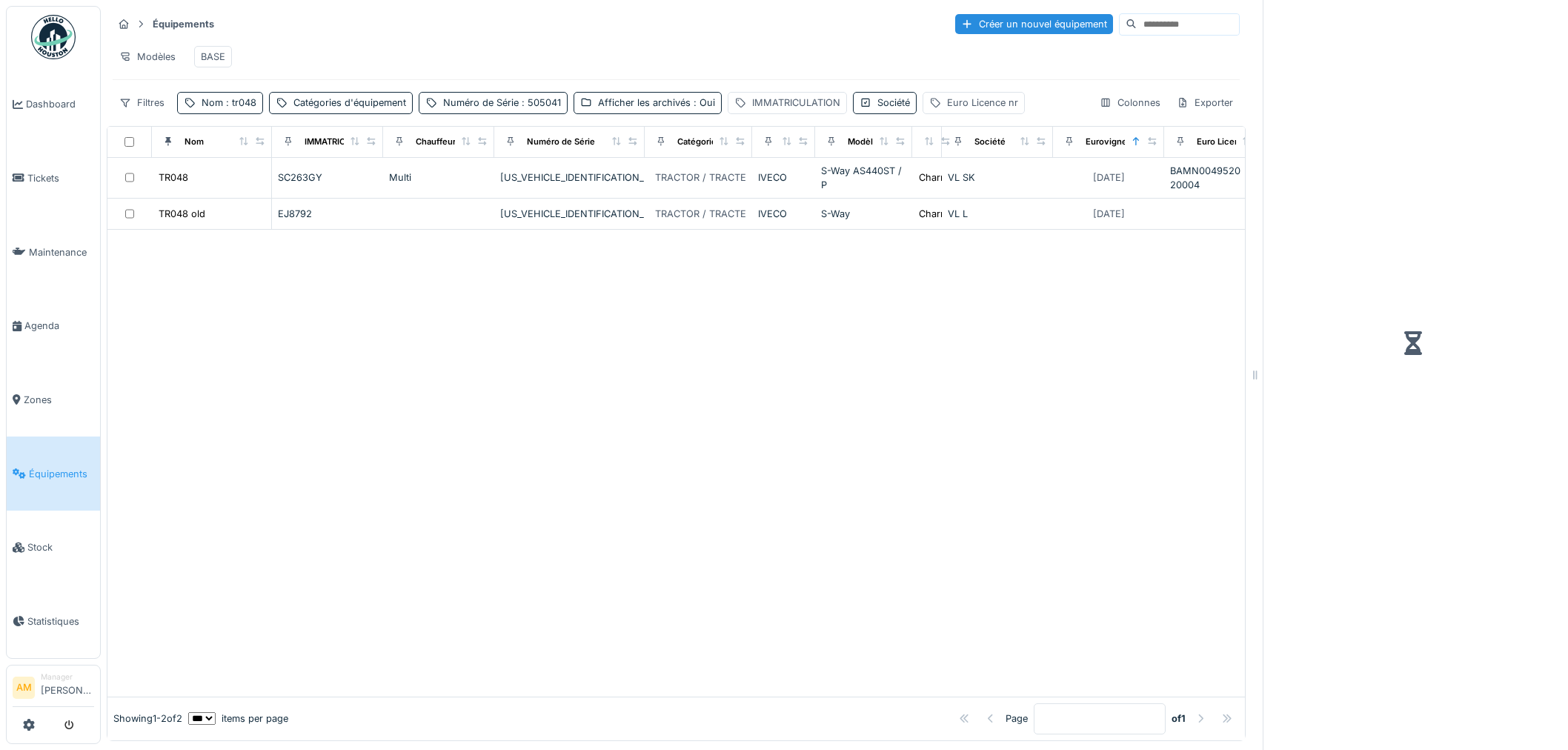
scroll to position [12, 0]
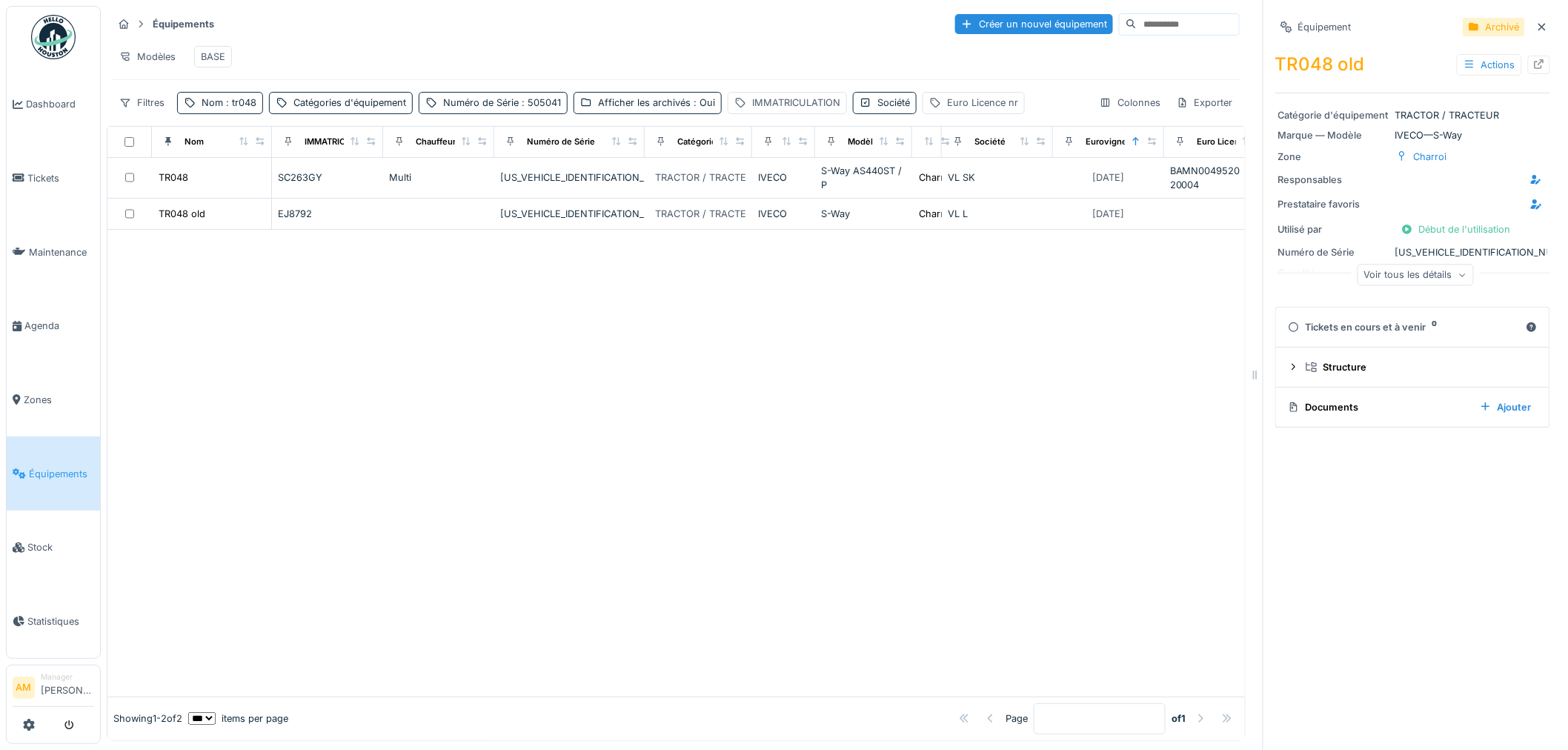
click at [367, 473] on div at bounding box center [677, 463] width 1138 height 466
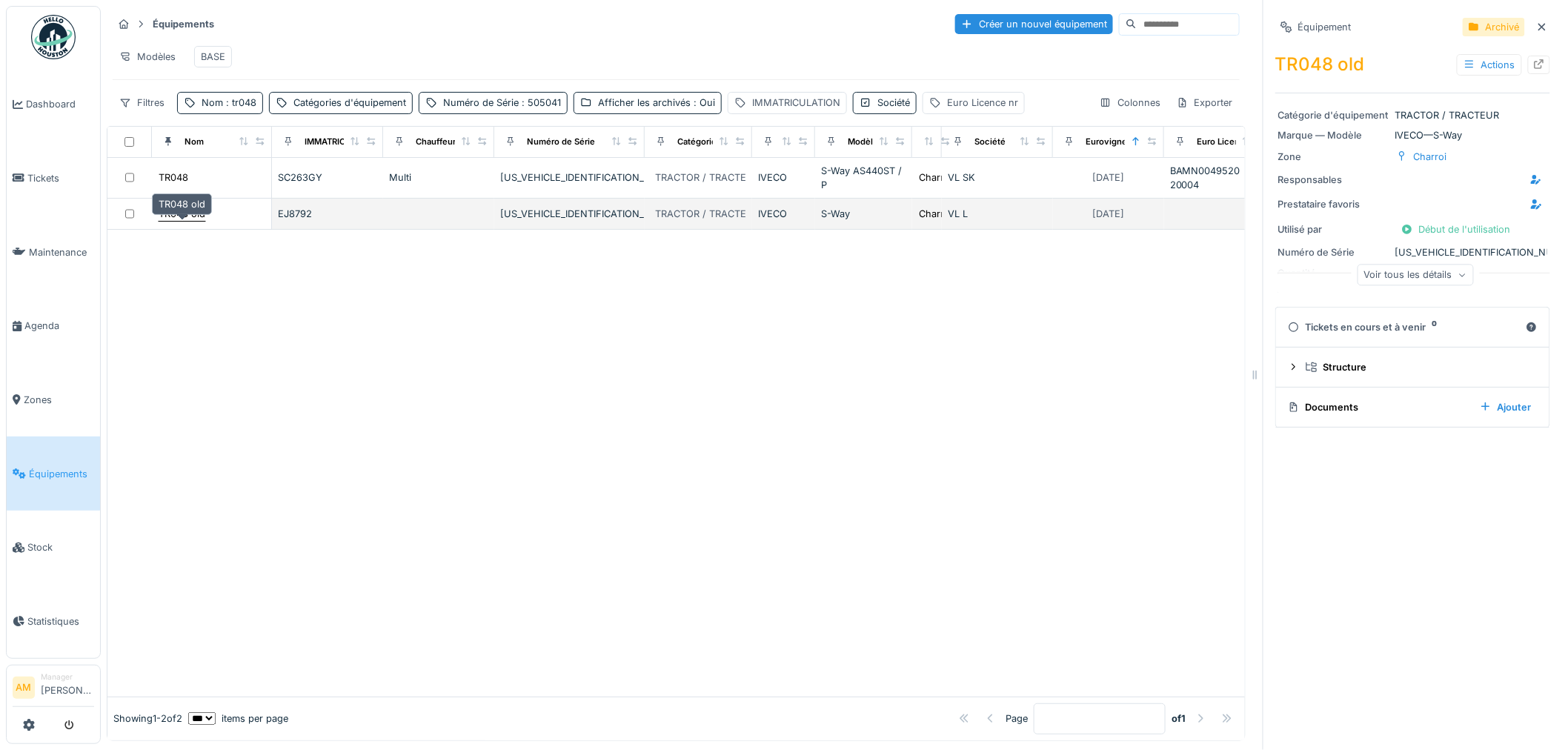
click at [197, 213] on div "TR048 old" at bounding box center [182, 214] width 46 height 14
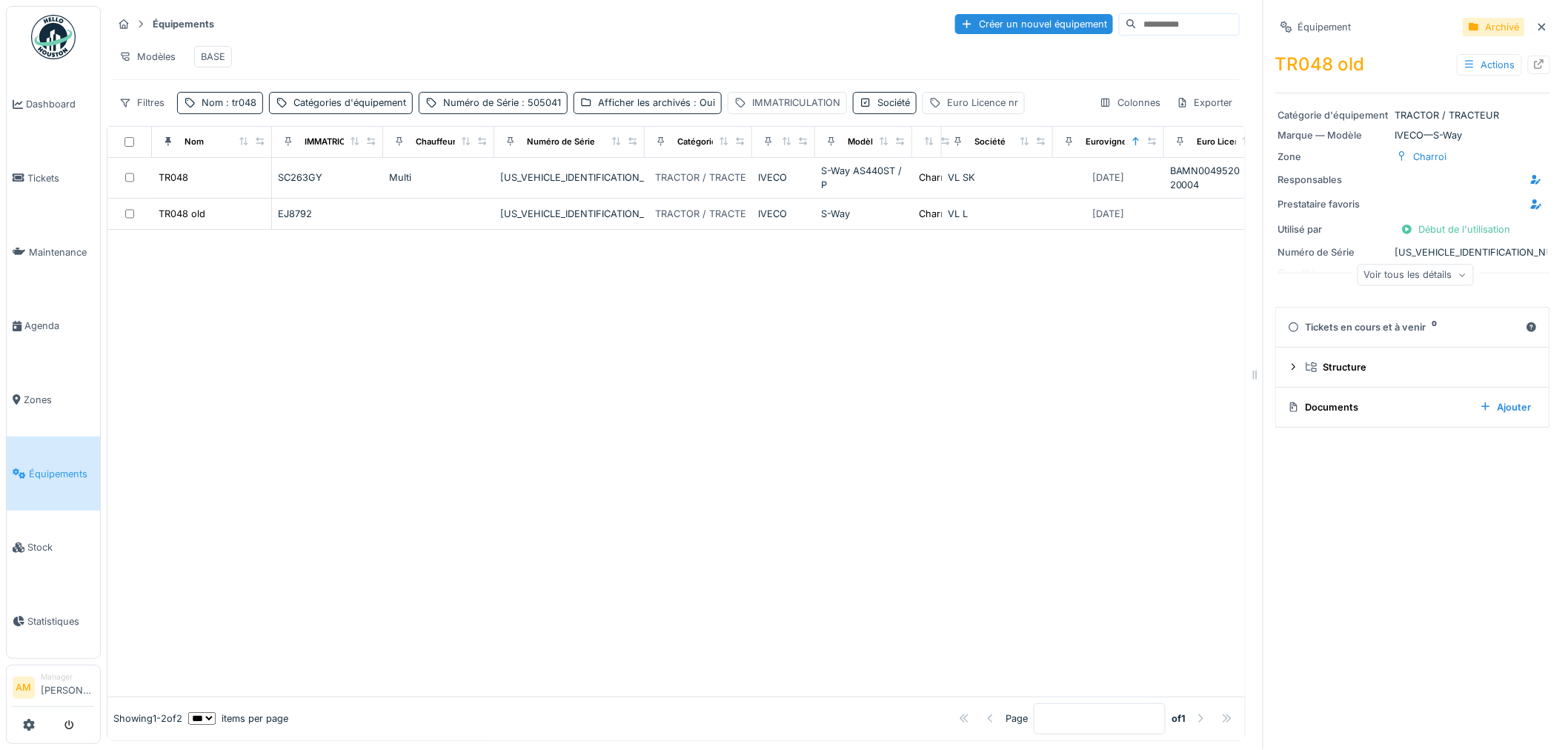
click at [1317, 401] on div "Documents" at bounding box center [1377, 407] width 180 height 14
click at [506, 369] on div at bounding box center [677, 463] width 1138 height 466
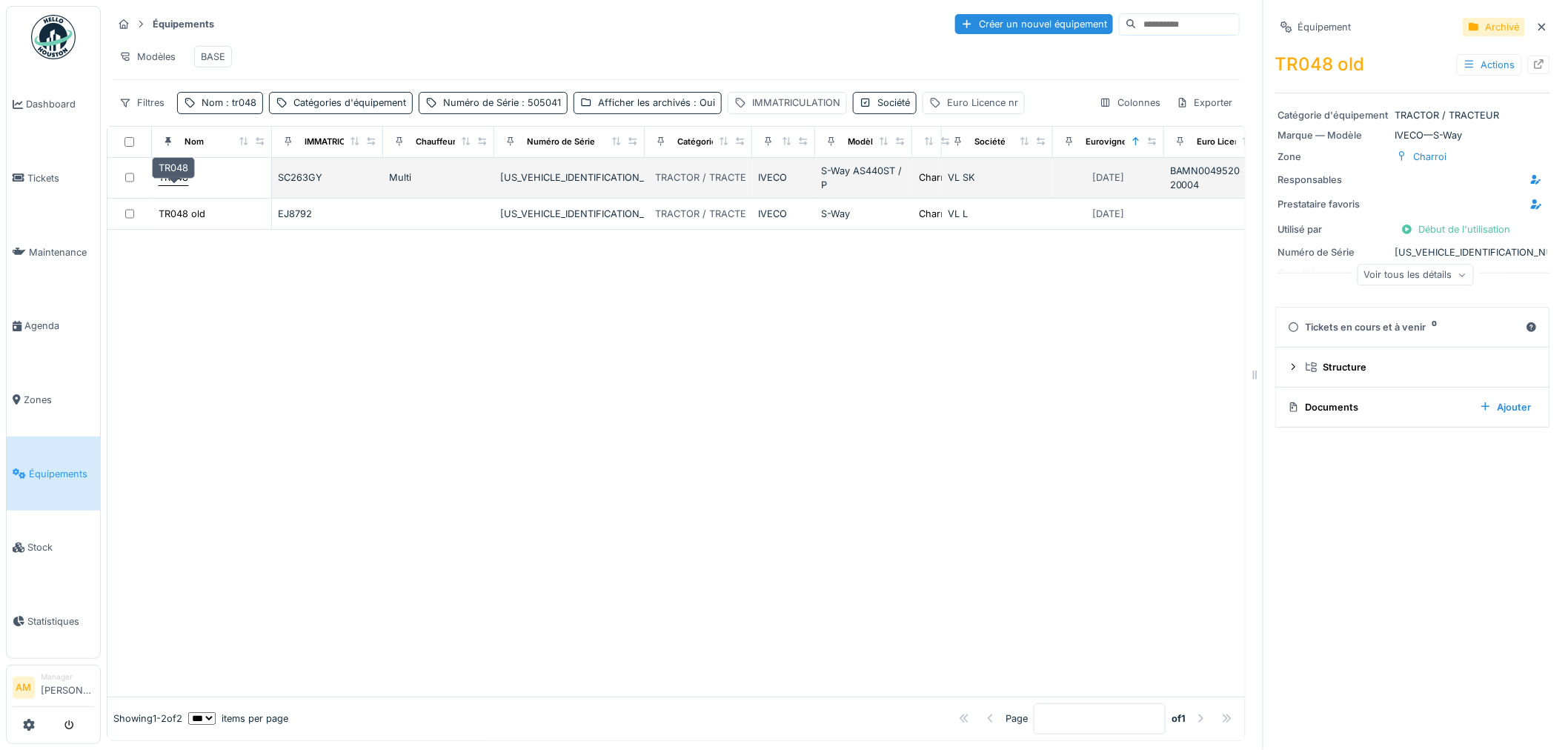
click at [182, 172] on div "TR048" at bounding box center [173, 177] width 30 height 14
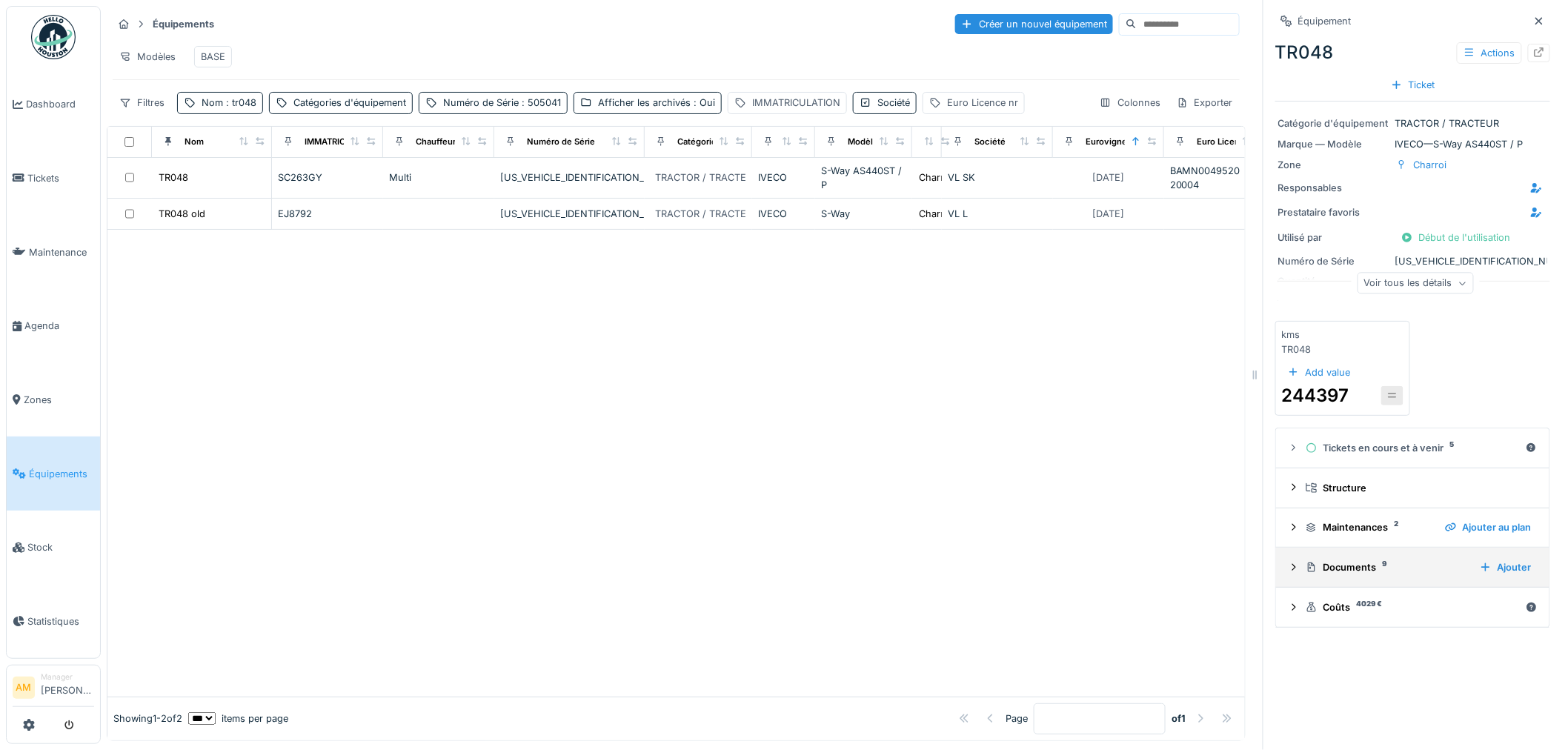
click at [1292, 564] on icon at bounding box center [1294, 567] width 4 height 7
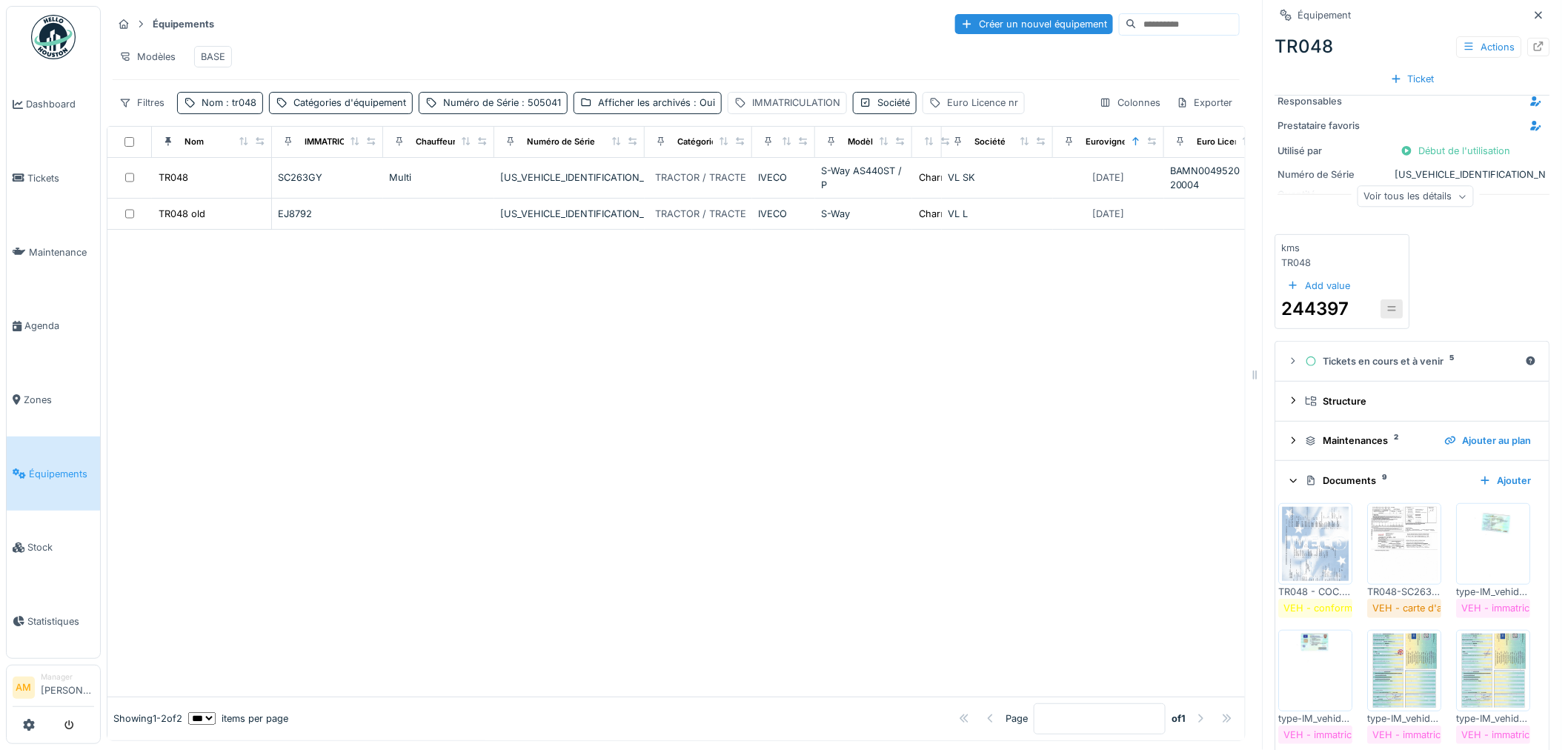
scroll to position [329, 0]
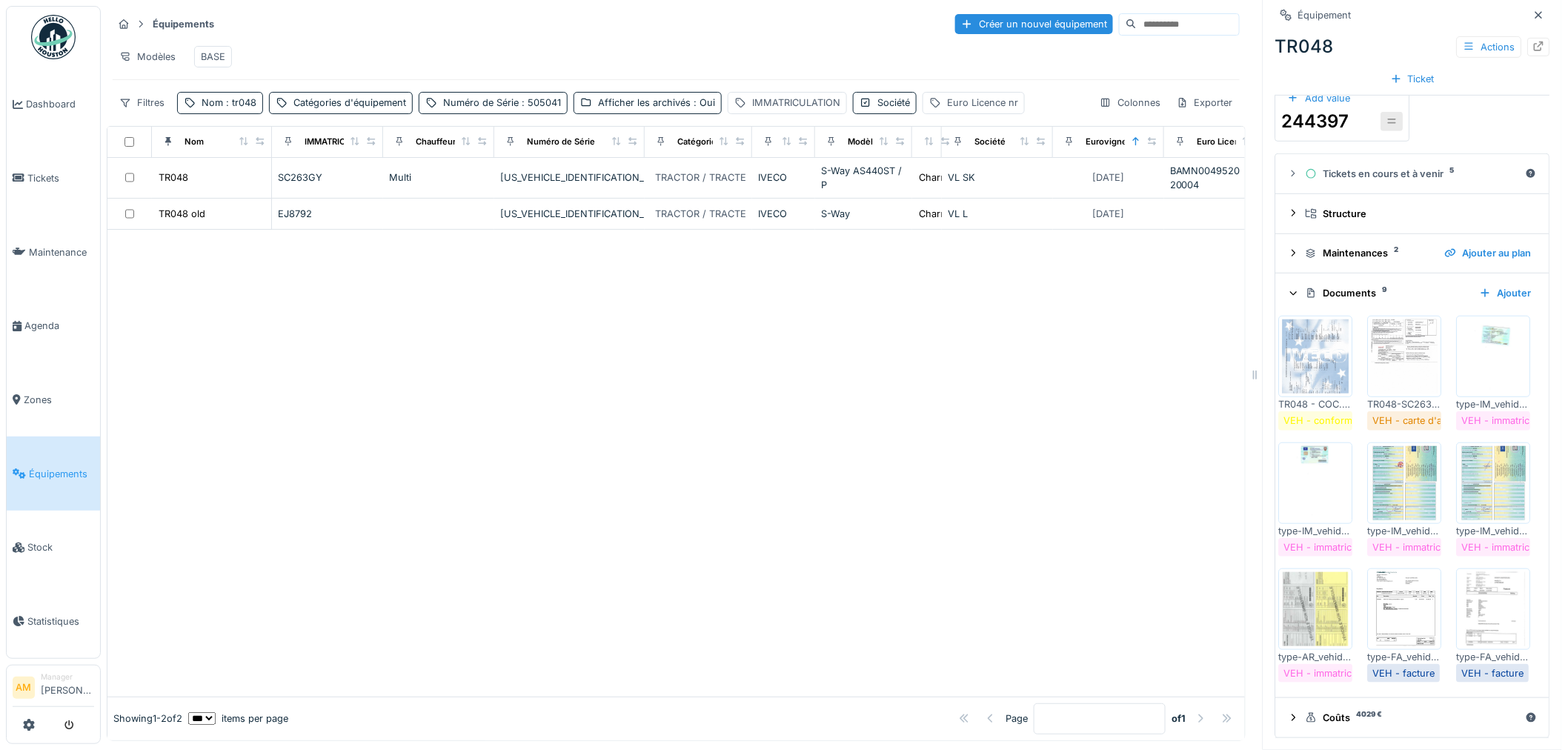
click at [1396, 646] on img at bounding box center [1404, 608] width 66 height 74
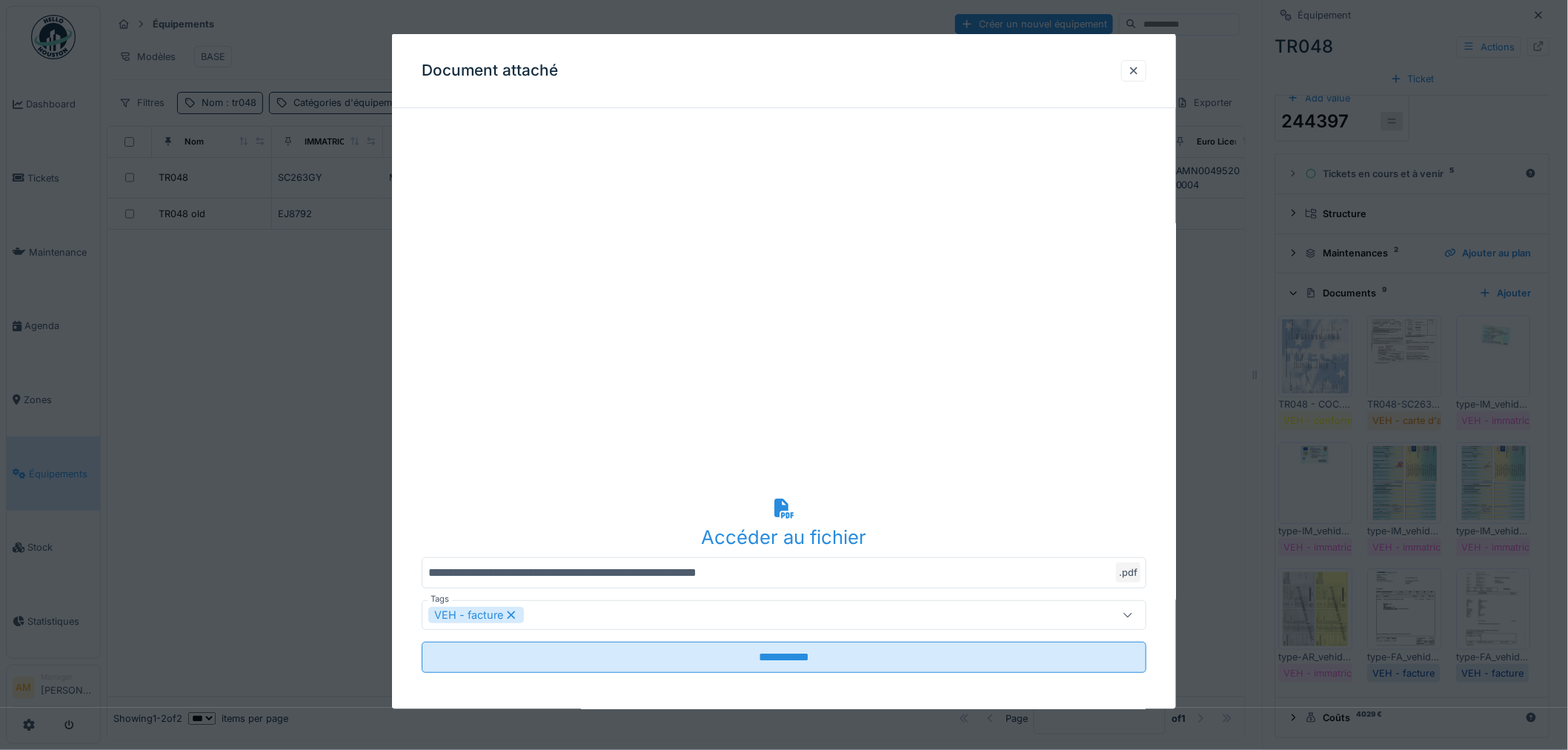
drag, startPoint x: 1131, startPoint y: 75, endPoint x: 1187, endPoint y: 76, distance: 56.0
click at [1134, 75] on div at bounding box center [1134, 70] width 25 height 21
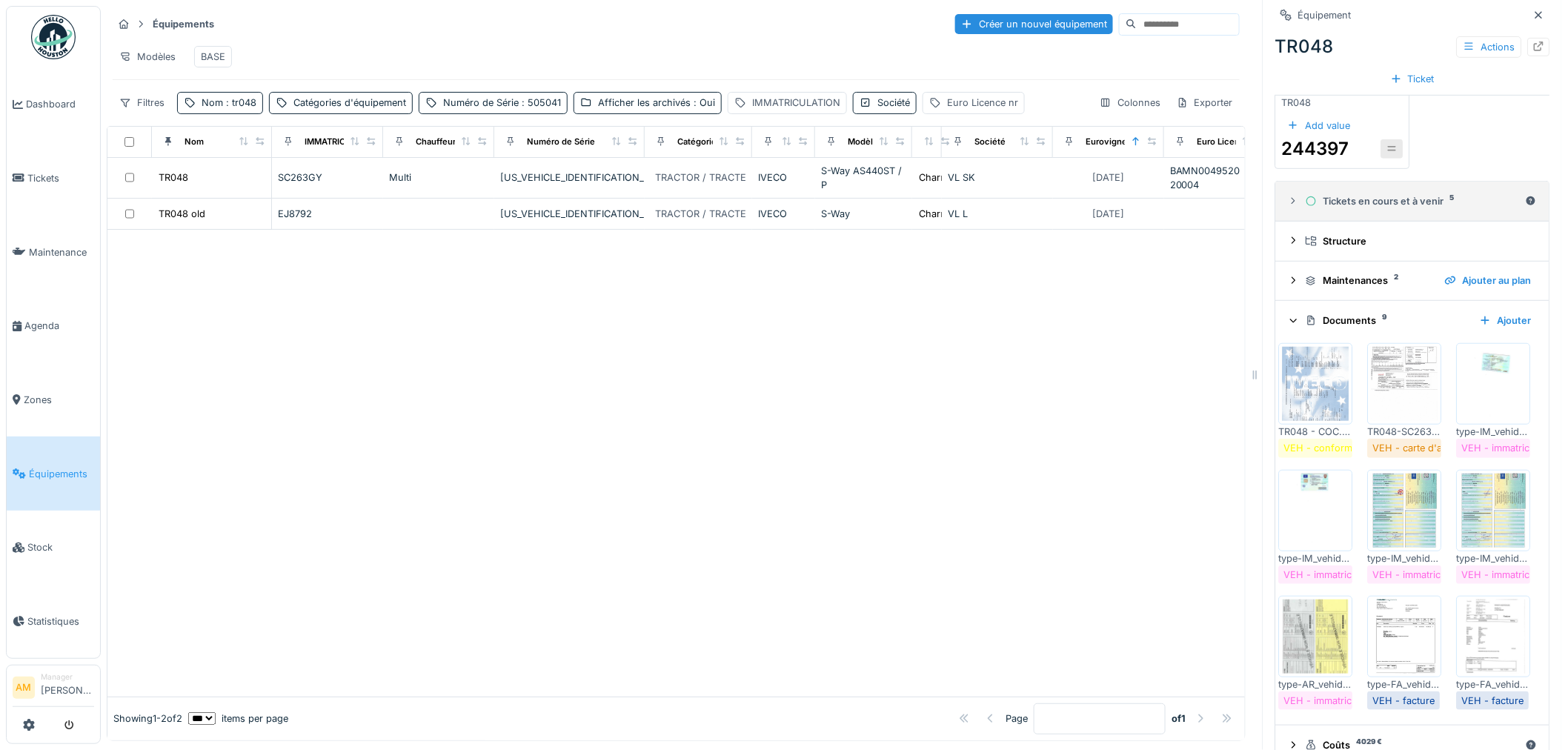
scroll to position [82, 0]
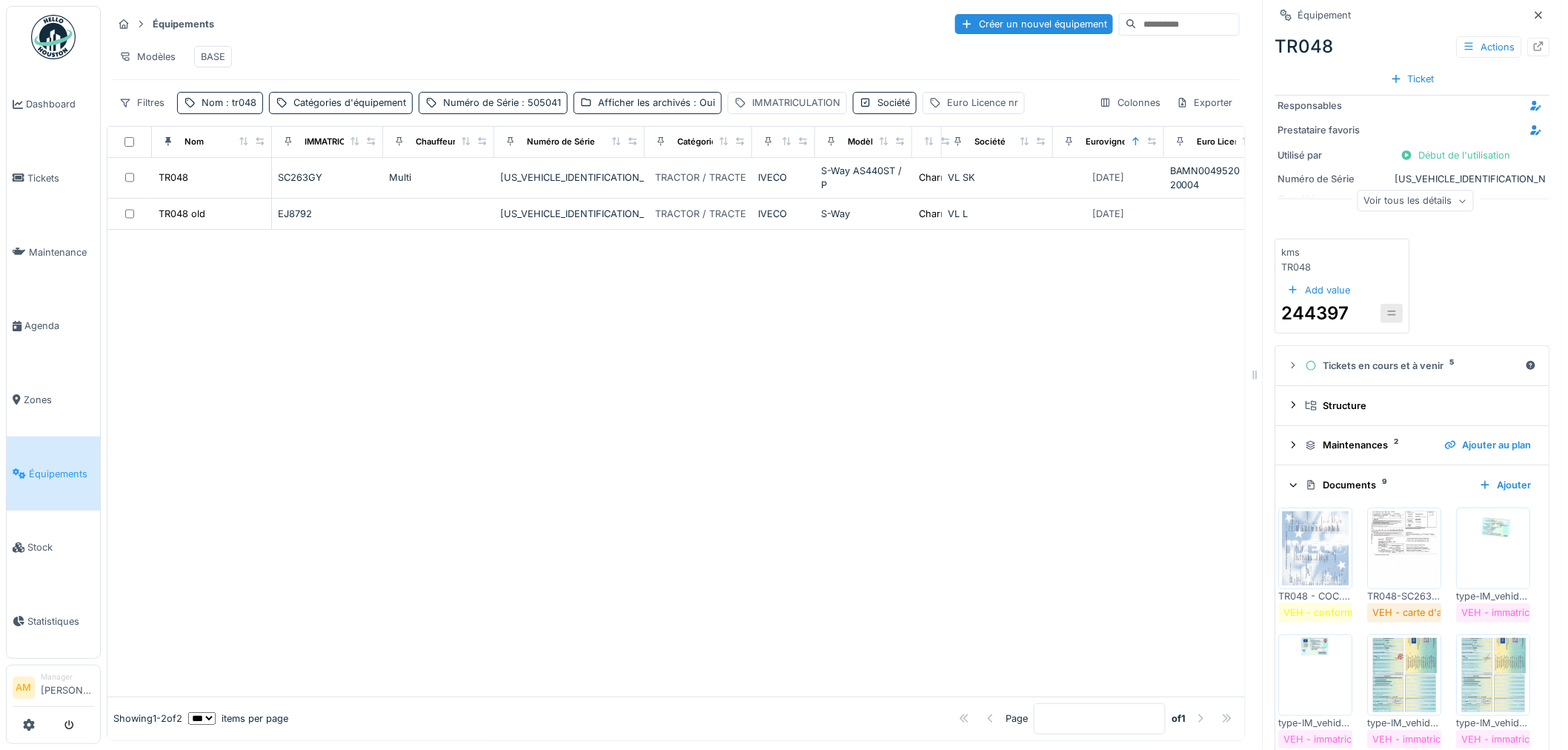
click at [1363, 191] on div "Voir tous les détails" at bounding box center [1415, 201] width 116 height 21
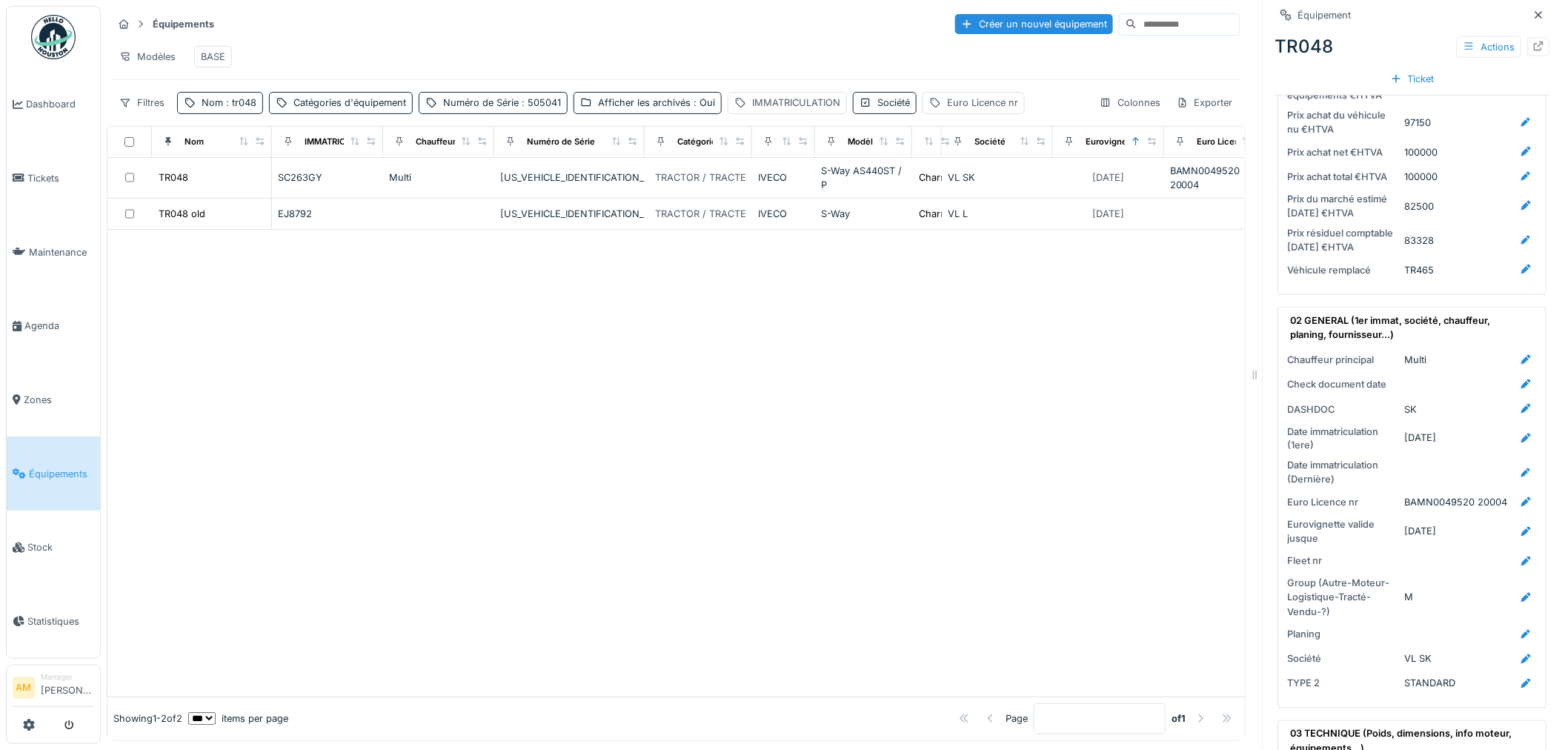
scroll to position [823, 0]
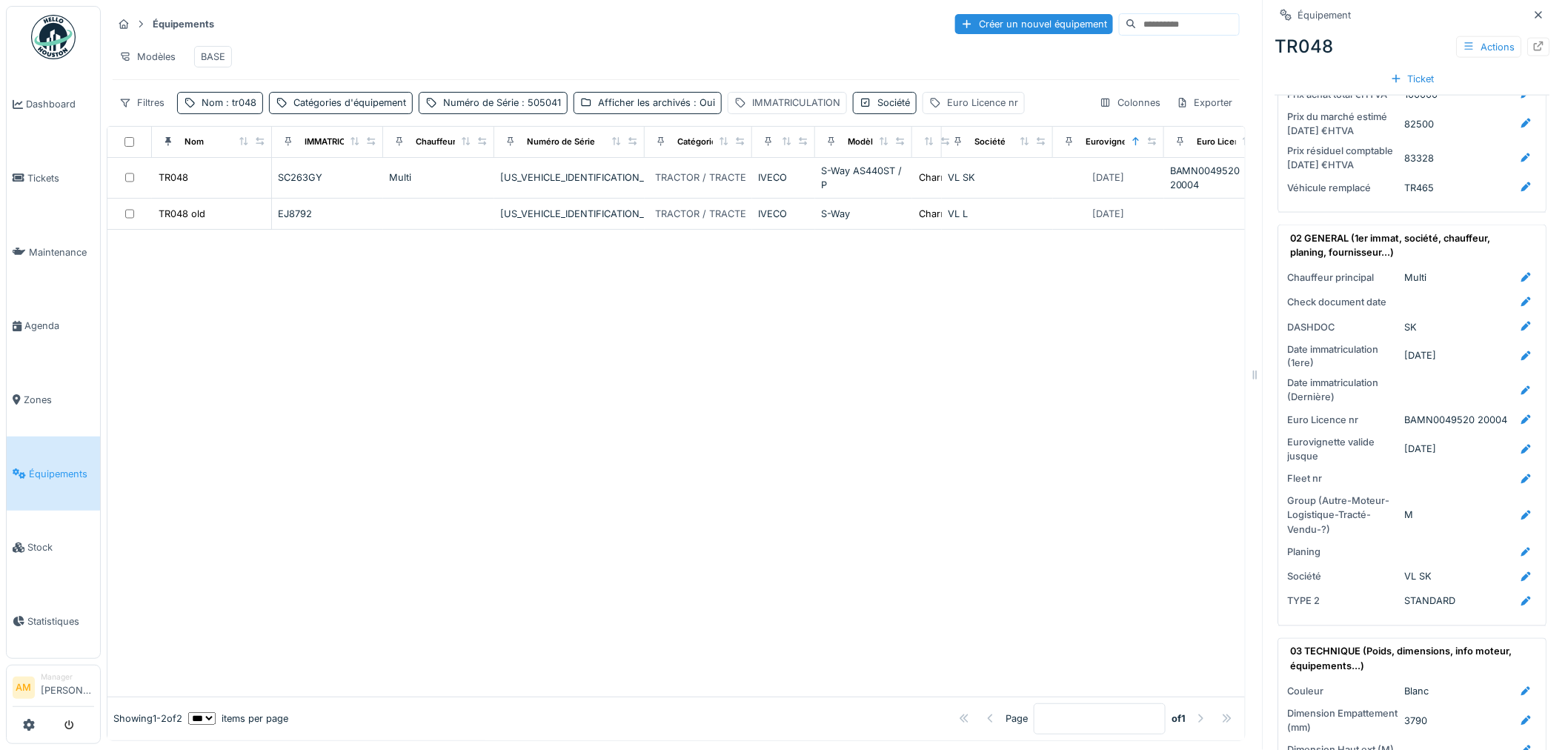
click at [893, 481] on div at bounding box center [677, 463] width 1138 height 466
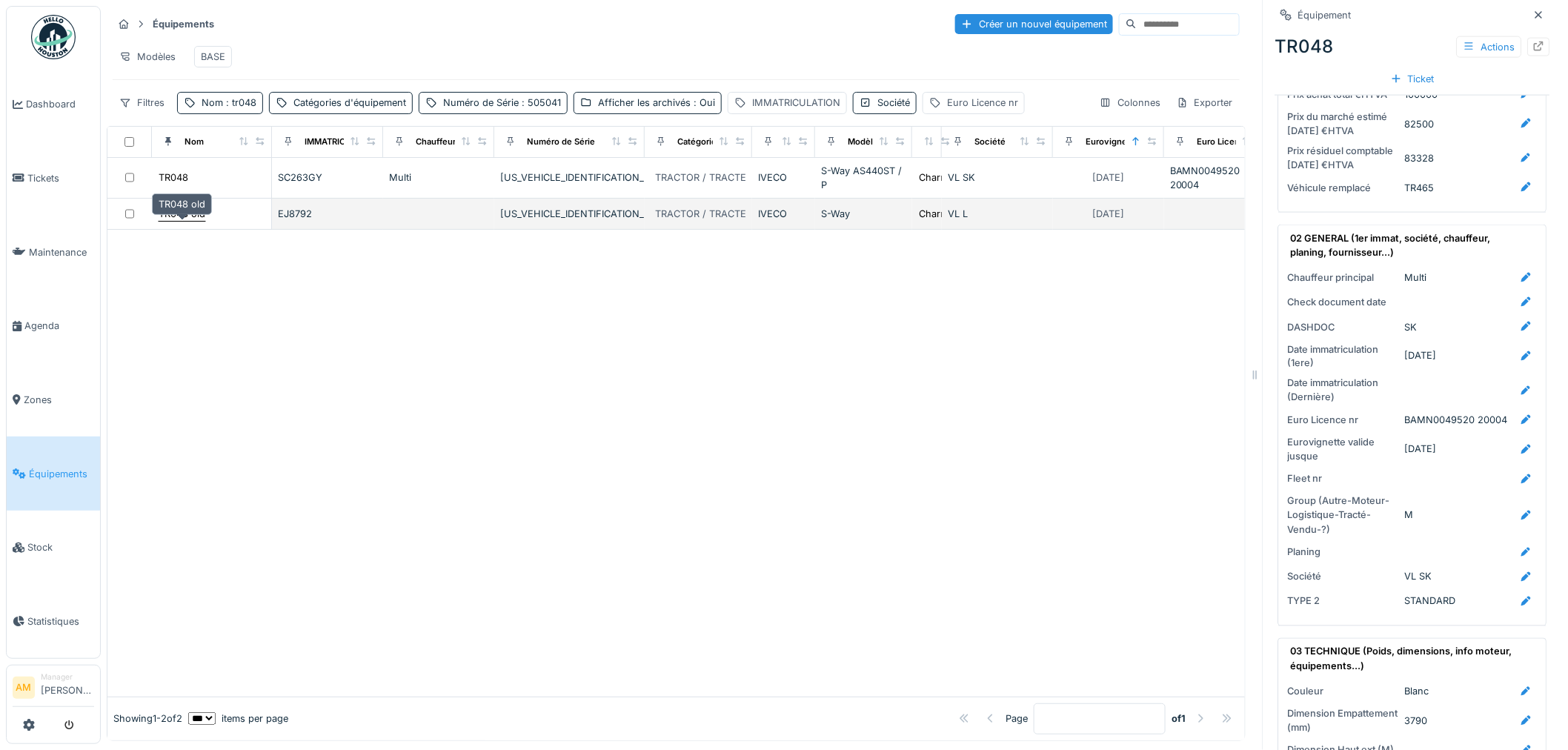
click at [173, 218] on div "TR048 old" at bounding box center [182, 214] width 46 height 14
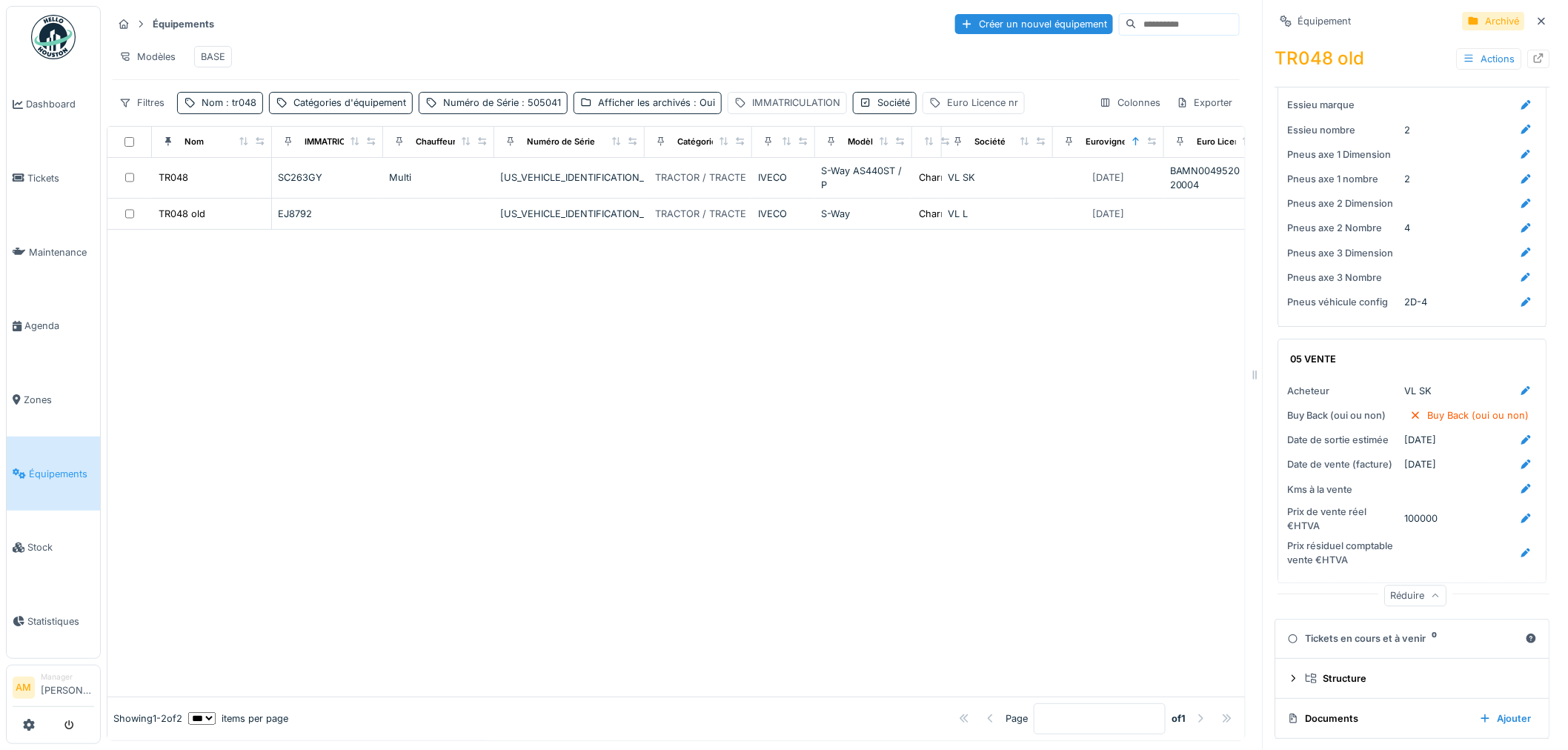
scroll to position [2177, 0]
drag, startPoint x: 784, startPoint y: 467, endPoint x: 767, endPoint y: 458, distance: 19.2
click at [784, 467] on div at bounding box center [677, 463] width 1138 height 466
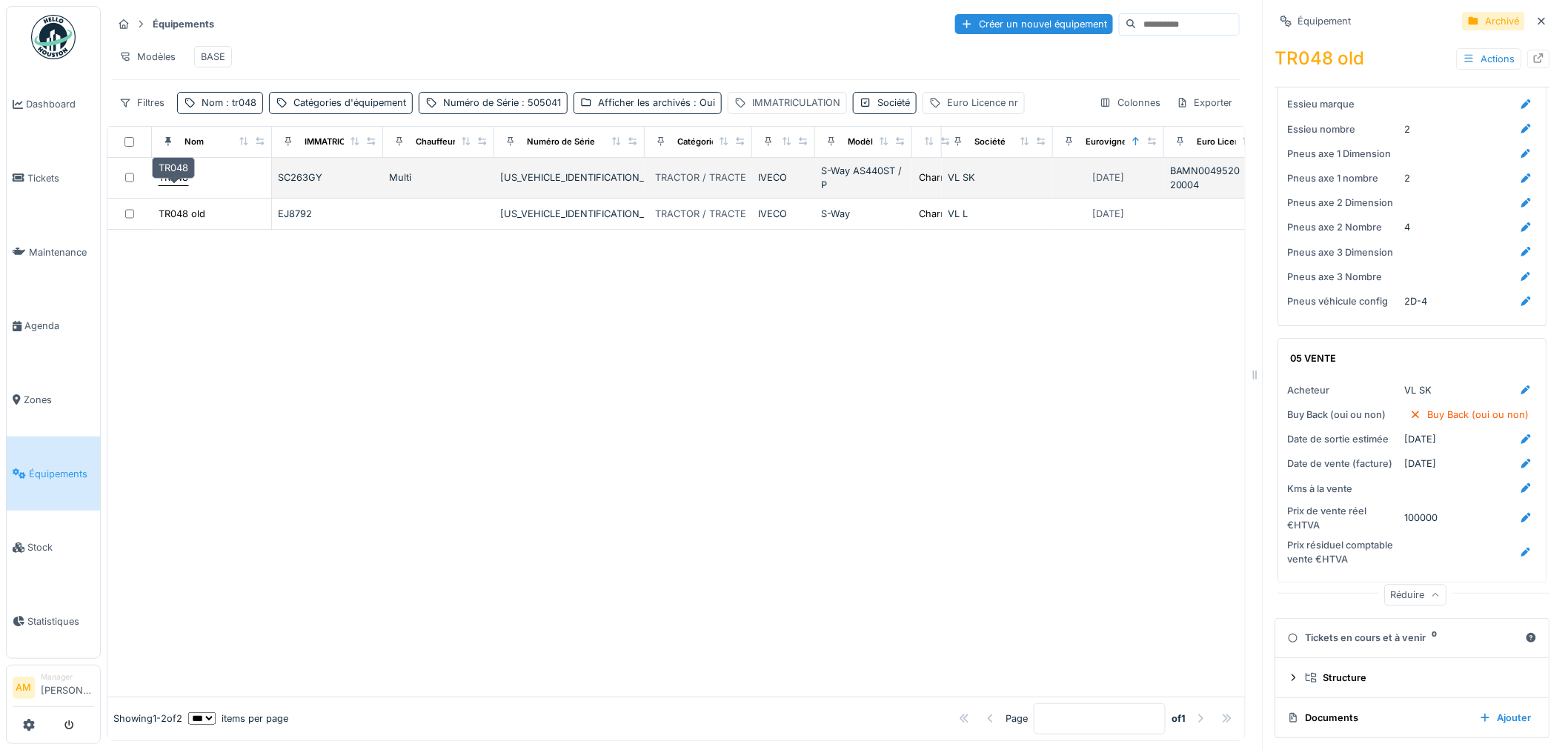
click at [181, 175] on div "TR048" at bounding box center [173, 177] width 30 height 14
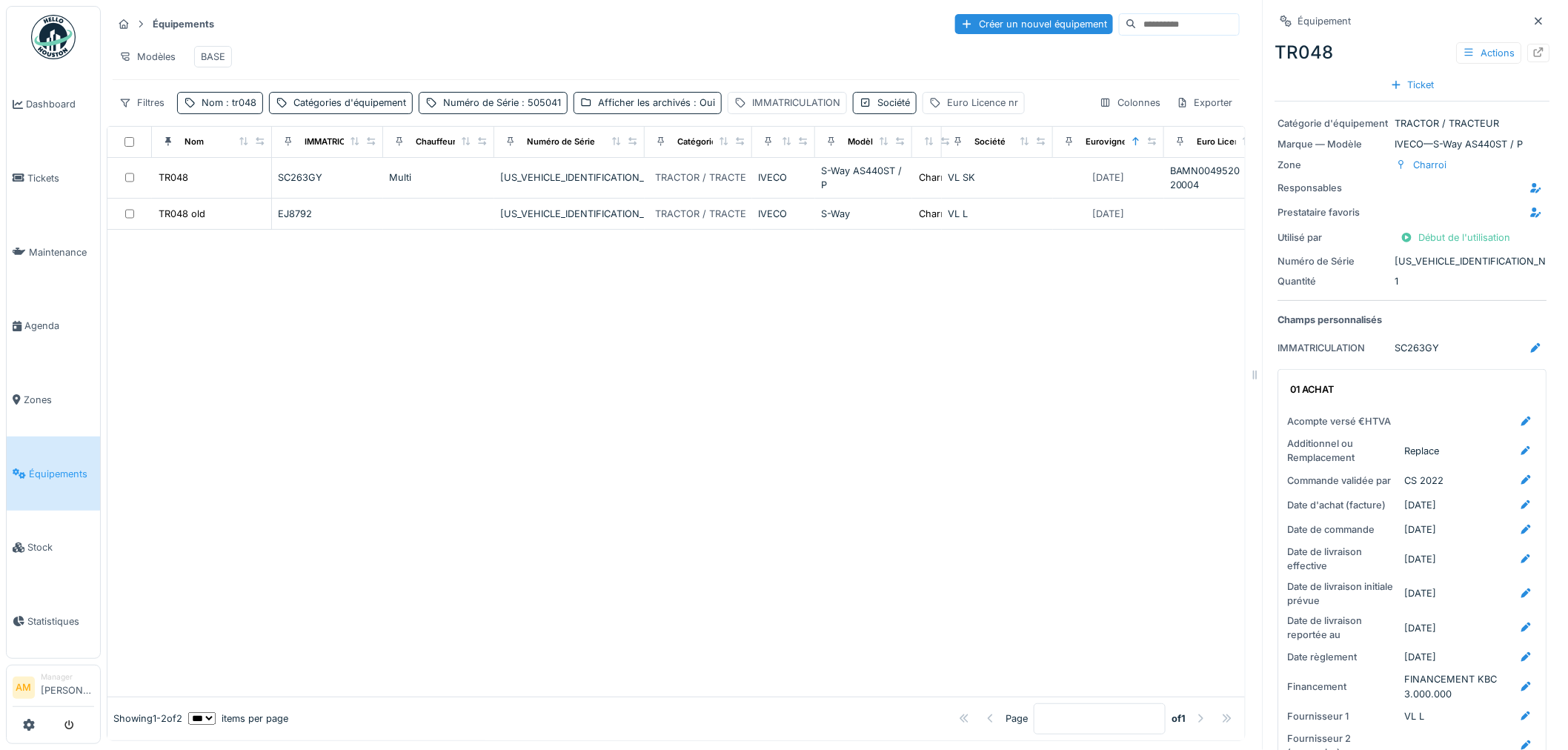
click at [159, 356] on div at bounding box center [677, 463] width 1138 height 466
click at [630, 501] on div at bounding box center [677, 463] width 1138 height 466
click at [276, 357] on div at bounding box center [677, 463] width 1138 height 466
click at [297, 395] on div at bounding box center [677, 463] width 1138 height 466
click at [228, 108] on span ": tr048" at bounding box center [240, 103] width 34 height 12
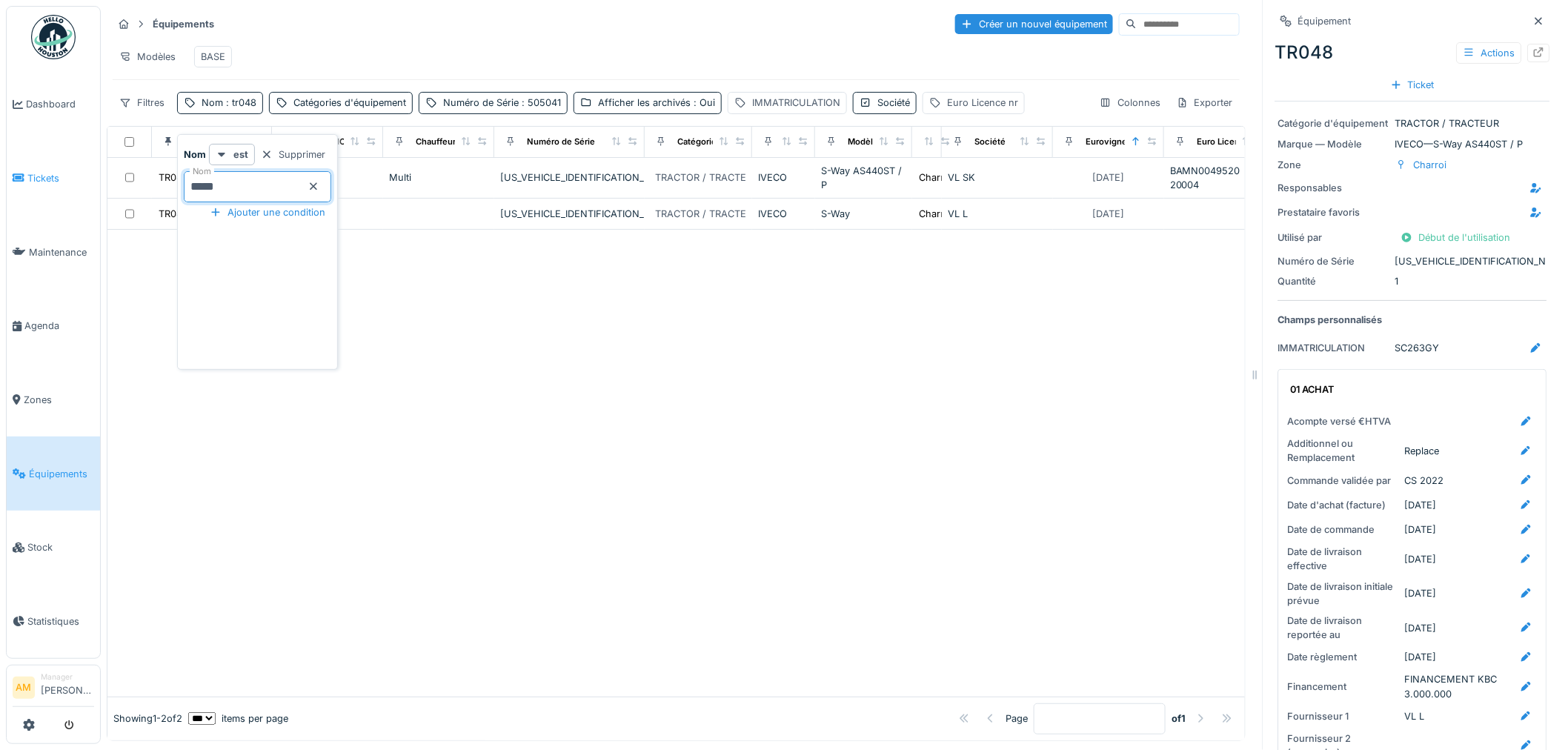
drag, startPoint x: 223, startPoint y: 179, endPoint x: 12, endPoint y: 163, distance: 211.6
click at [66, 166] on body "Dashboard Tickets Maintenance Agenda Zones Équipements Stock Statistiques AM Ma…" at bounding box center [784, 375] width 1568 height 750
type input "*****"
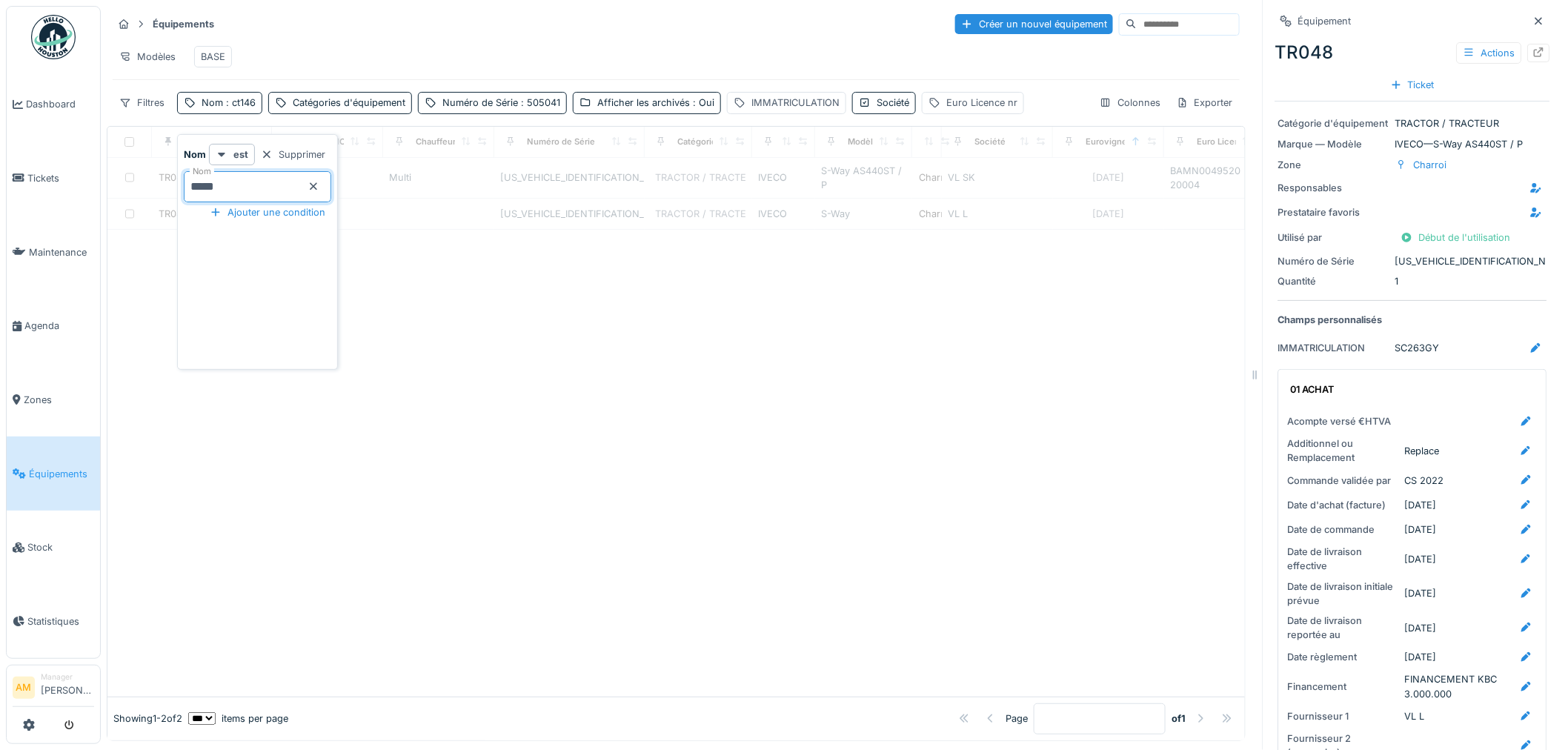
drag, startPoint x: 372, startPoint y: 391, endPoint x: 353, endPoint y: 389, distance: 19.1
click at [372, 391] on div at bounding box center [677, 463] width 1138 height 466
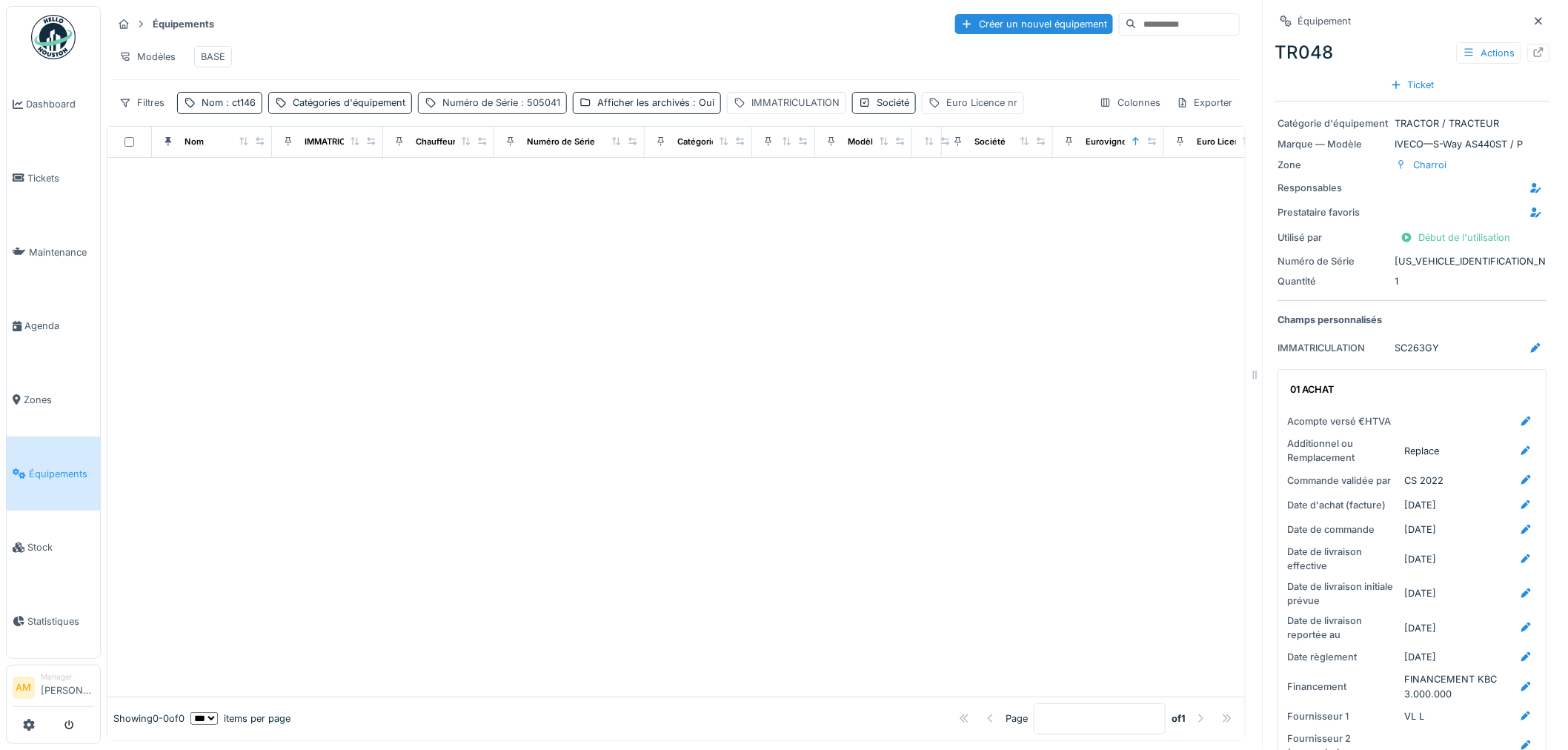
click at [544, 101] on span ": 505041" at bounding box center [539, 103] width 42 height 12
drag, startPoint x: 507, startPoint y: 175, endPoint x: 150, endPoint y: 150, distance: 357.9
click at [159, 152] on body "Dashboard Tickets Maintenance Agenda Zones Équipements Stock Statistiques AM Ma…" at bounding box center [784, 375] width 1568 height 750
click at [239, 272] on div at bounding box center [677, 427] width 1138 height 539
click at [354, 399] on div at bounding box center [677, 442] width 1138 height 509
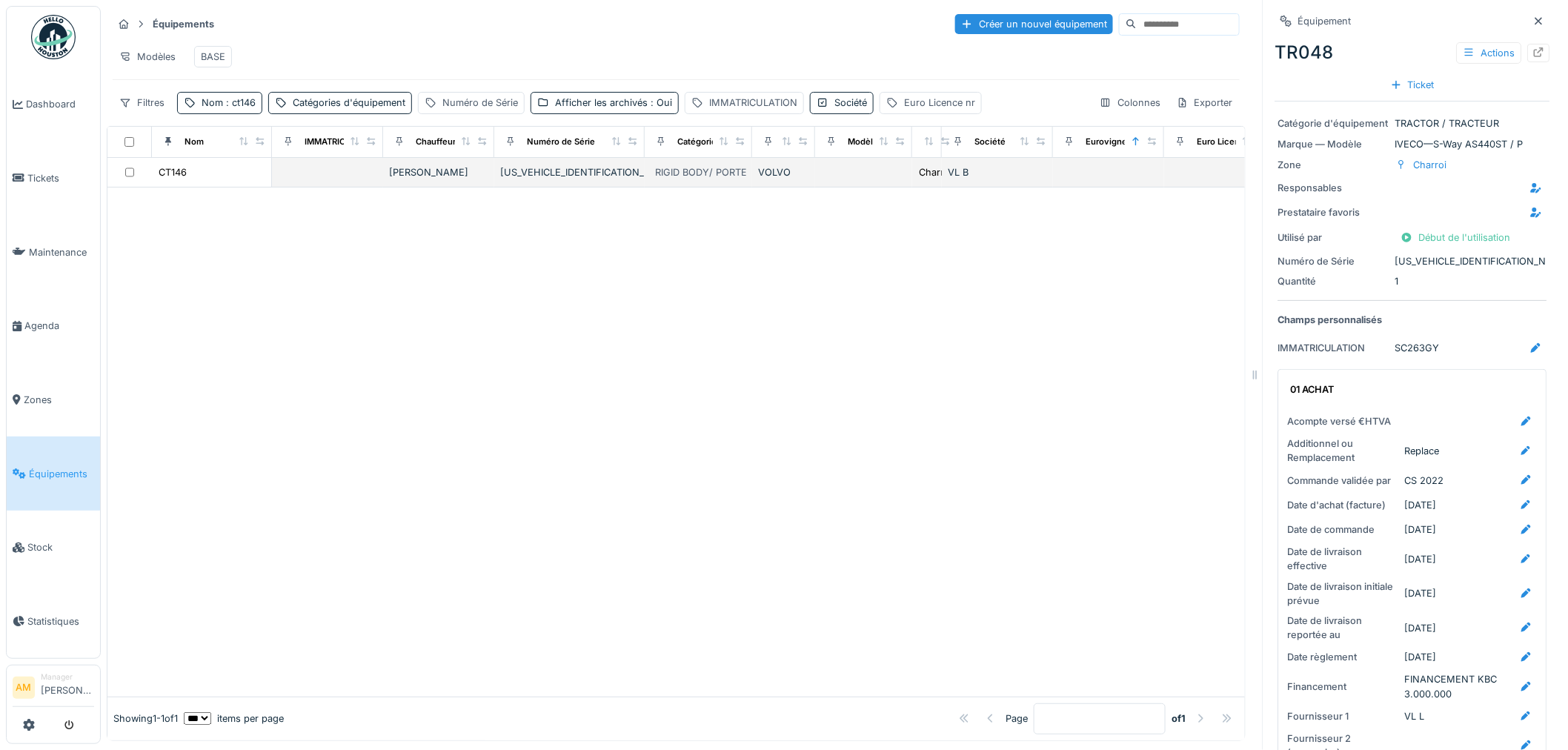
drag, startPoint x: 480, startPoint y: 568, endPoint x: 254, endPoint y: 161, distance: 465.5
click at [494, 529] on div at bounding box center [677, 442] width 1138 height 509
